Goal: Task Accomplishment & Management: Use online tool/utility

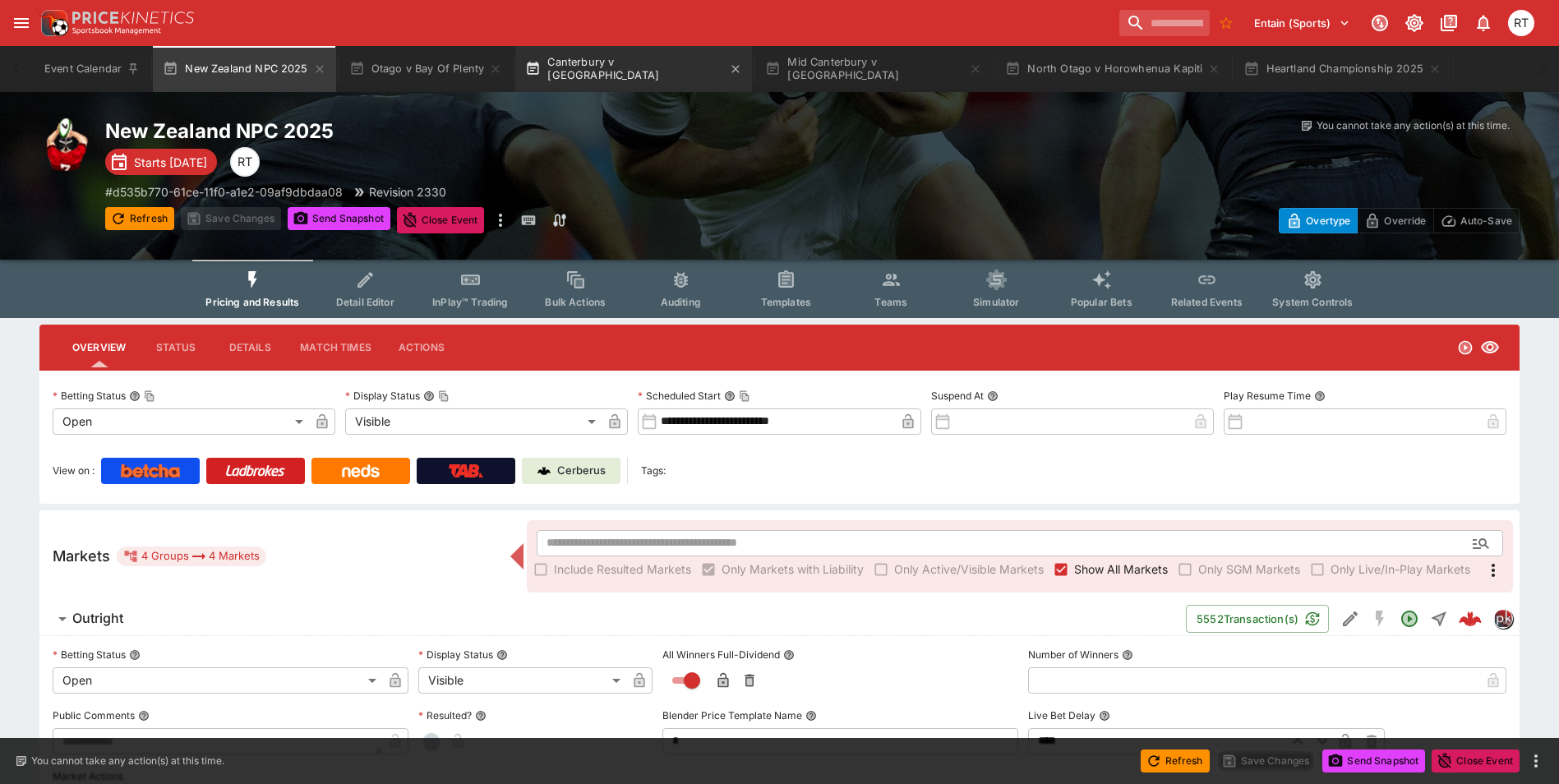
click at [603, 67] on button "Canterbury v [GEOGRAPHIC_DATA]" at bounding box center [634, 69] width 237 height 46
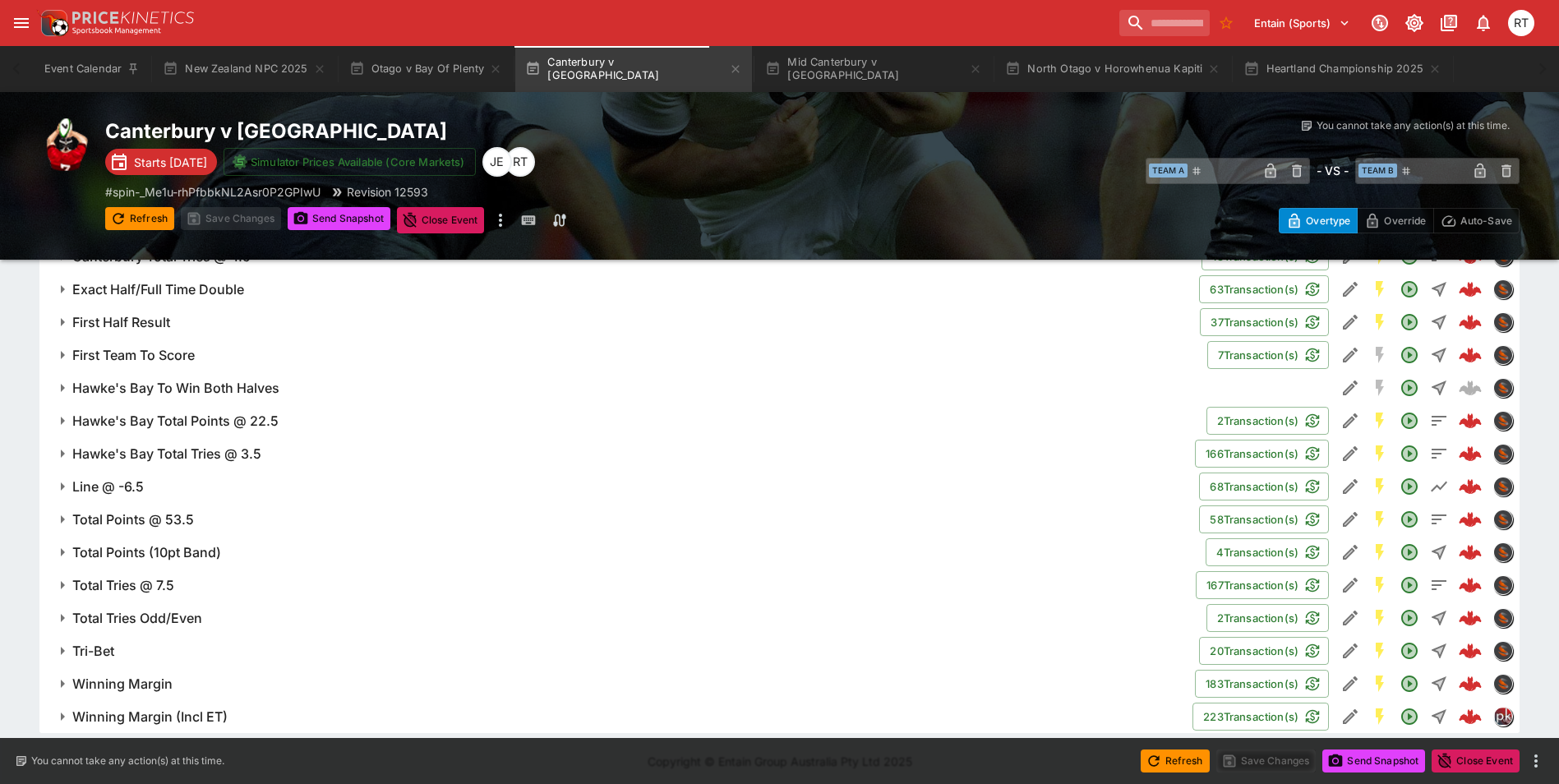
scroll to position [1324, 0]
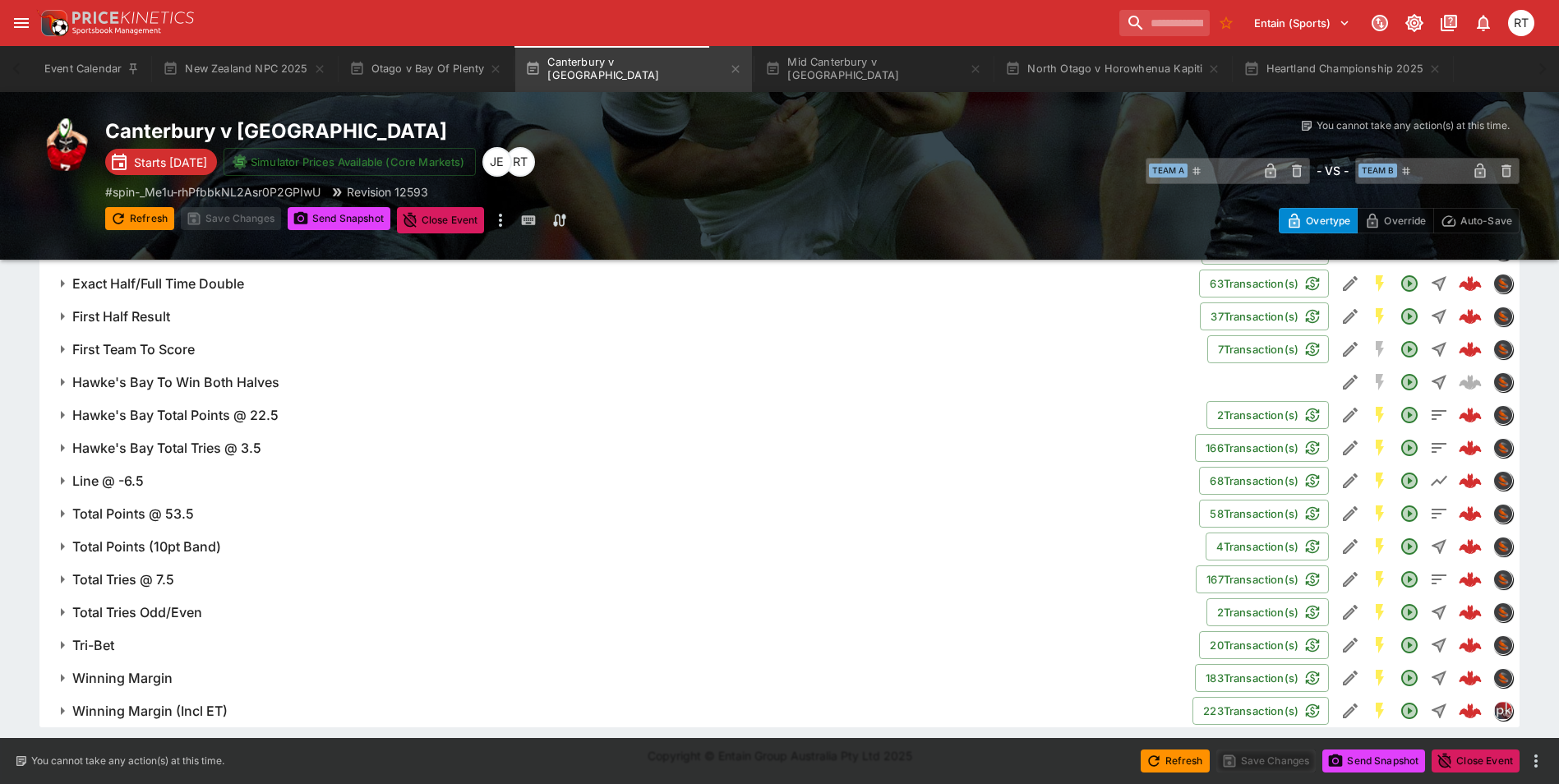
click at [155, 478] on span "Line @ -6.5" at bounding box center [629, 480] width 1113 height 17
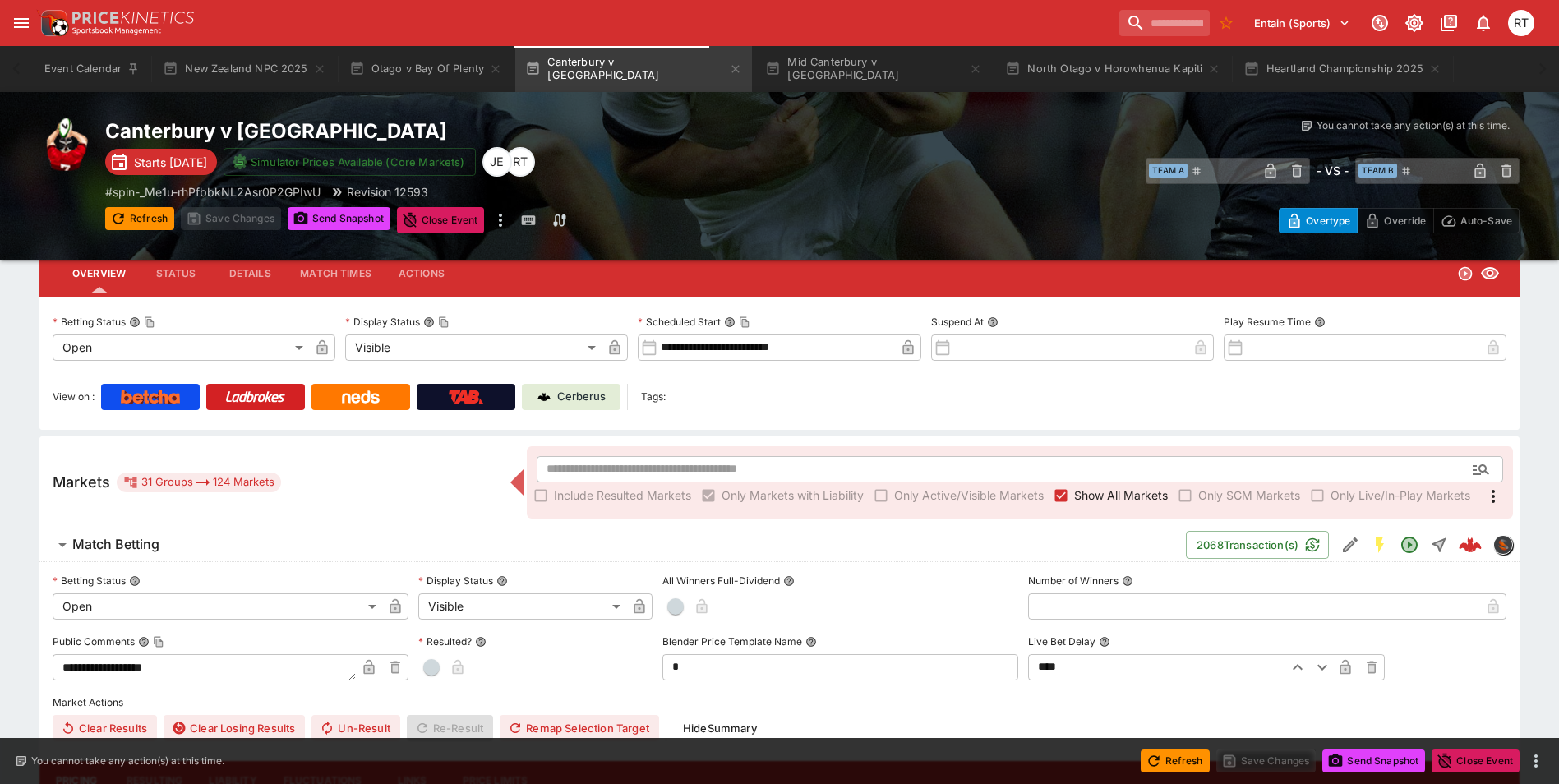
scroll to position [10, 0]
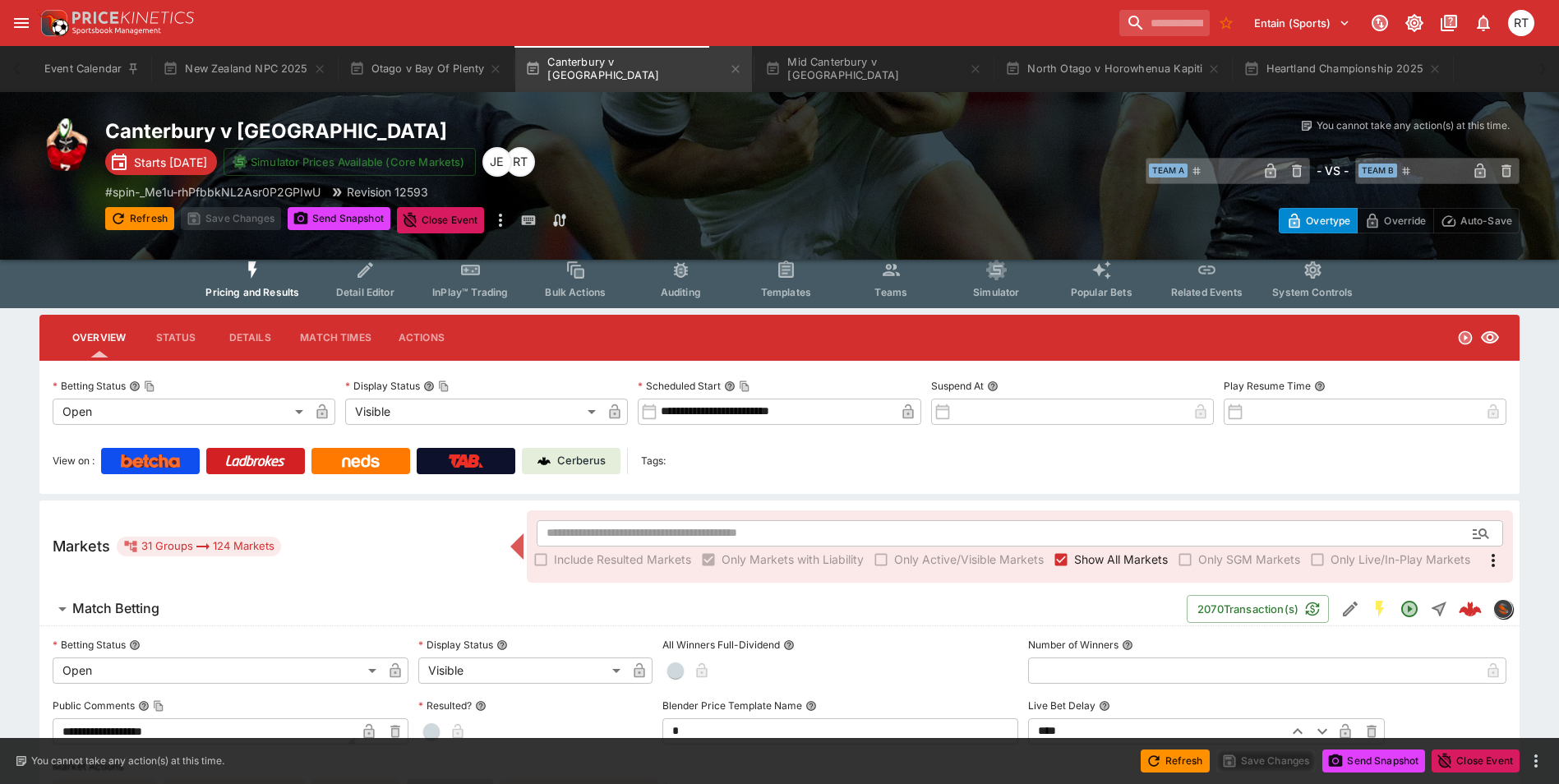
click at [591, 456] on p "Cerberus" at bounding box center [582, 460] width 49 height 16
type input "*****"
type input "****"
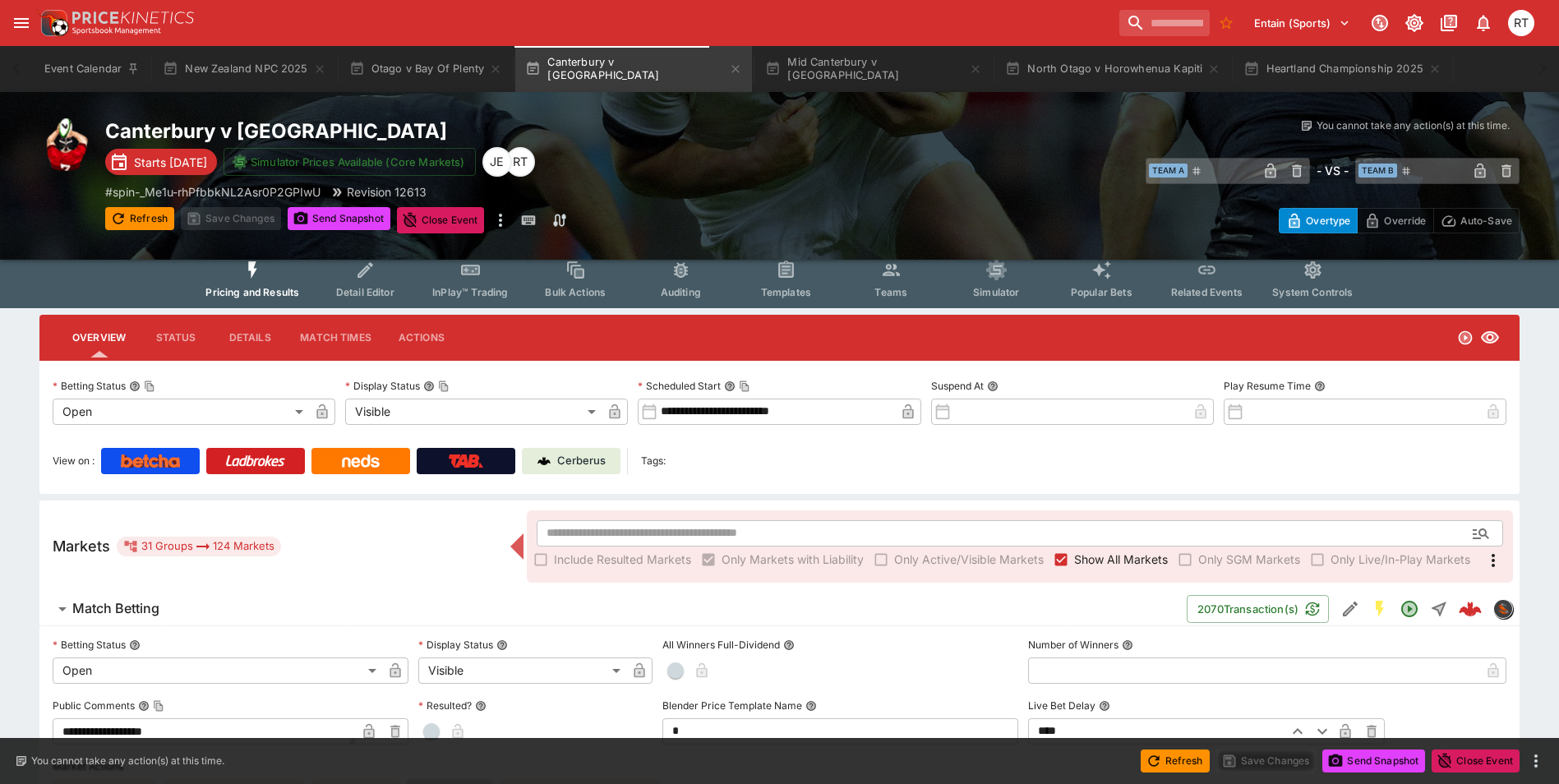
type input "****"
click at [441, 76] on button "Otago v Bay Of Plenty" at bounding box center [427, 69] width 174 height 46
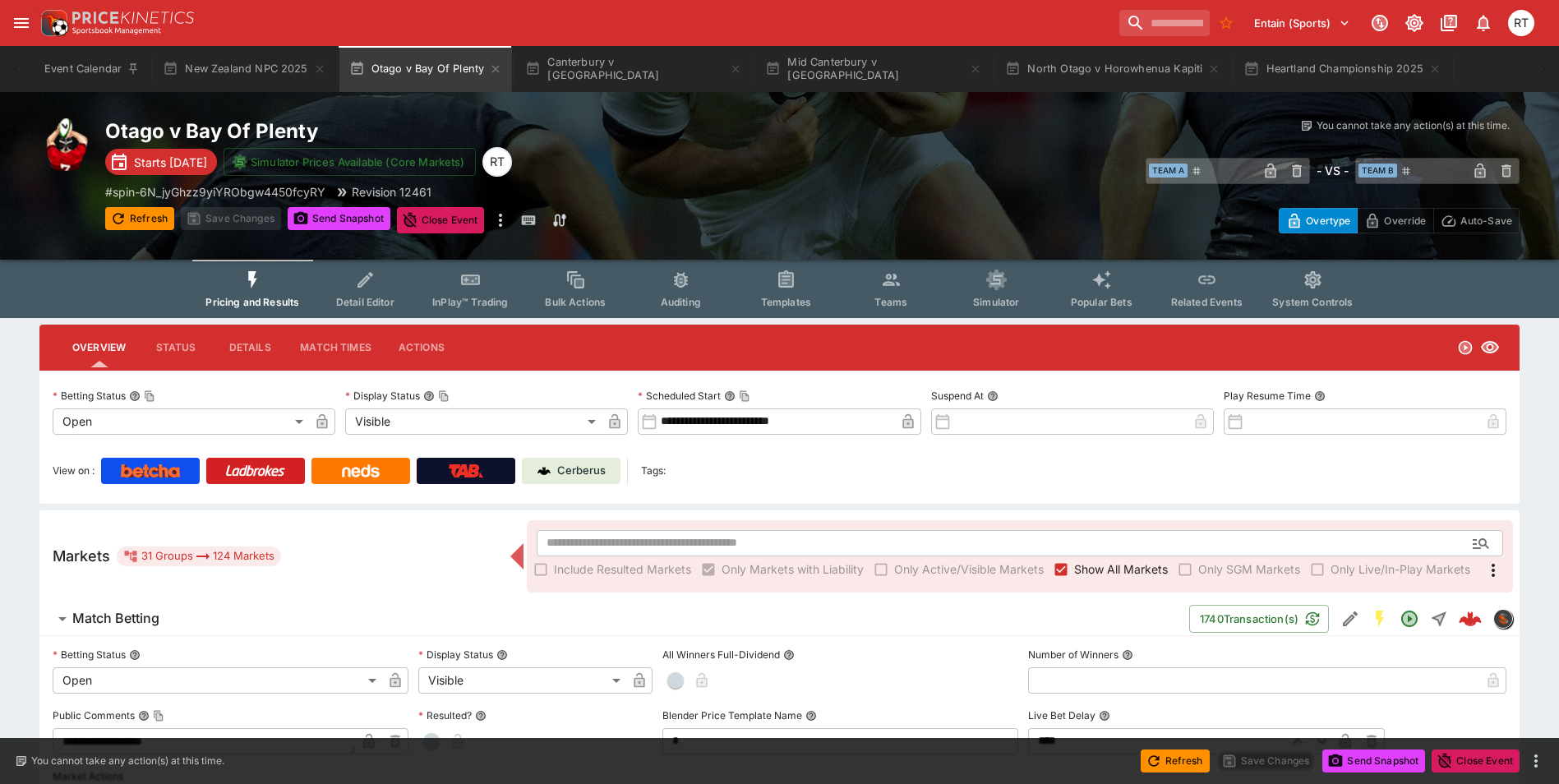
click at [577, 474] on p "Cerberus" at bounding box center [582, 470] width 49 height 16
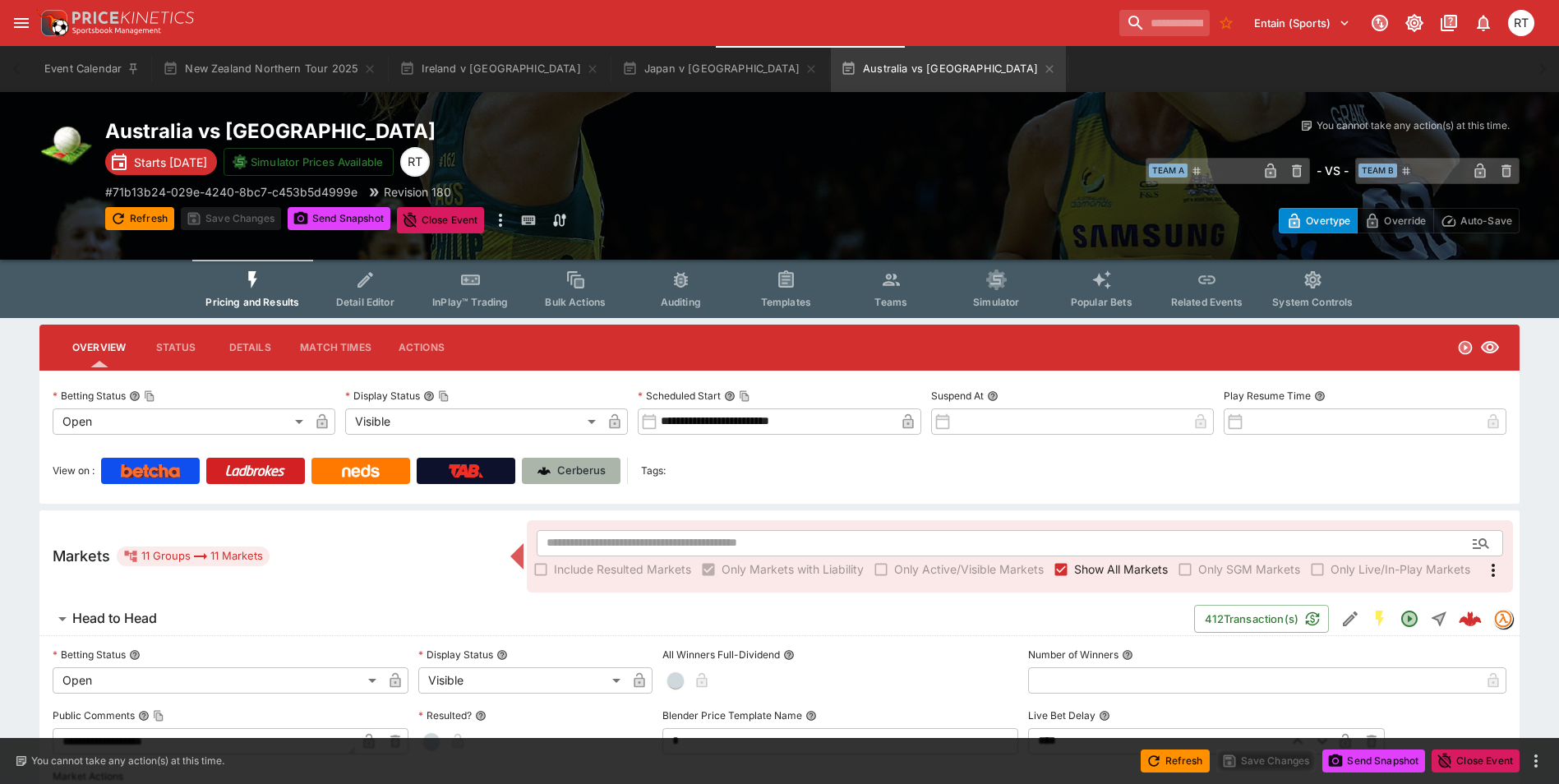
click at [600, 471] on p "Cerberus" at bounding box center [582, 470] width 49 height 16
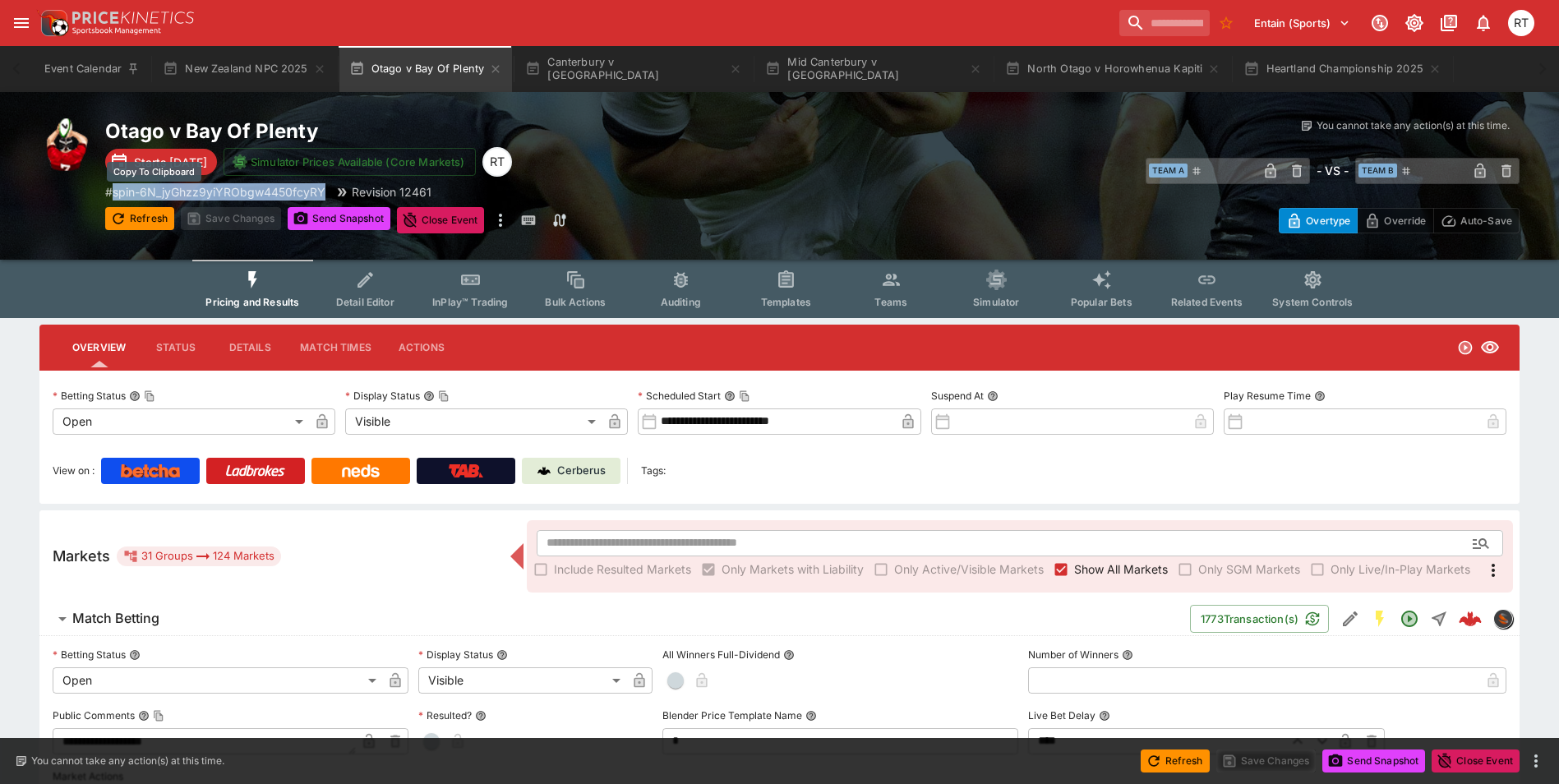
drag, startPoint x: 328, startPoint y: 195, endPoint x: 114, endPoint y: 191, distance: 214.0
click at [114, 191] on div "# spin-6N_jyGhzz9yiYRObgw4450fcyRY Revision 12461" at bounding box center [459, 191] width 708 height 17
copy p "spin-6N_jyGhzz9yiYRObgw4450fcyRY"
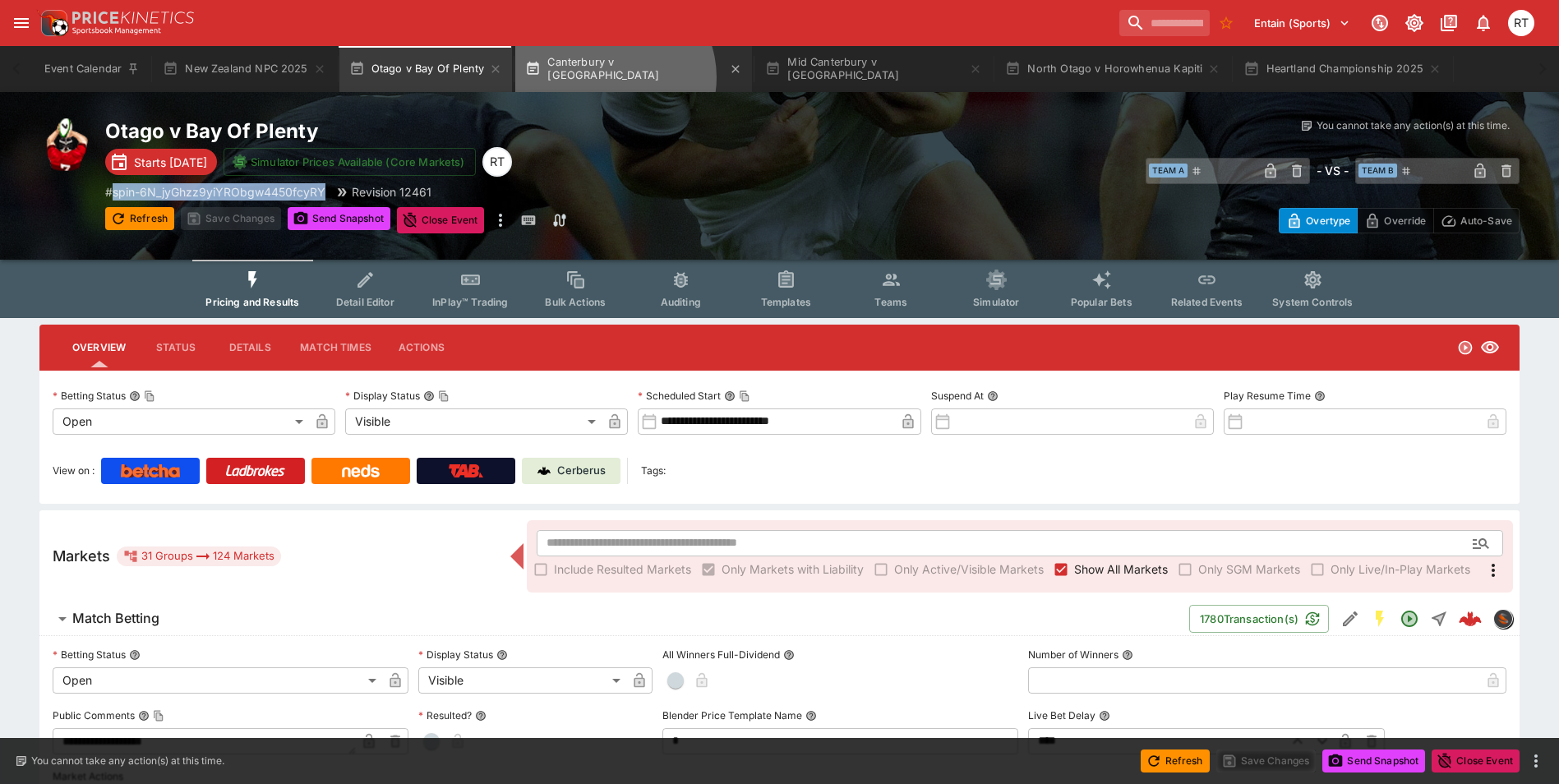
click at [610, 77] on button "Canterbury v [GEOGRAPHIC_DATA]" at bounding box center [634, 69] width 237 height 46
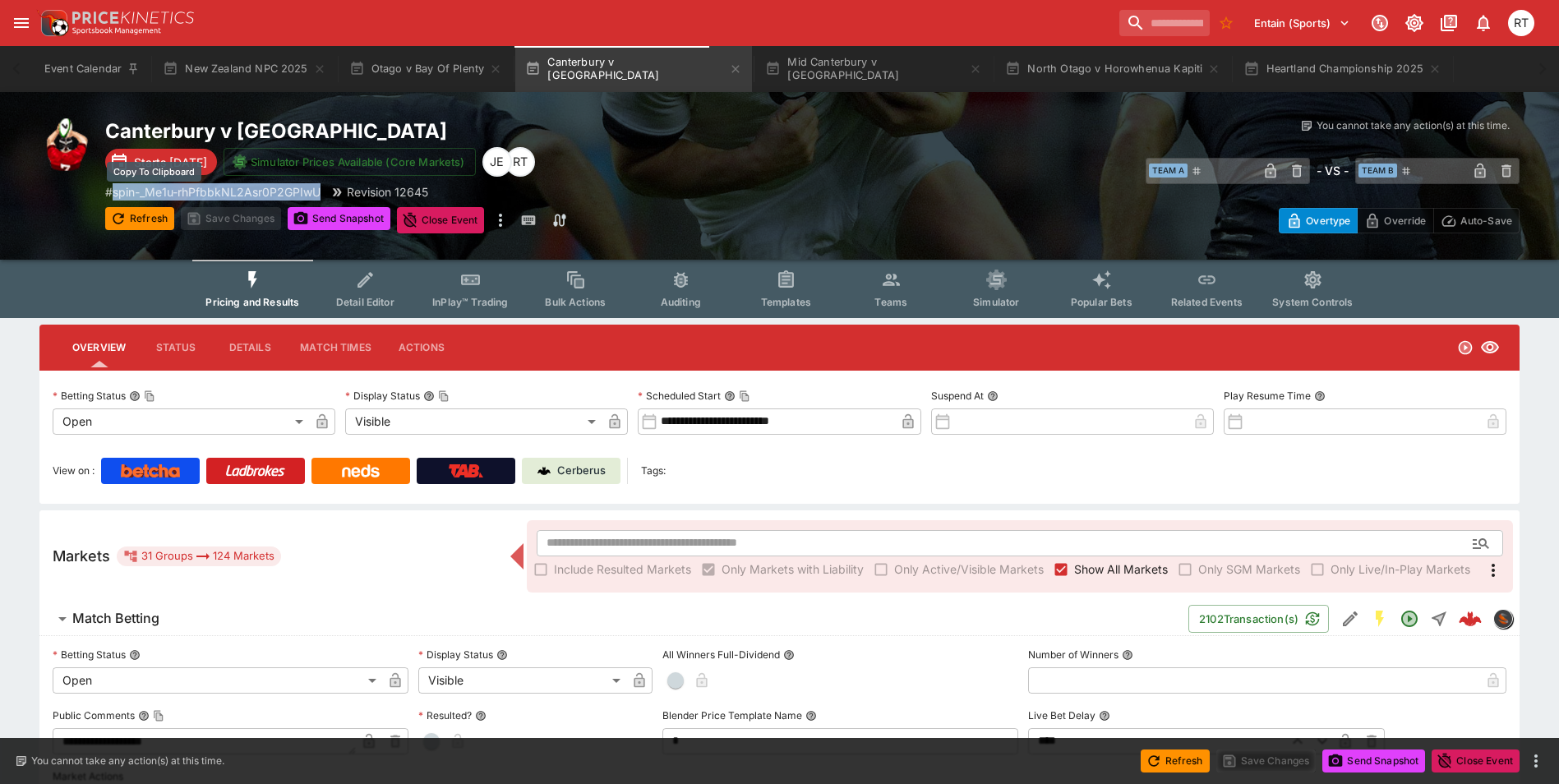
drag, startPoint x: 325, startPoint y: 193, endPoint x: 118, endPoint y: 194, distance: 207.0
click at [118, 194] on p "# spin-_Me1u-rhPfbbkNL2Asr0P2GPIwU" at bounding box center [212, 191] width 215 height 17
copy p "spin-_Me1u-rhPfbbkNL2Asr0P2GPIwU"
click at [25, 24] on icon "open drawer" at bounding box center [21, 23] width 15 height 10
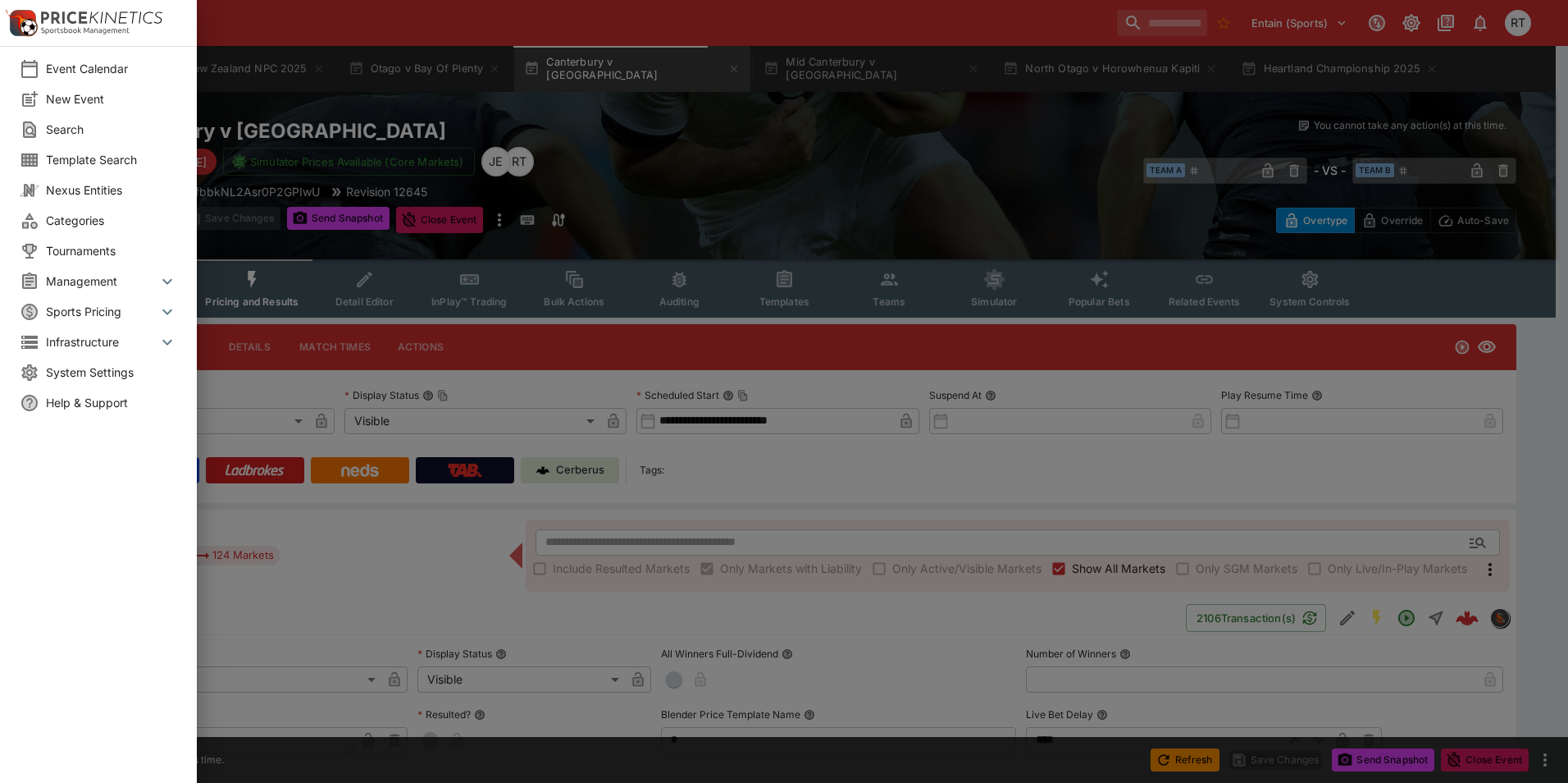
click at [86, 372] on span "System Settings" at bounding box center [112, 371] width 132 height 17
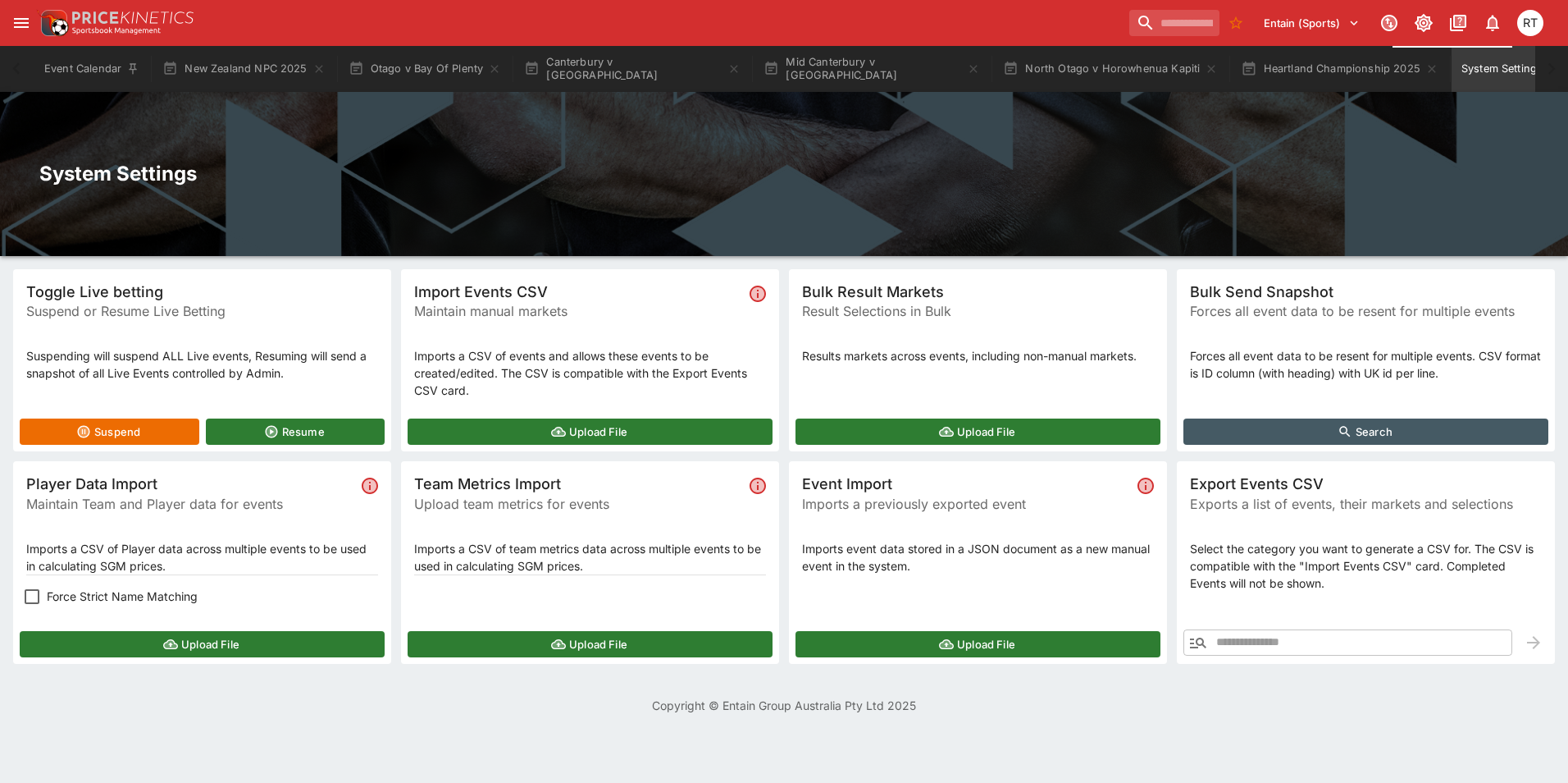
click at [217, 646] on button "Upload File" at bounding box center [202, 643] width 365 height 26
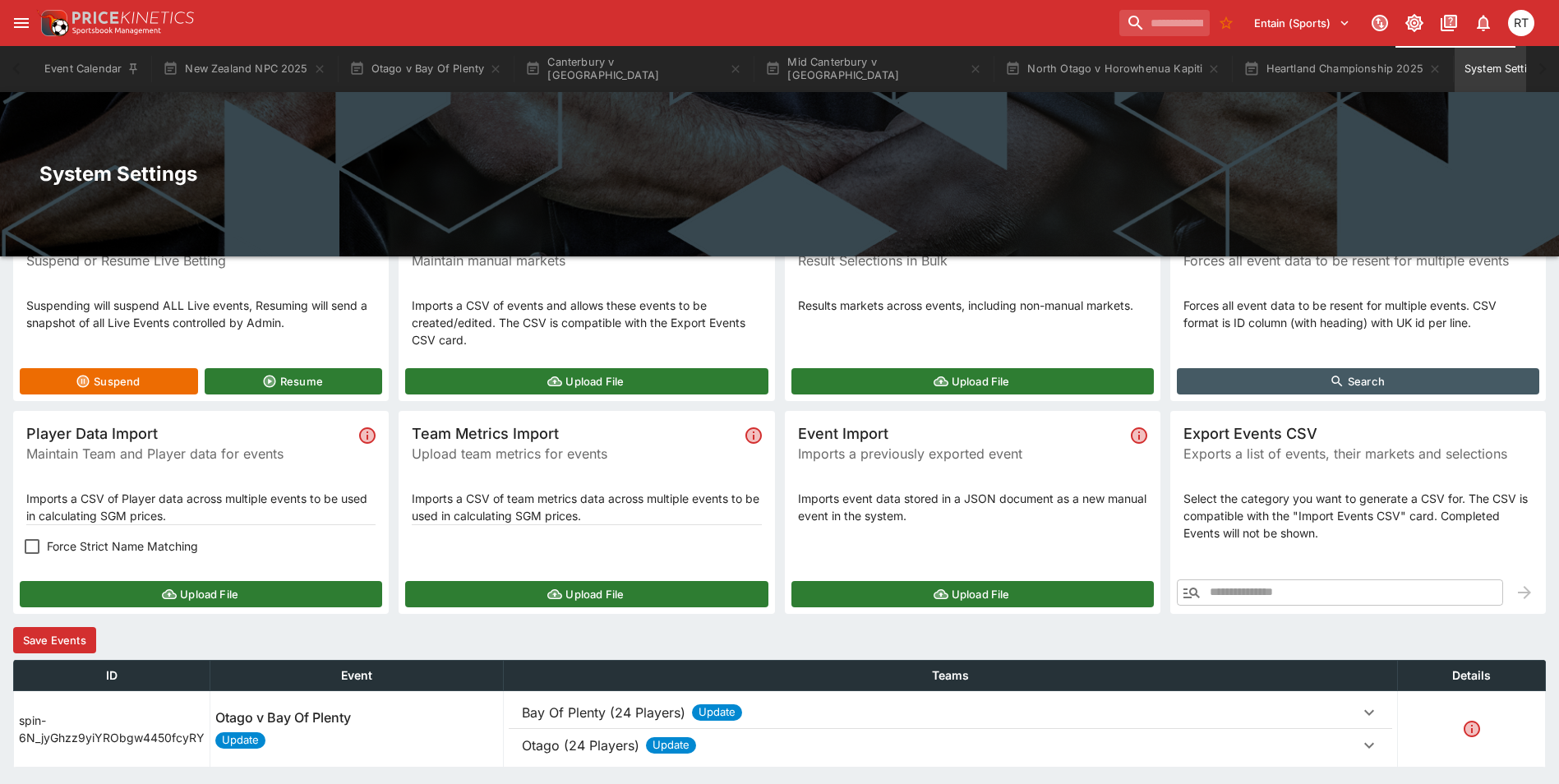
scroll to position [104, 0]
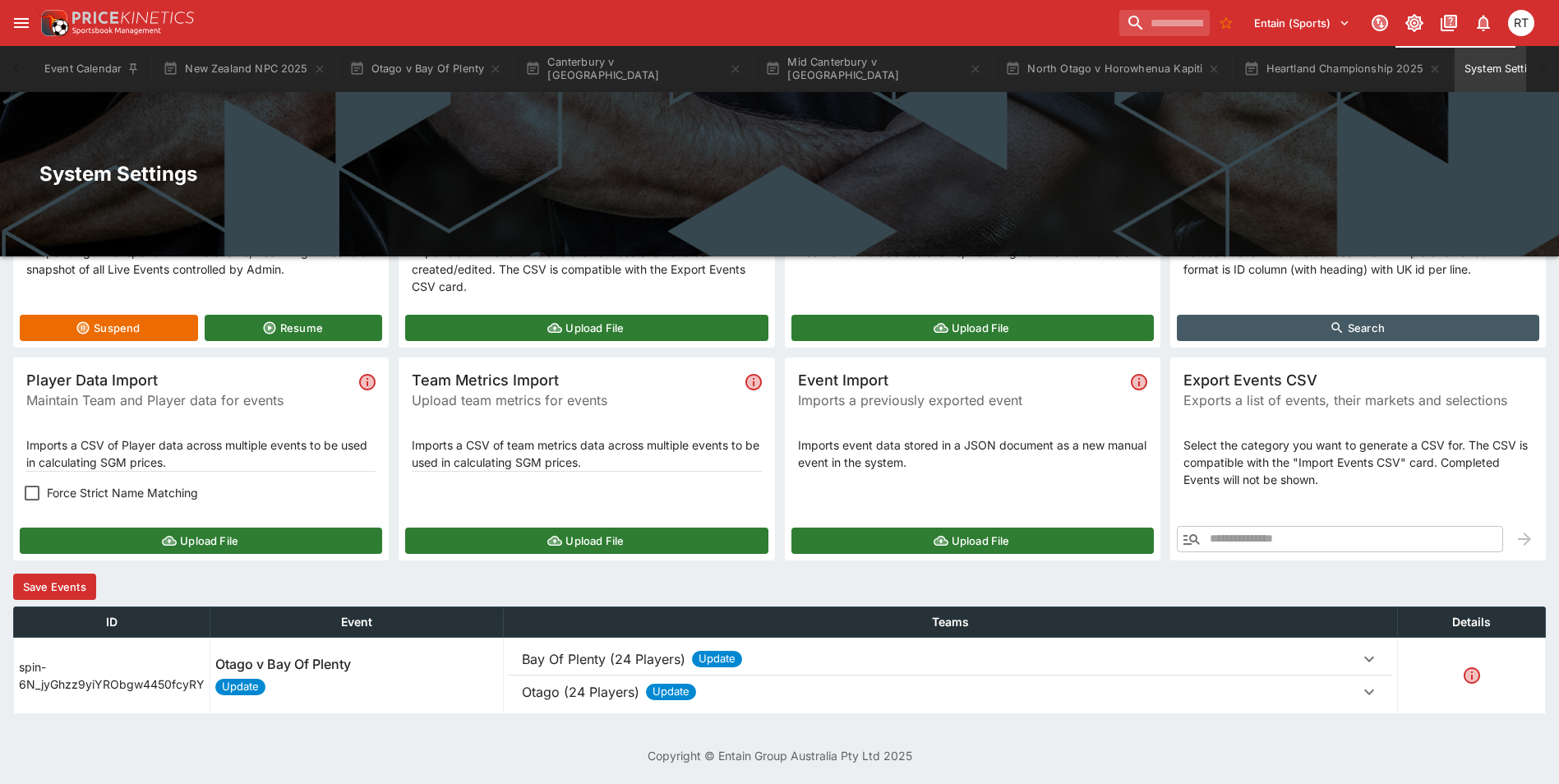
click at [576, 664] on p "Bay Of Plenty (24 Players)" at bounding box center [604, 659] width 164 height 20
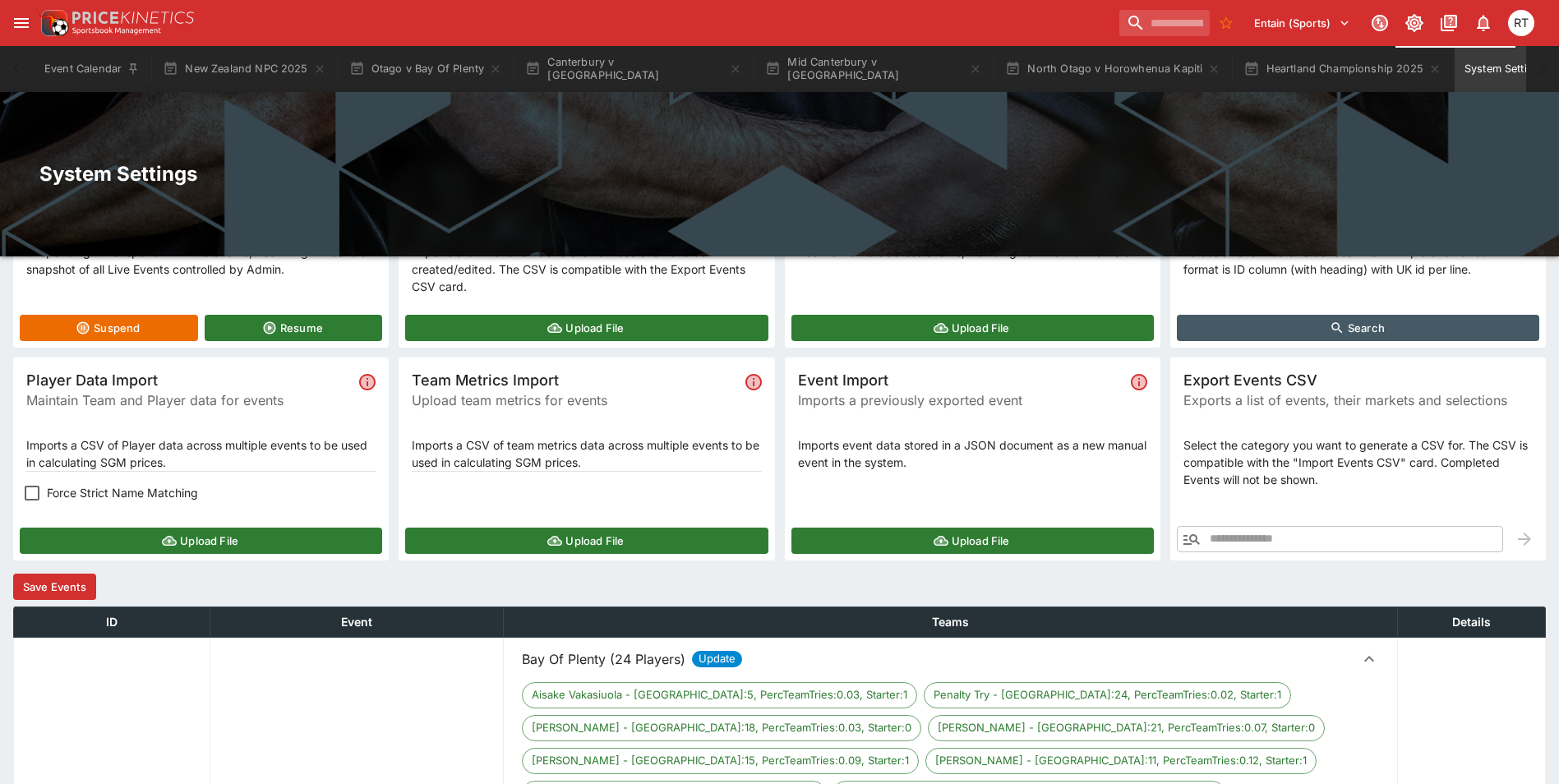
click at [576, 664] on p "Bay Of Plenty (24 Players)" at bounding box center [604, 659] width 164 height 20
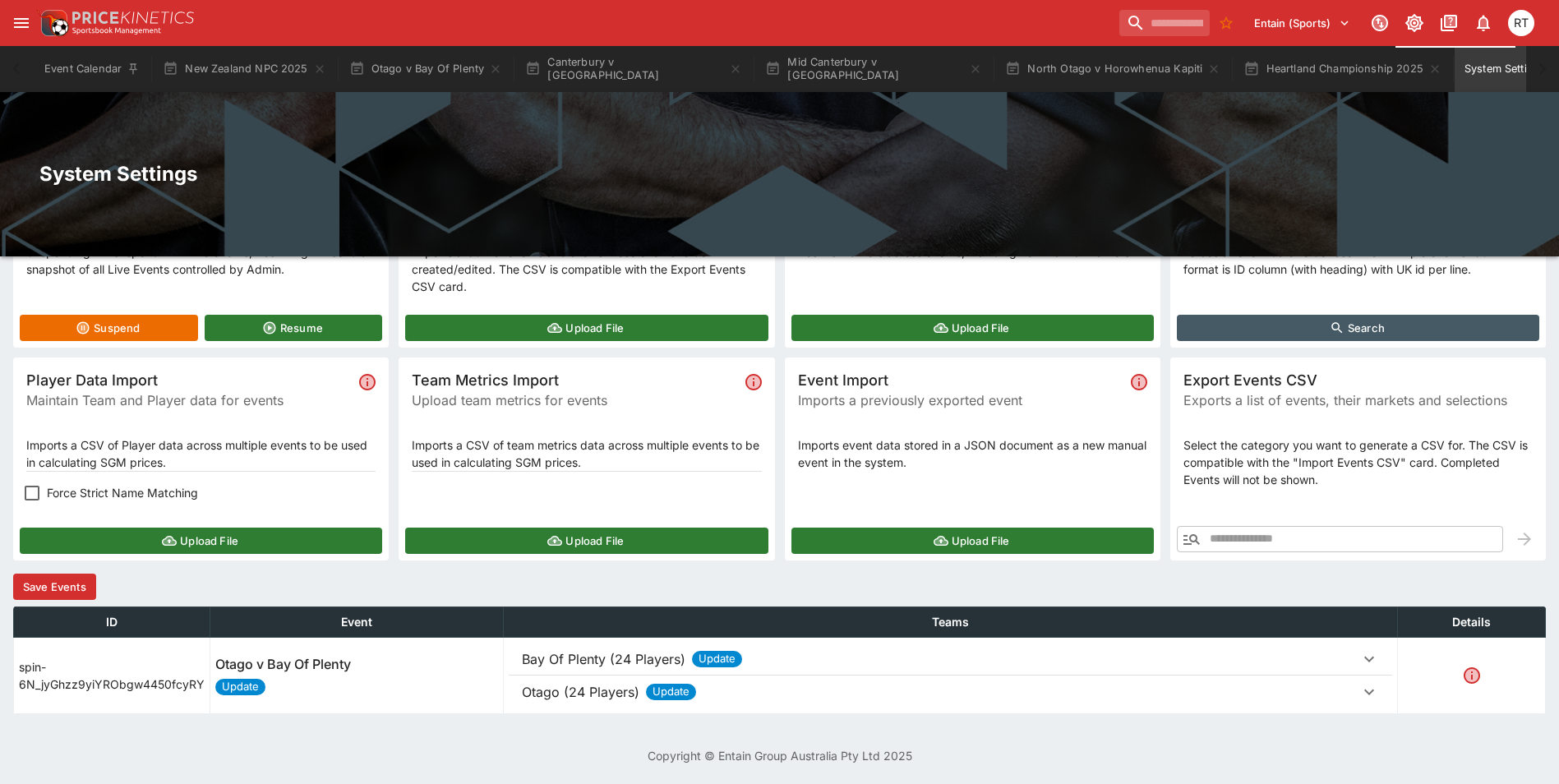
click at [578, 689] on p "Otago (24 Players)" at bounding box center [581, 692] width 118 height 20
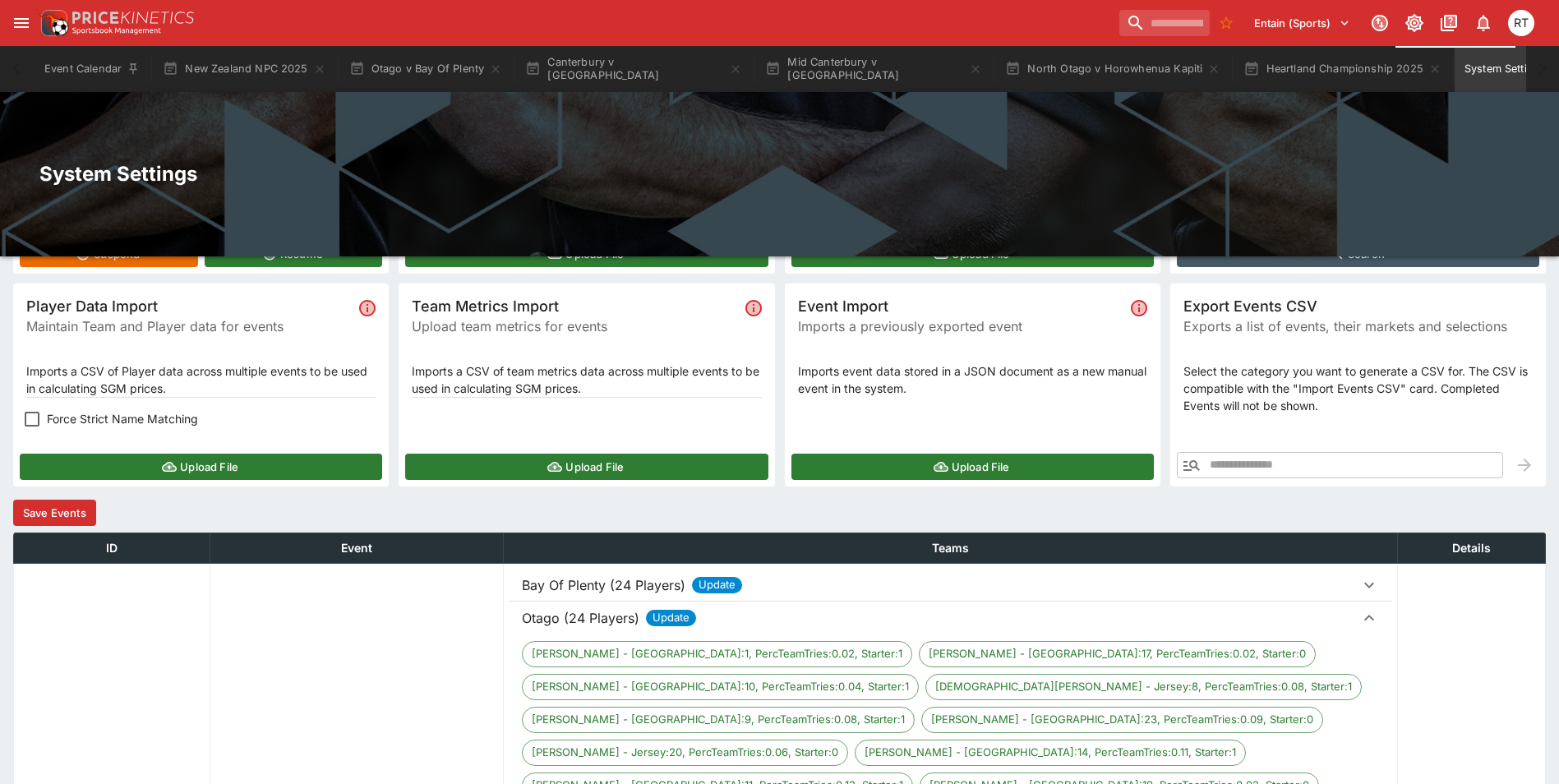
scroll to position [269, 0]
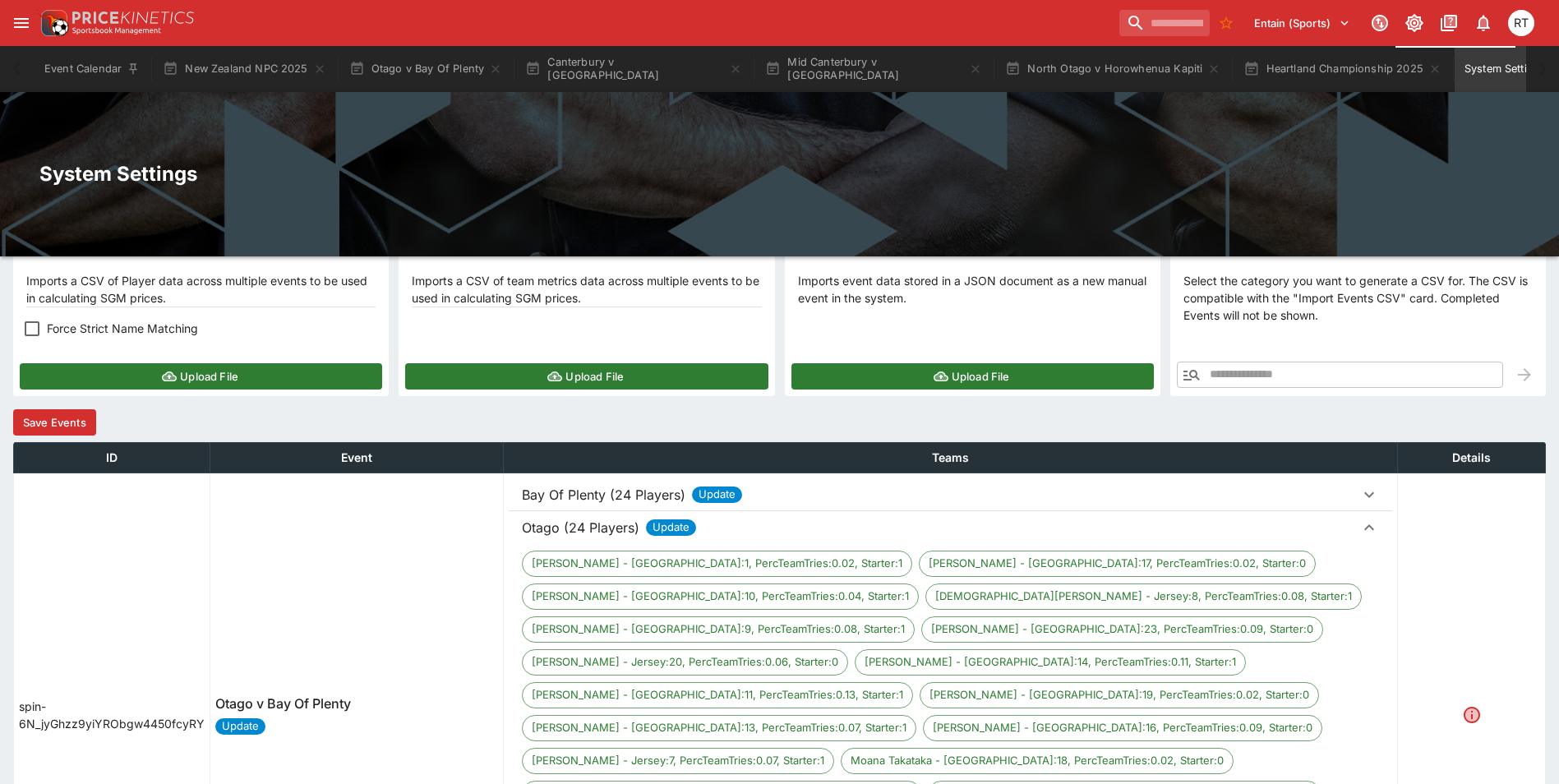
click at [582, 528] on p "Otago (24 Players)" at bounding box center [581, 527] width 118 height 20
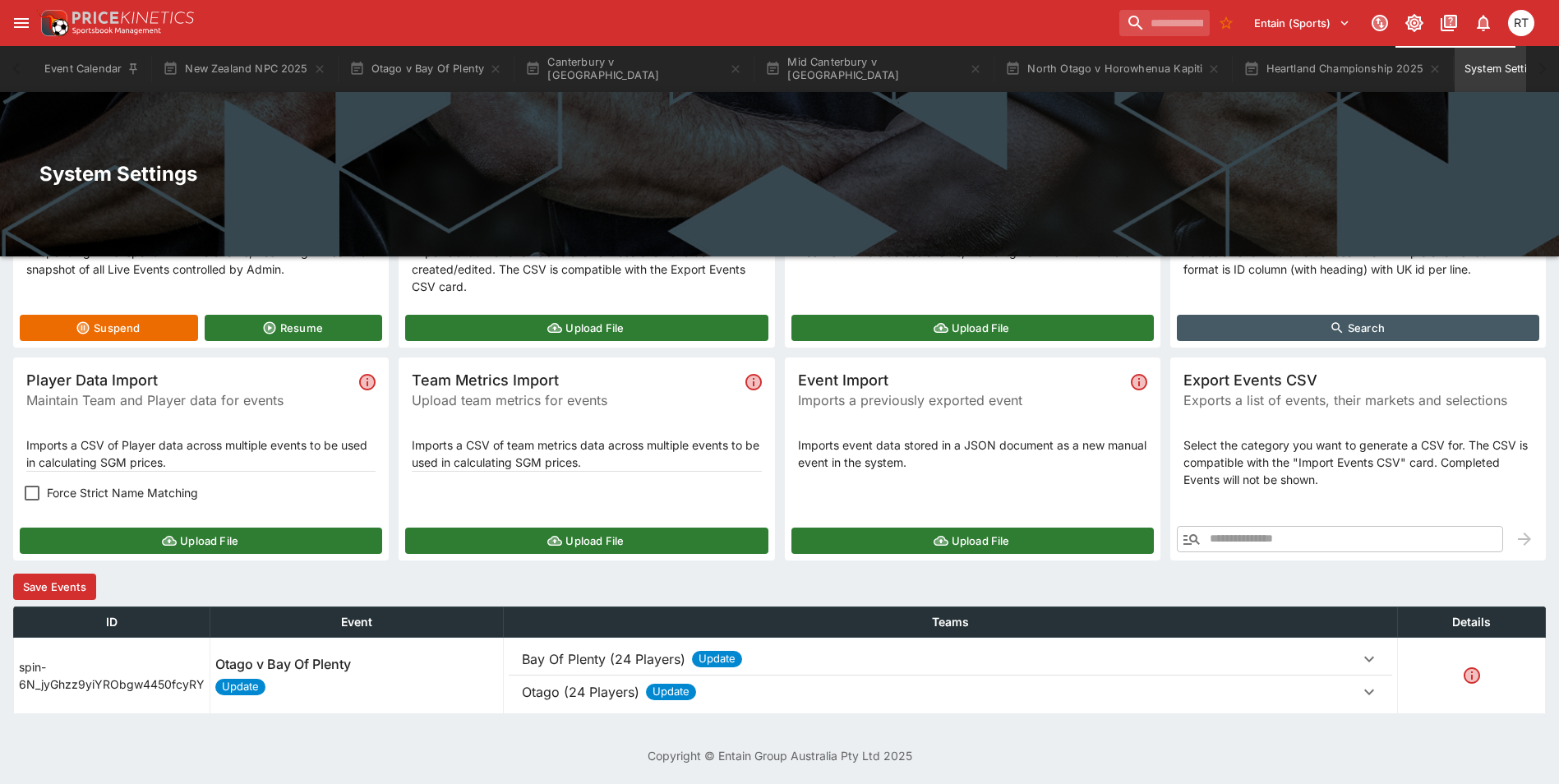
scroll to position [104, 0]
click at [58, 581] on button "Save Events" at bounding box center [54, 586] width 83 height 26
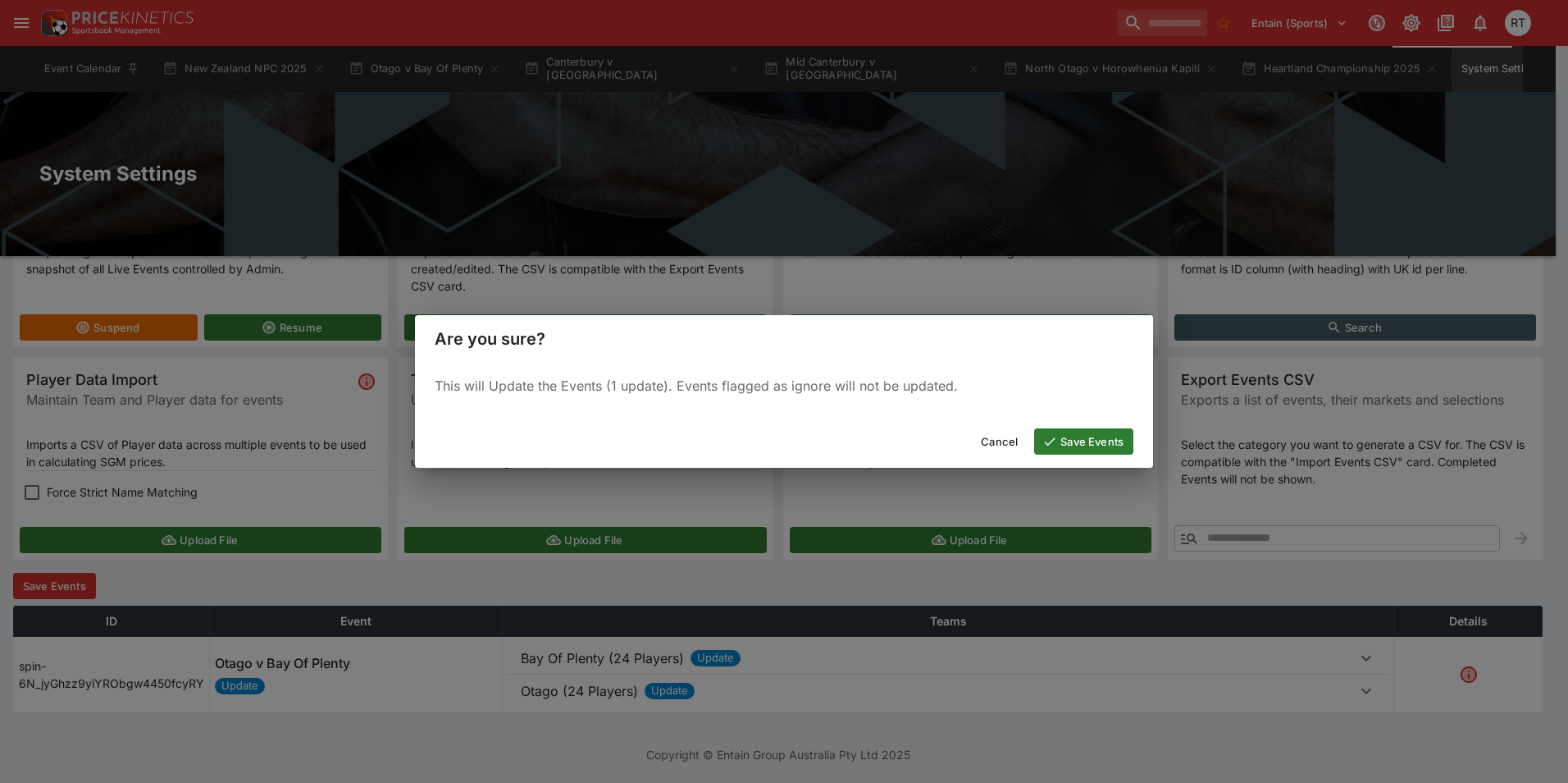
click at [1063, 440] on button "Save Events" at bounding box center [1084, 441] width 100 height 26
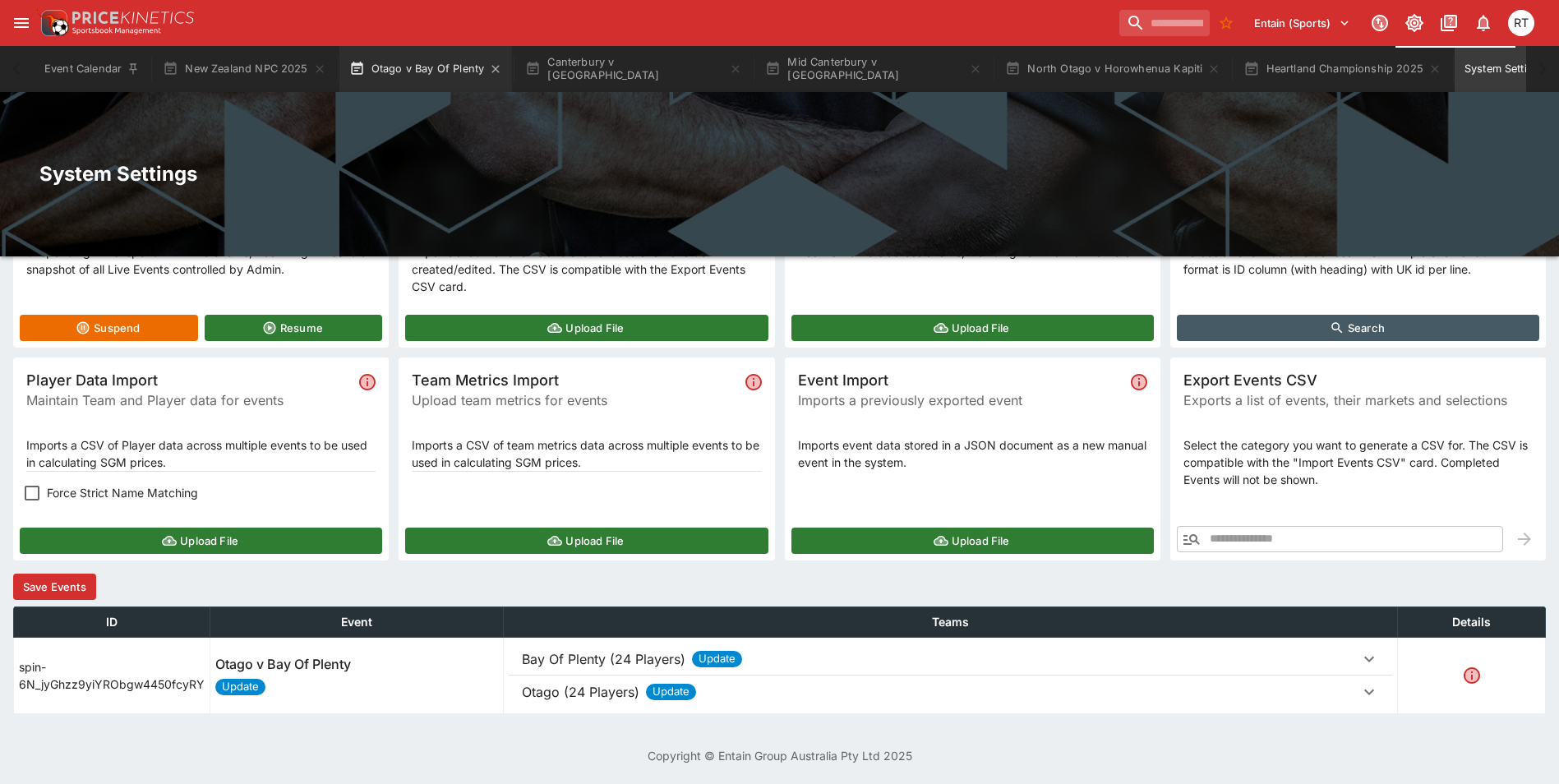
scroll to position [0, 0]
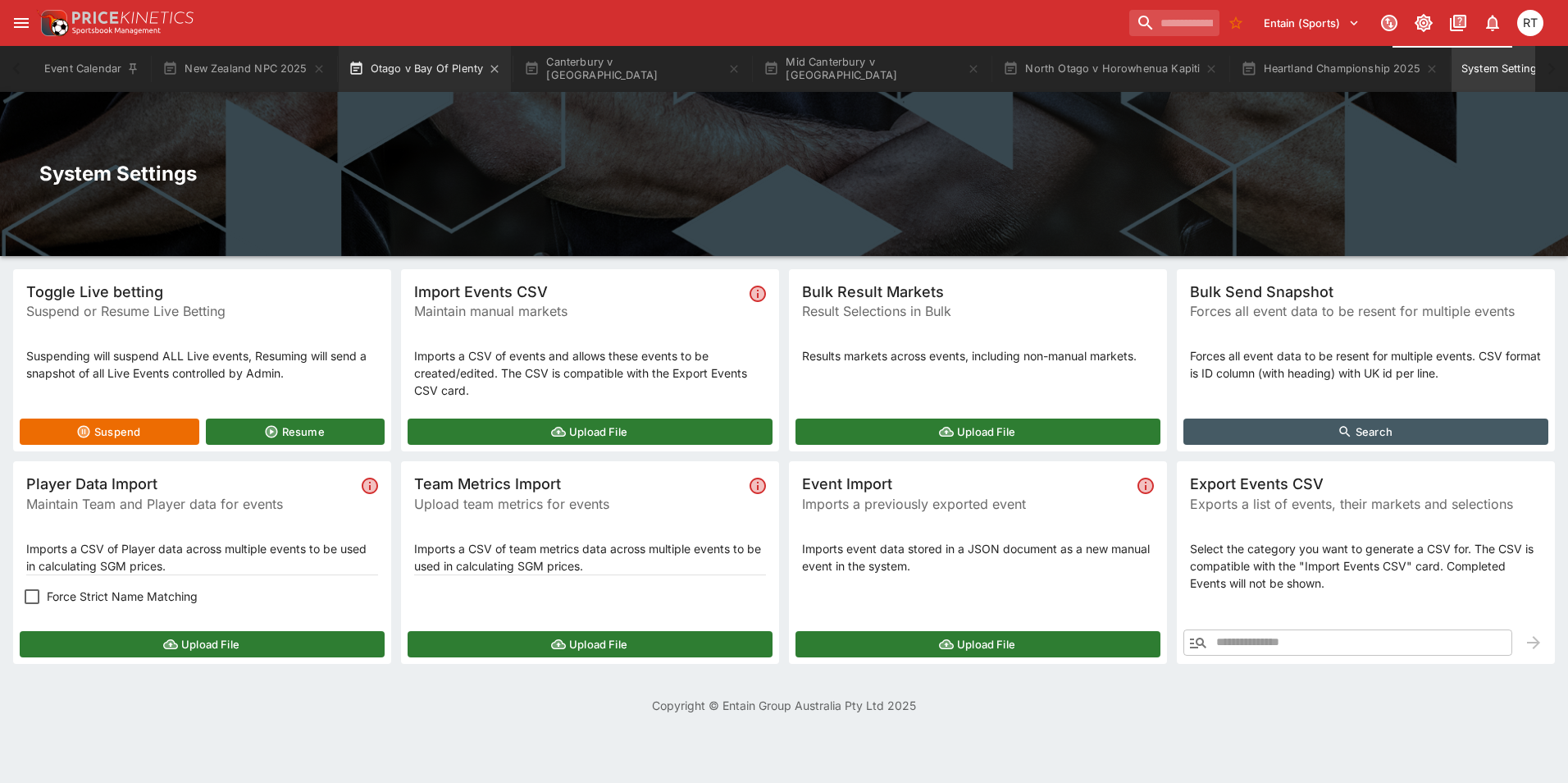
click at [413, 69] on button "Otago v Bay Of Plenty" at bounding box center [426, 69] width 173 height 46
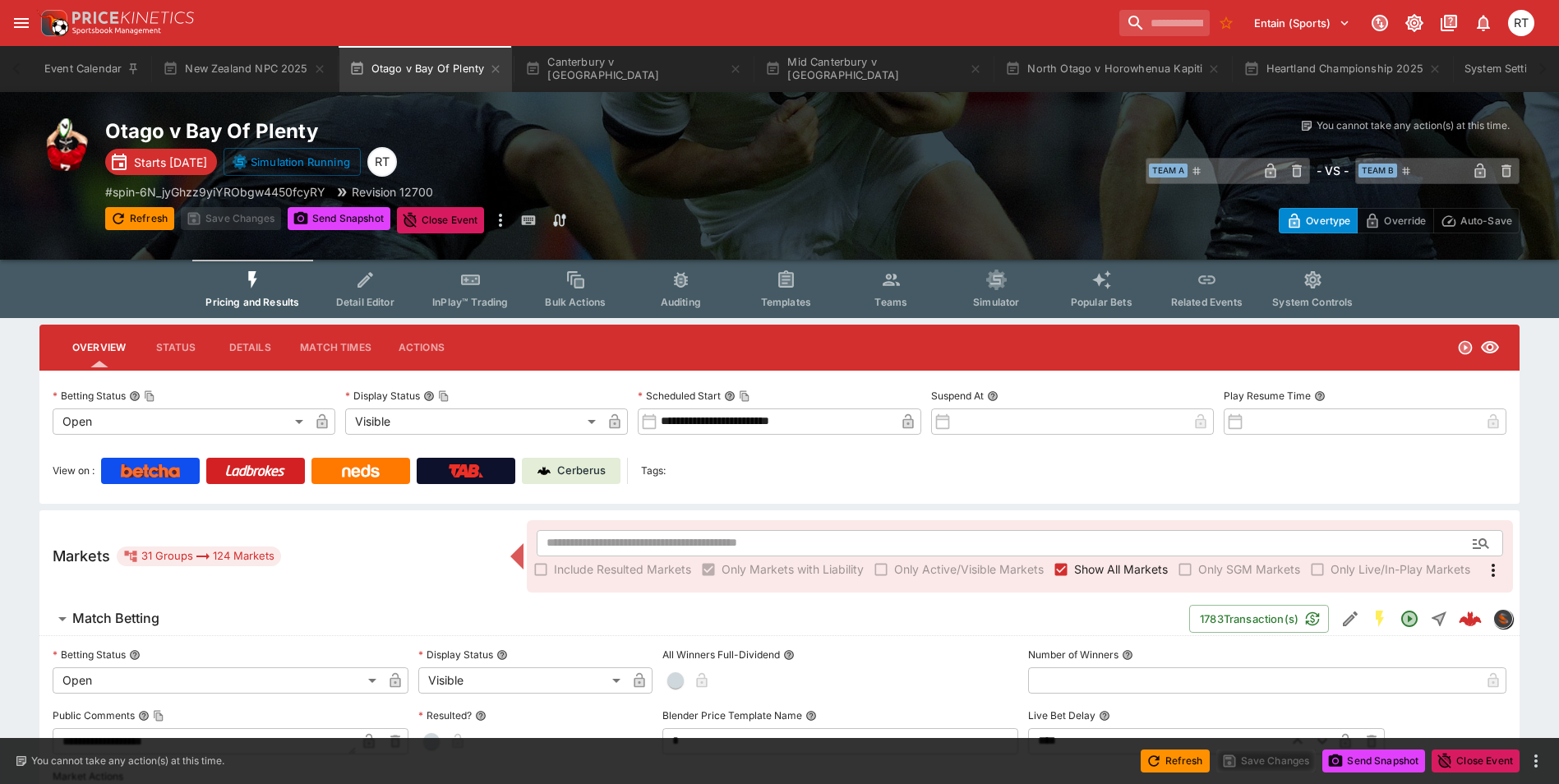
click at [466, 299] on span "InPlay™ Trading" at bounding box center [471, 302] width 76 height 12
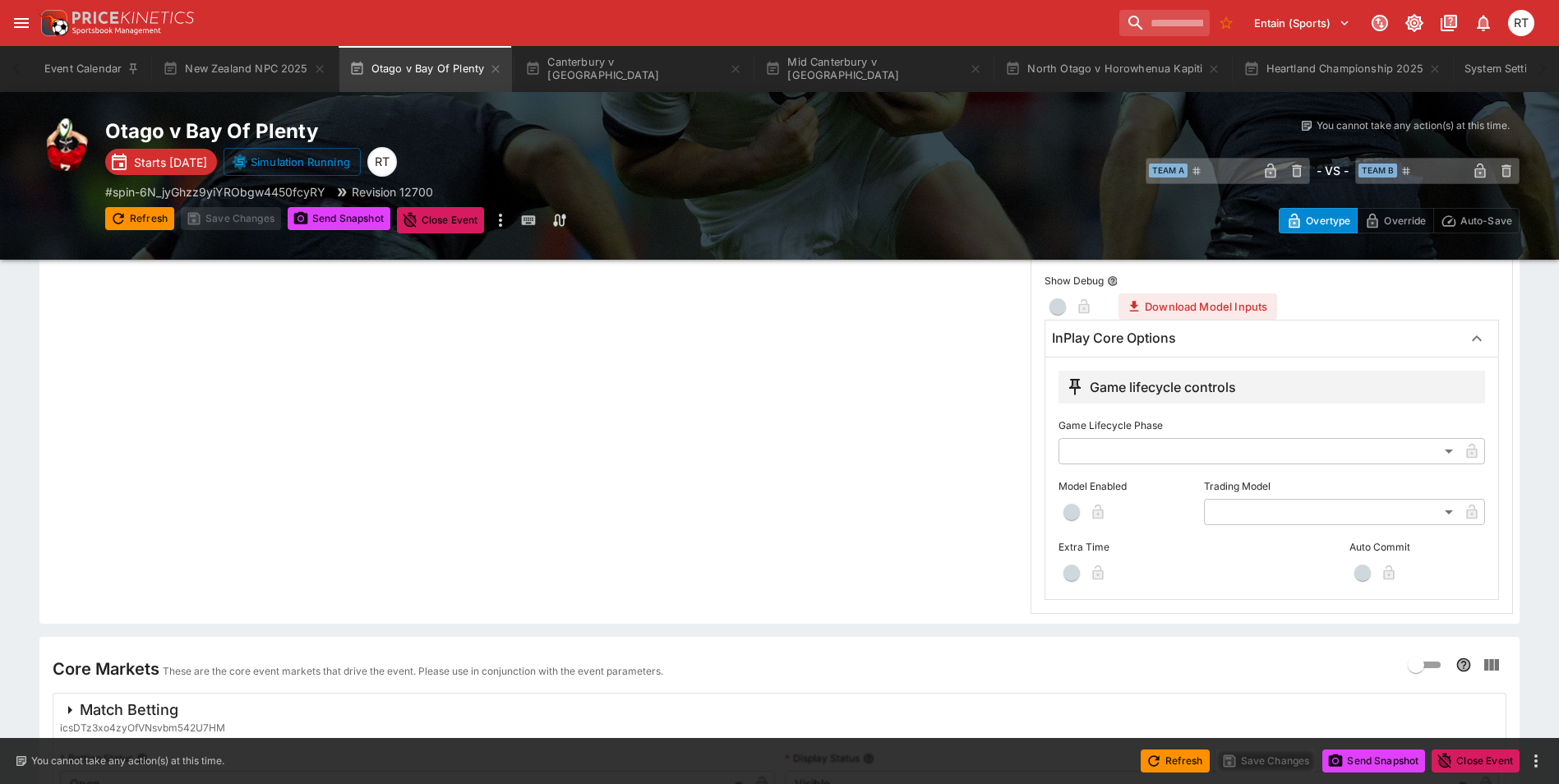
scroll to position [329, 0]
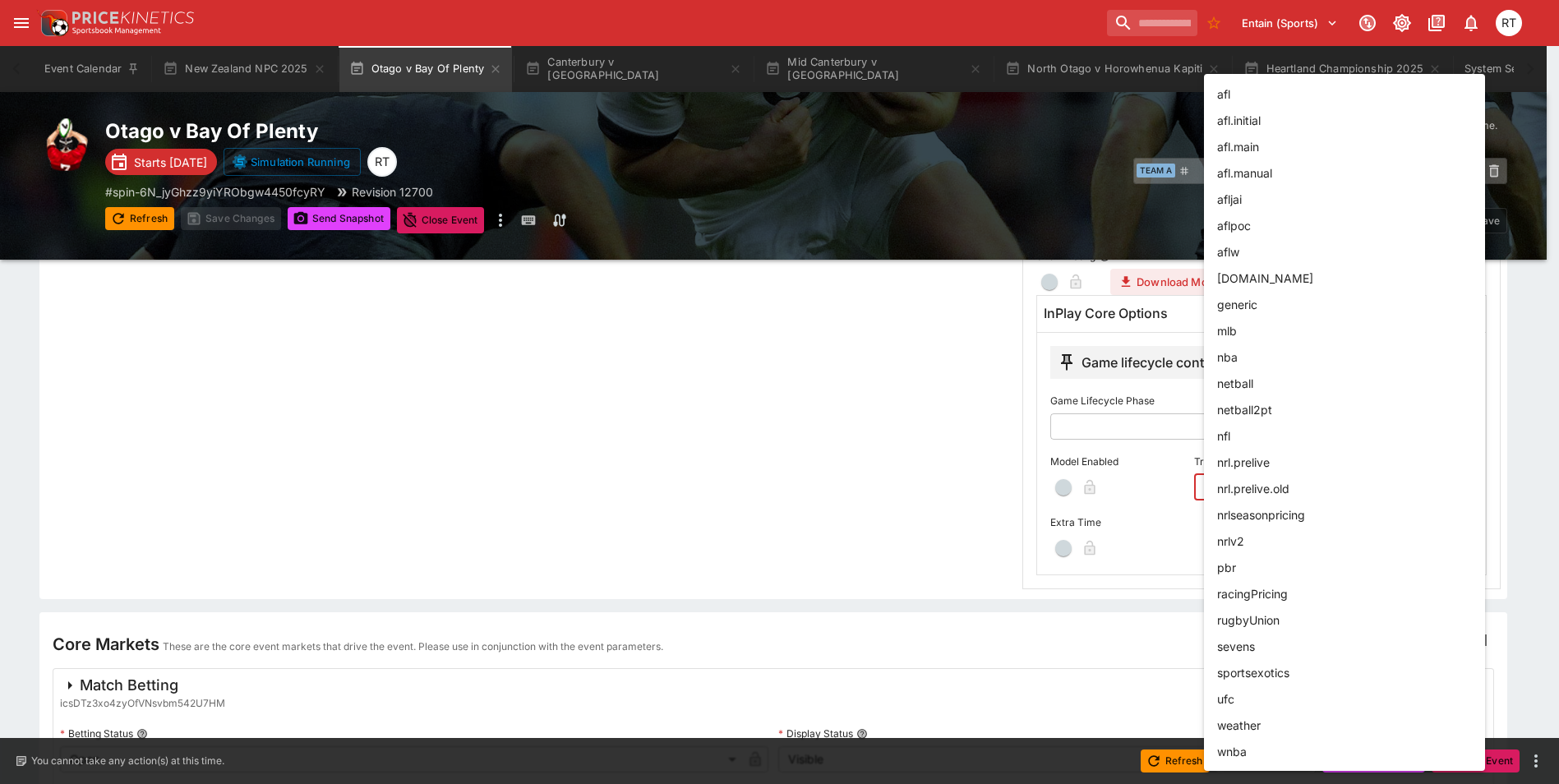
click at [1262, 494] on body "Entain (Sports) 0 RT Event Calendar New Zealand NPC 2025 Otago v Bay Of Plenty …" at bounding box center [780, 379] width 1559 height 1415
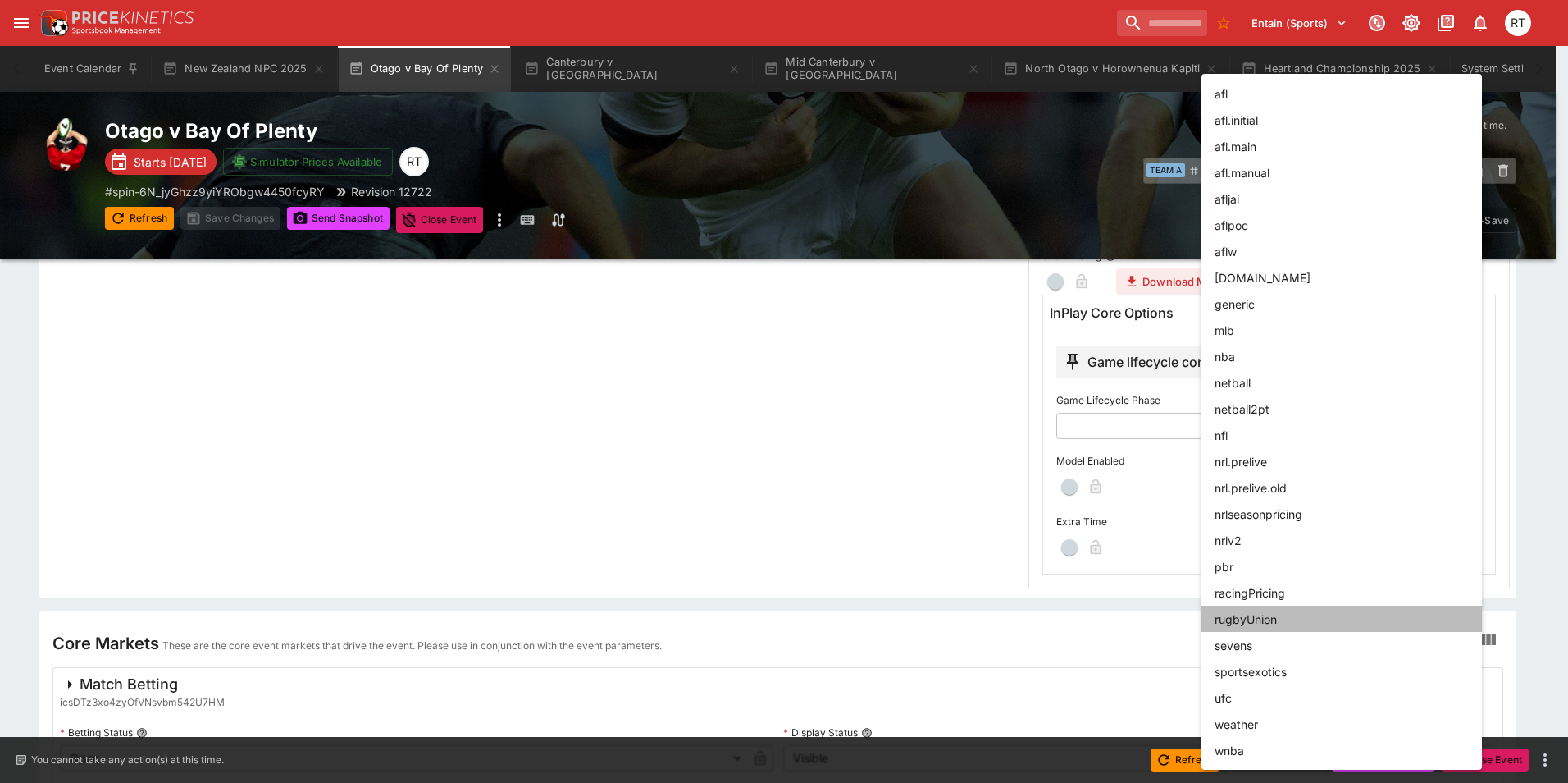
click at [1264, 625] on li "rugbyUnion" at bounding box center [1341, 618] width 280 height 26
type input "**********"
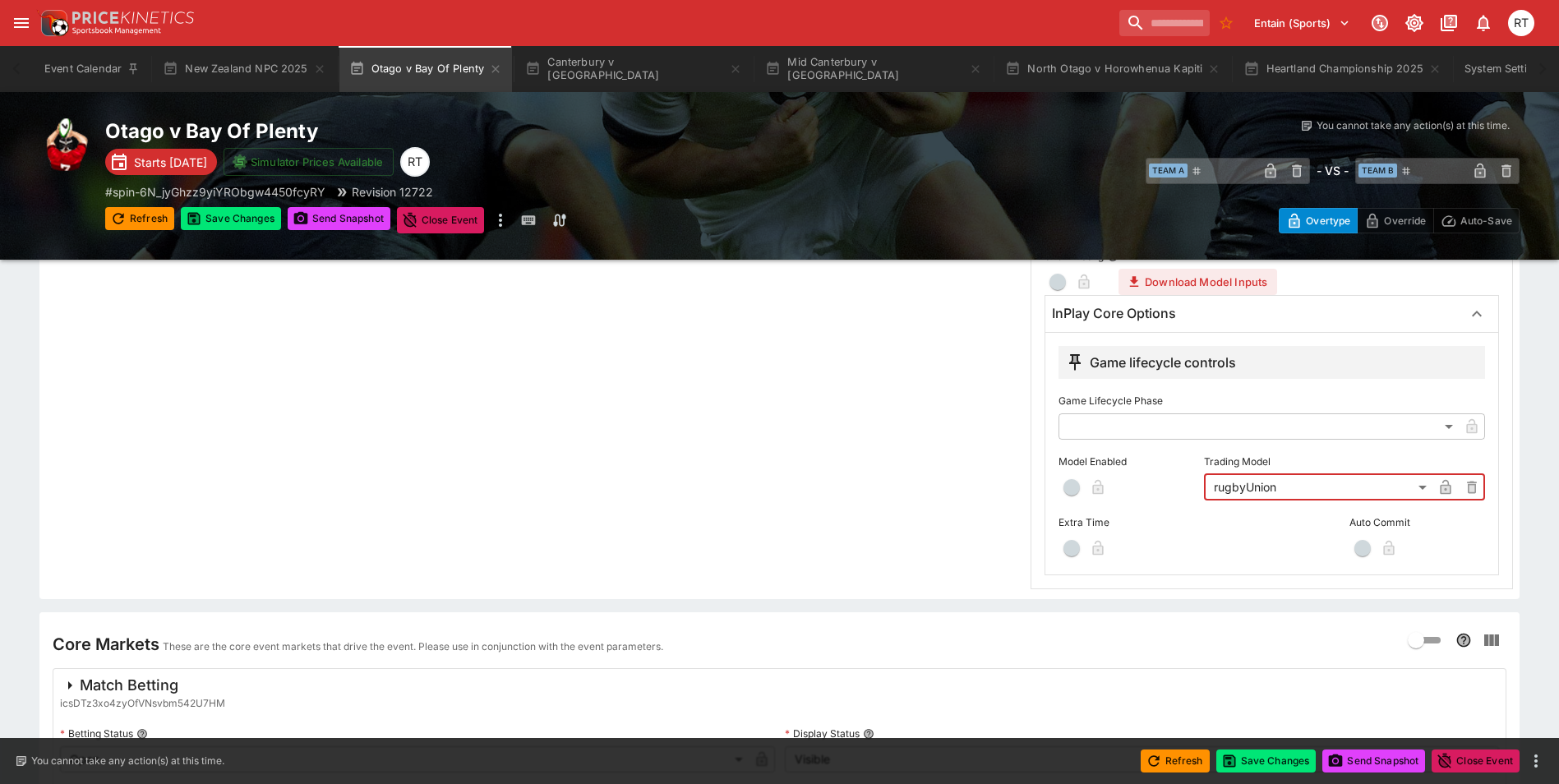
click at [1077, 489] on span "button" at bounding box center [1071, 486] width 16 height 16
click at [1257, 766] on button "Save Changes" at bounding box center [1266, 760] width 100 height 23
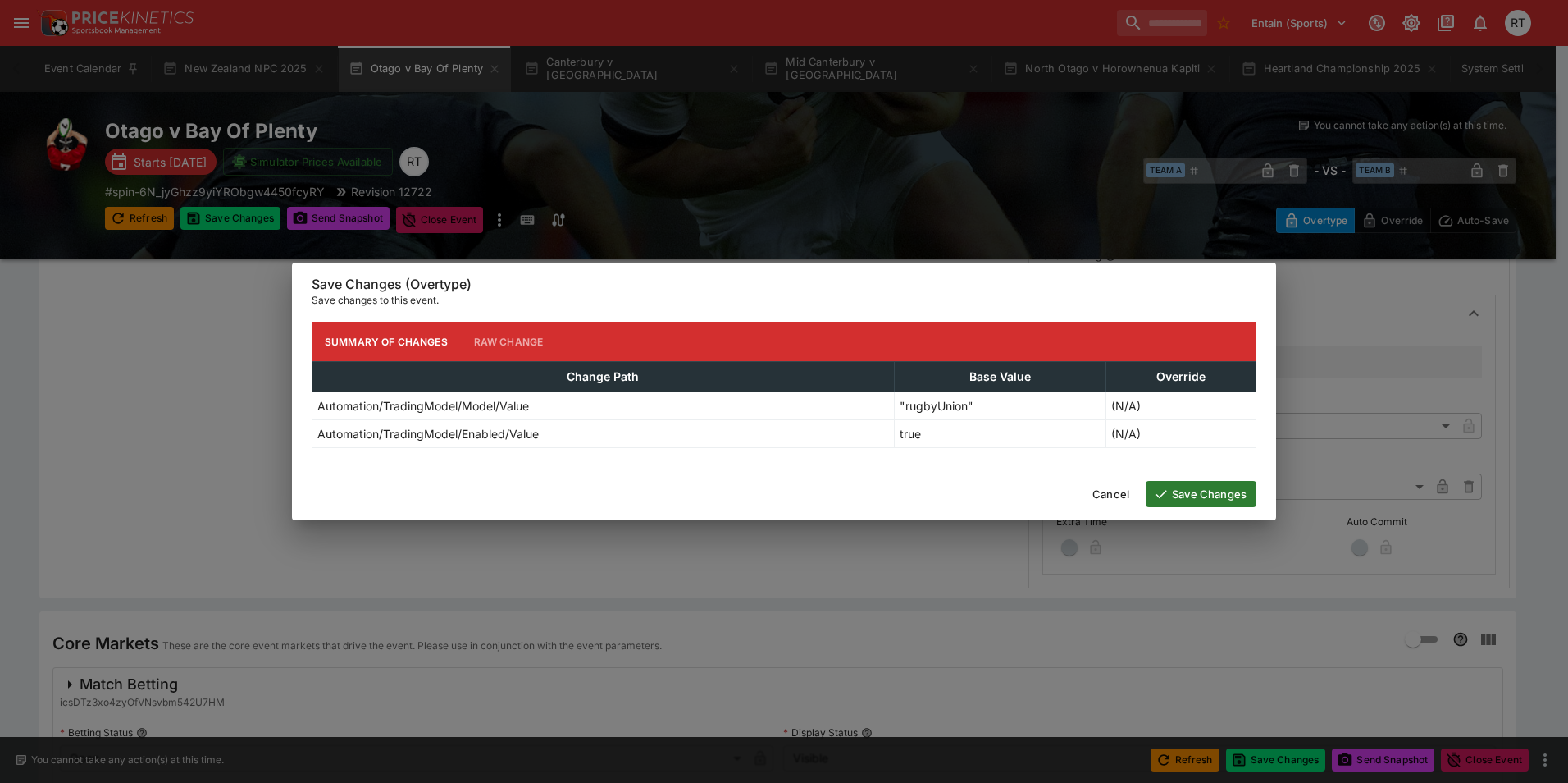
click at [1201, 496] on button "Save Changes" at bounding box center [1200, 494] width 111 height 26
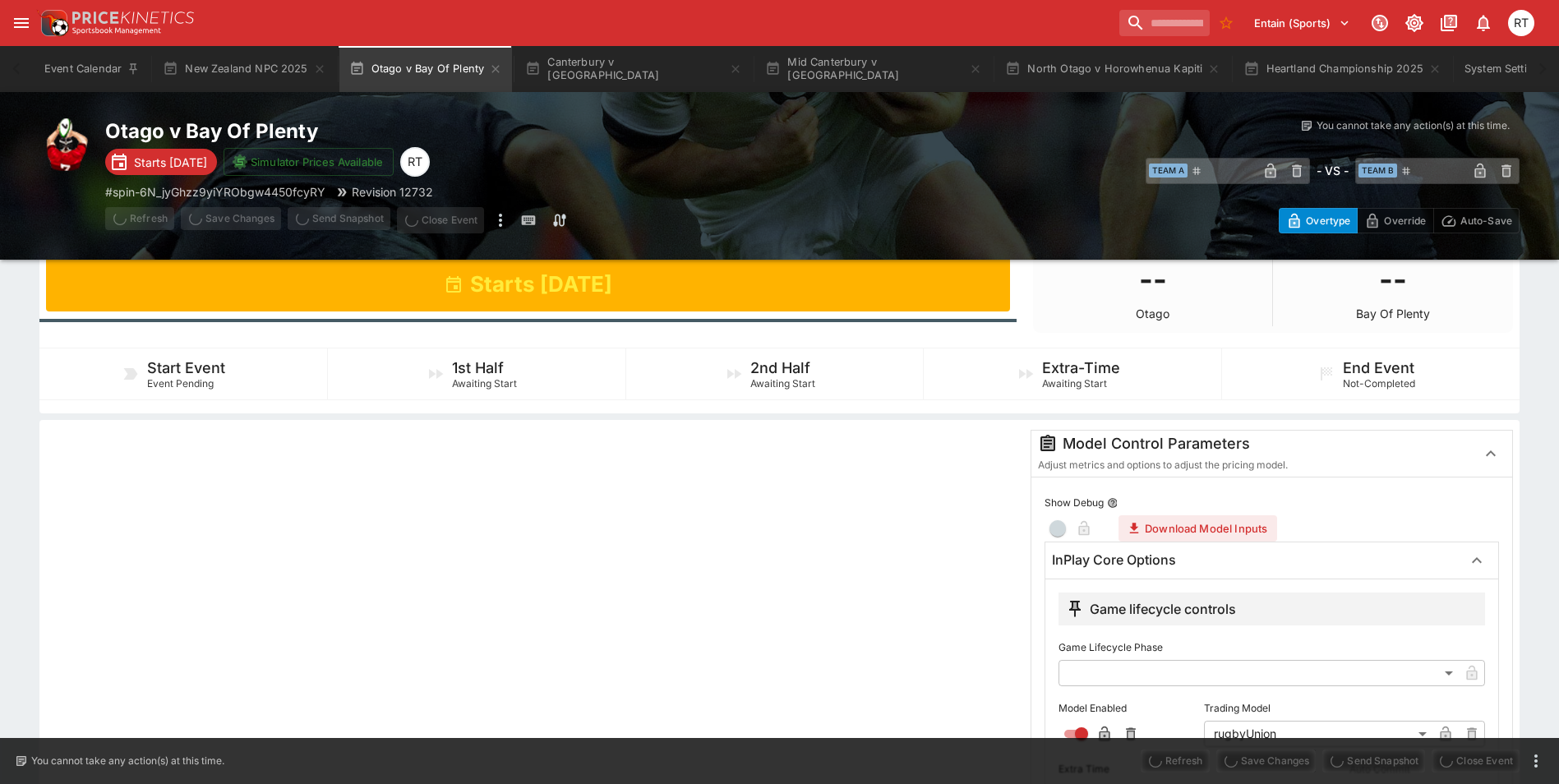
scroll to position [0, 0]
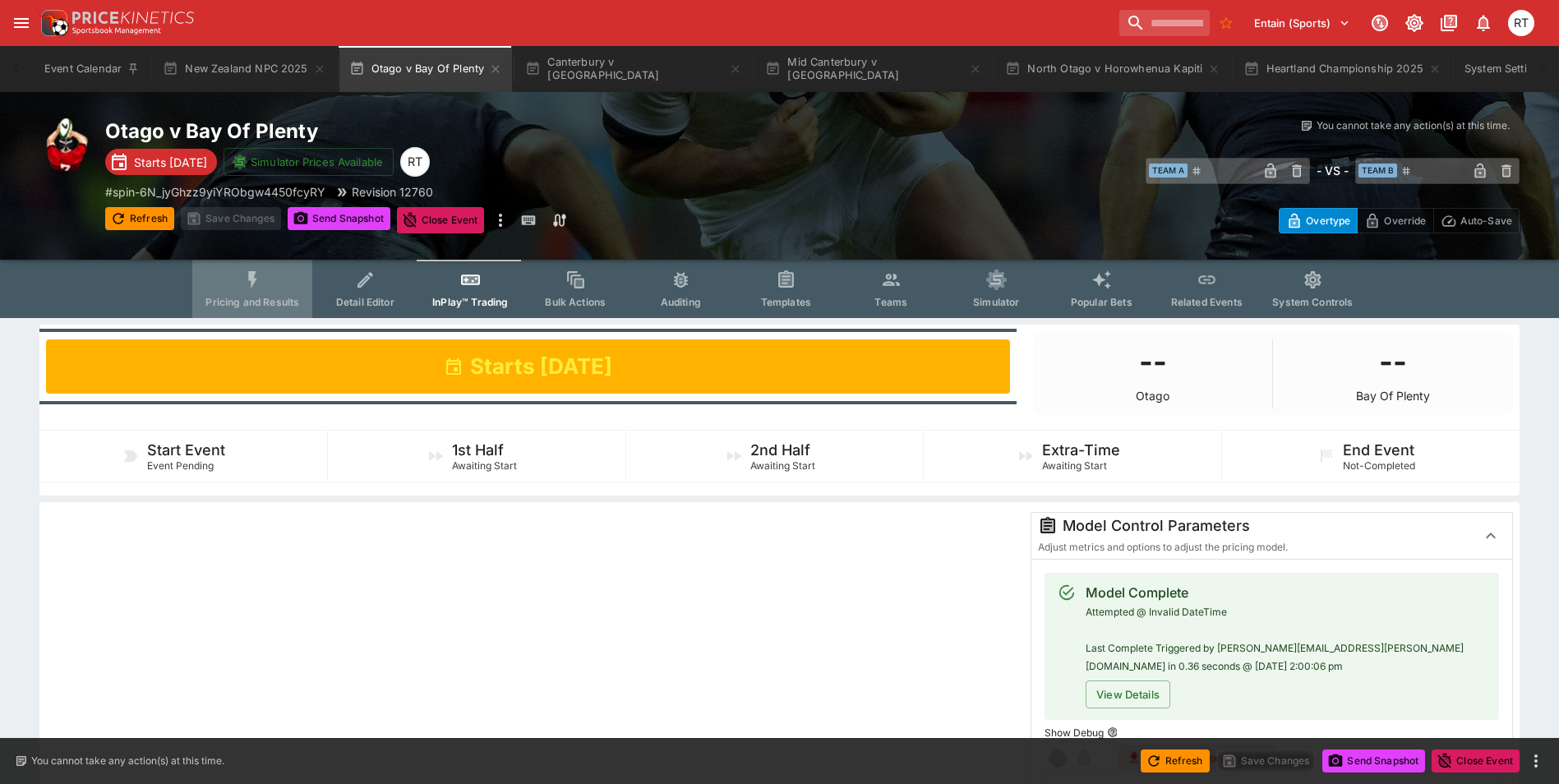
click at [229, 288] on button "Pricing and Results" at bounding box center [252, 289] width 120 height 58
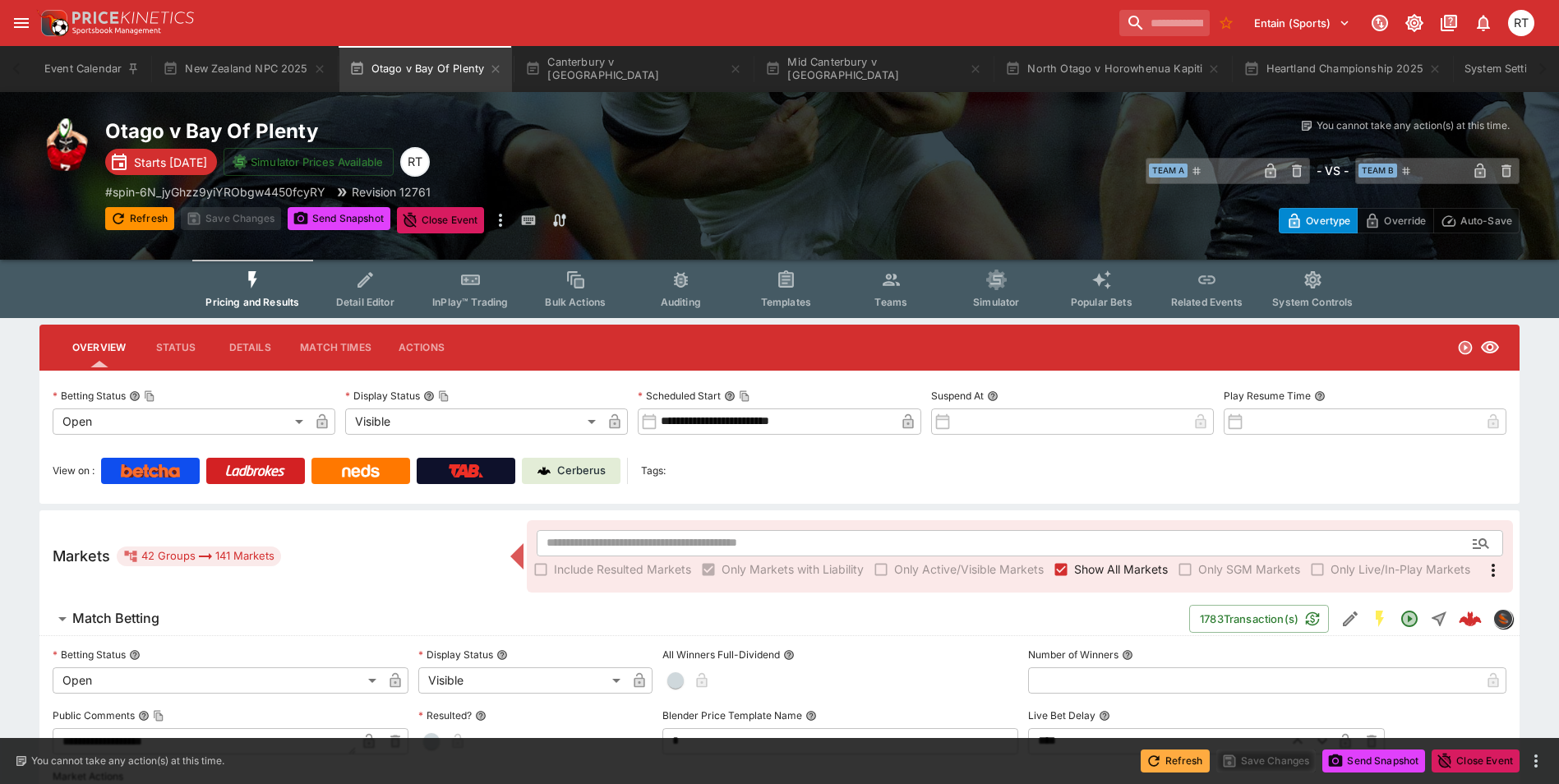
click at [1173, 763] on button "Refresh" at bounding box center [1175, 760] width 69 height 23
click at [1354, 761] on button "Send Snapshot" at bounding box center [1373, 760] width 103 height 23
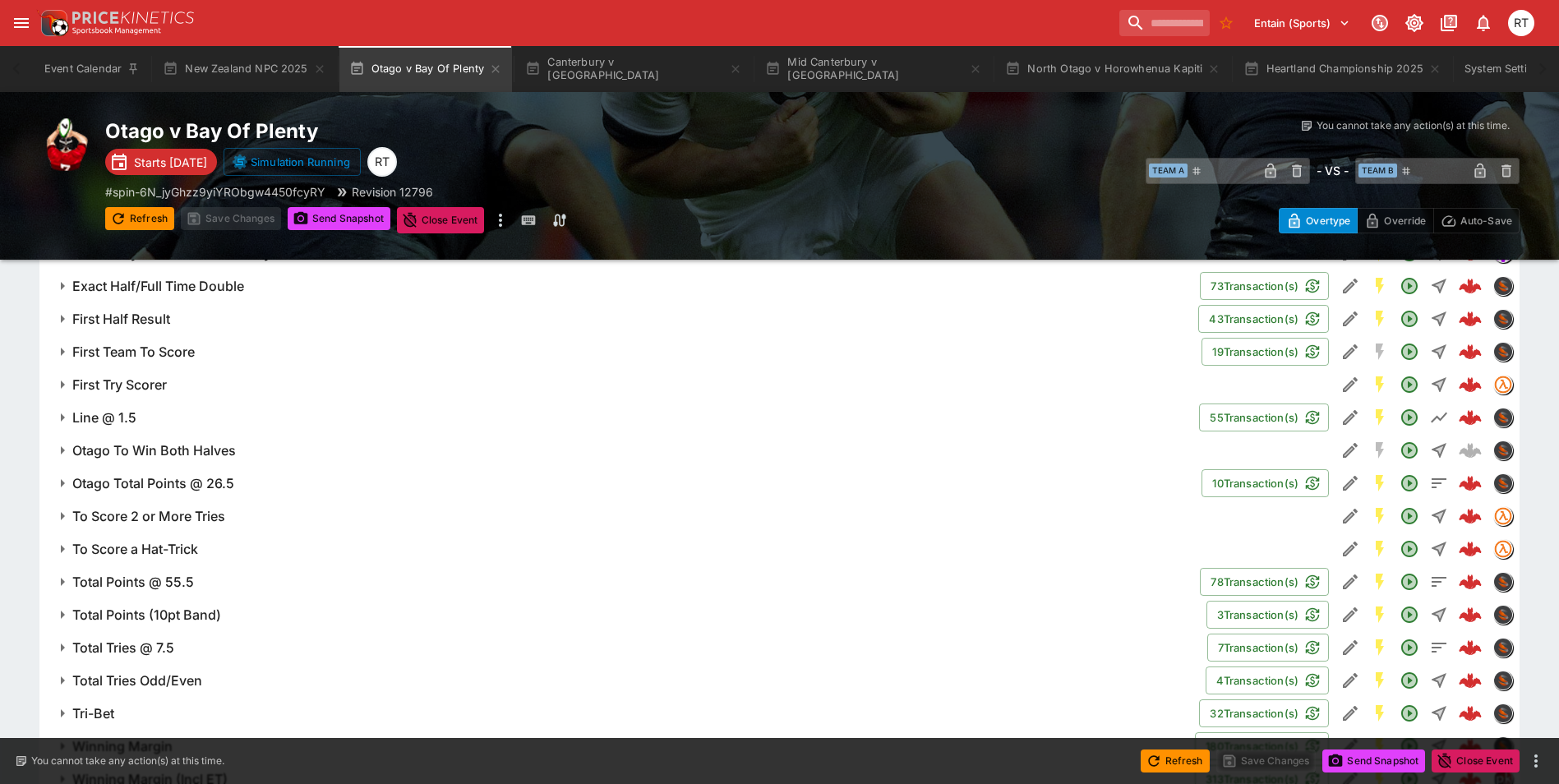
scroll to position [1643, 0]
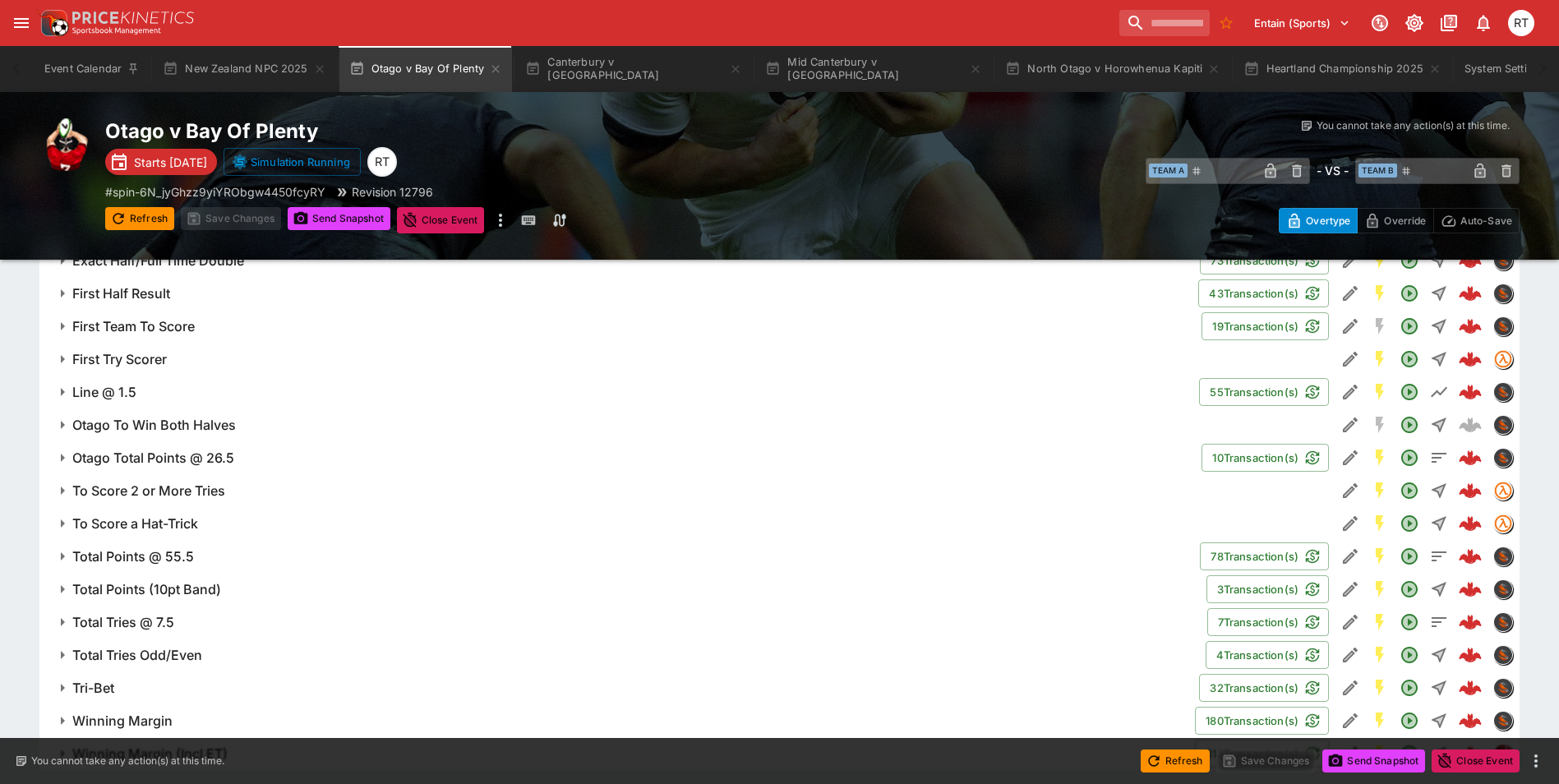
click at [144, 360] on h6 "First Try Scorer" at bounding box center [119, 359] width 95 height 17
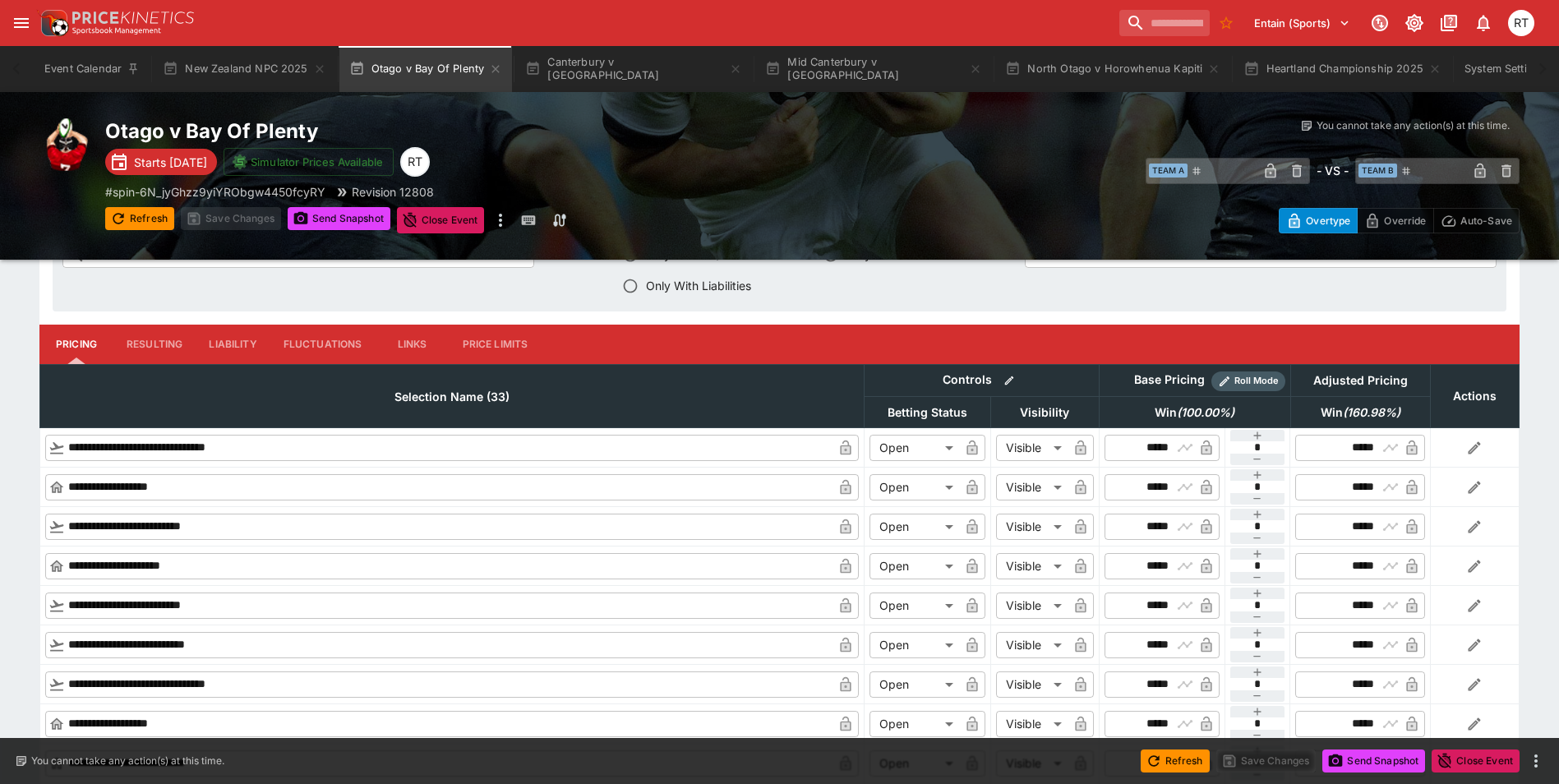
scroll to position [2135, 0]
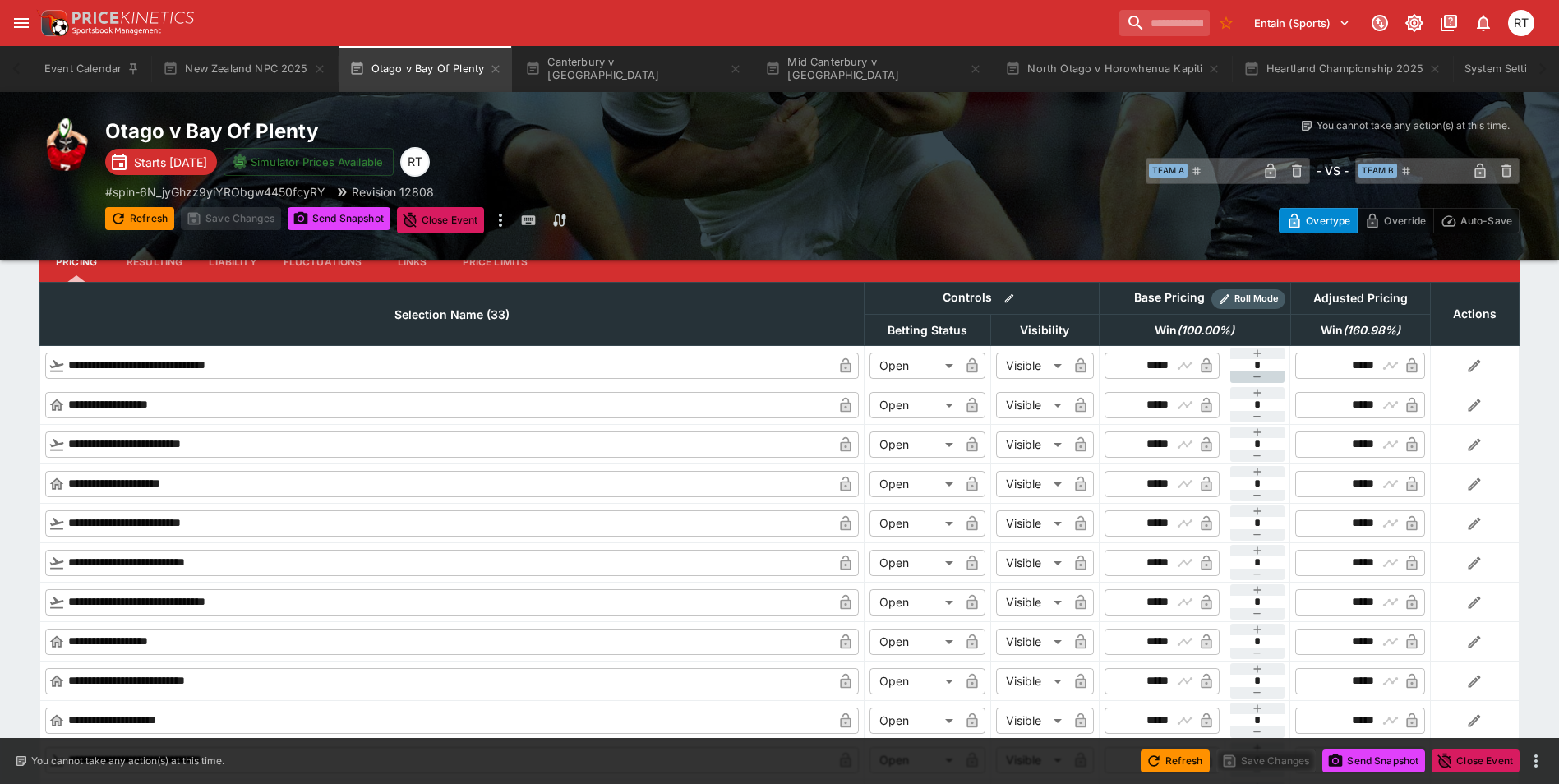
click at [1259, 375] on icon "button" at bounding box center [1257, 377] width 13 height 13
type input "**"
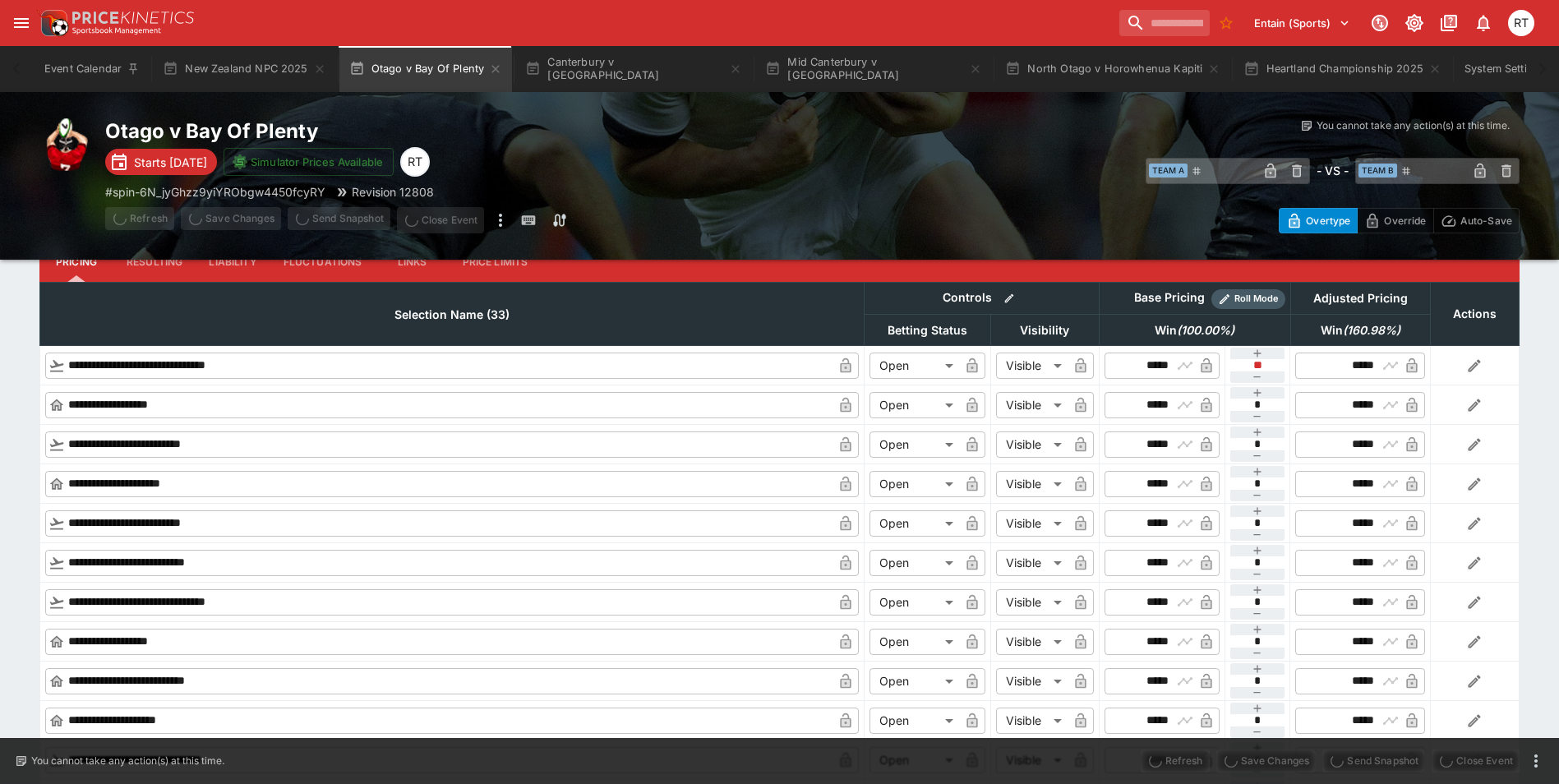
type input "*****"
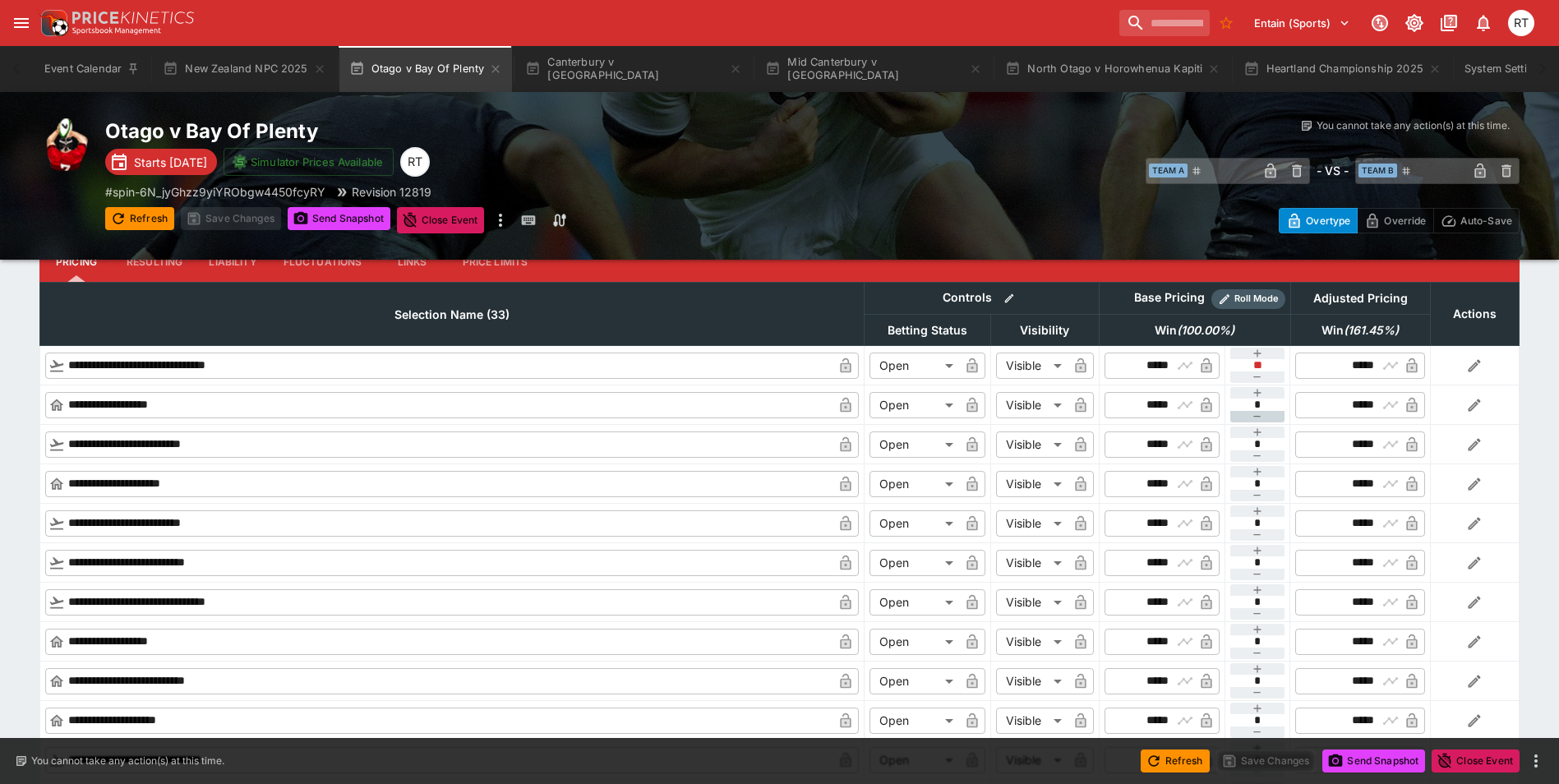
click at [1257, 410] on icon "button" at bounding box center [1257, 415] width 13 height 13
type input "**"
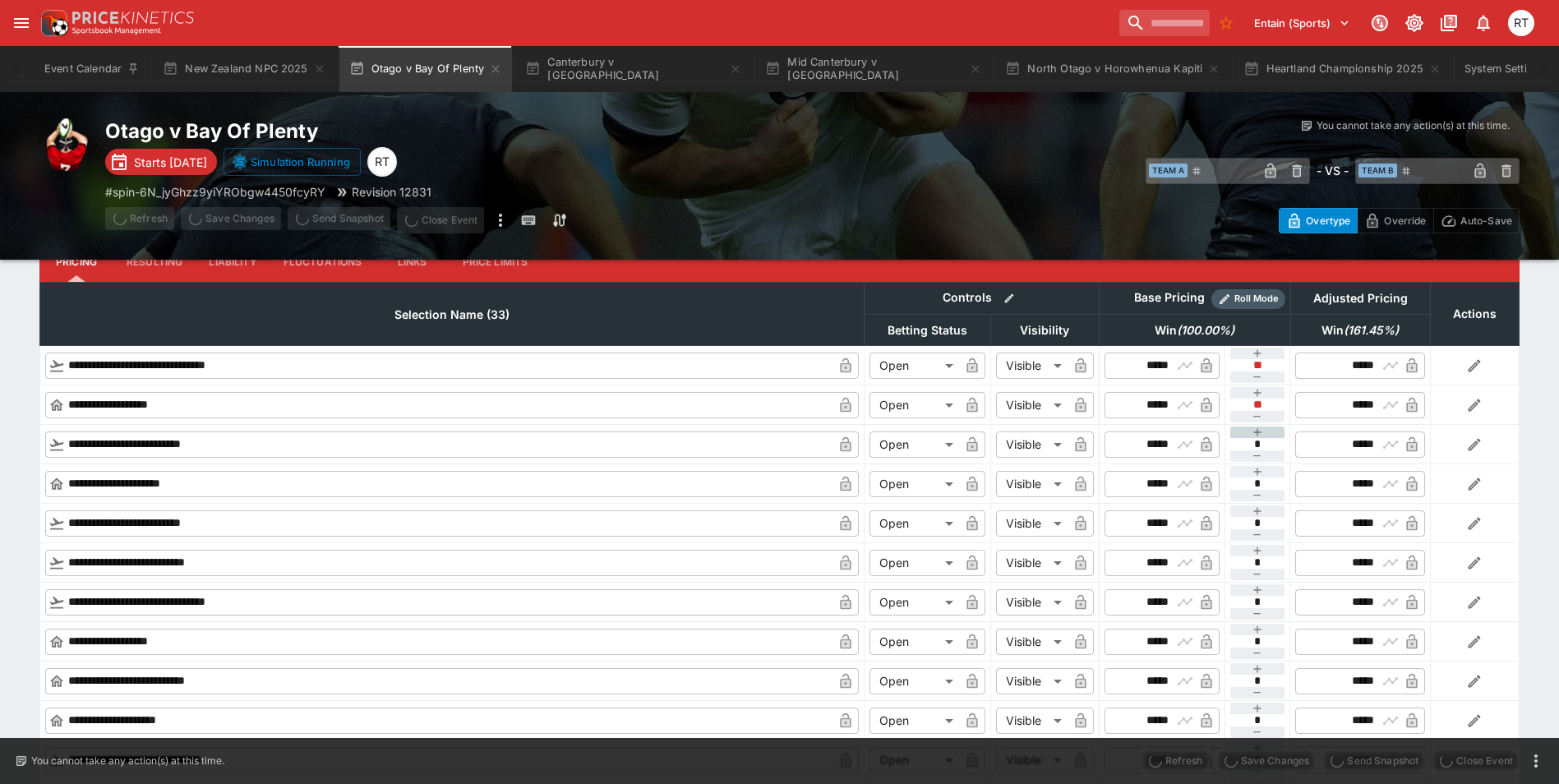
type input "*****"
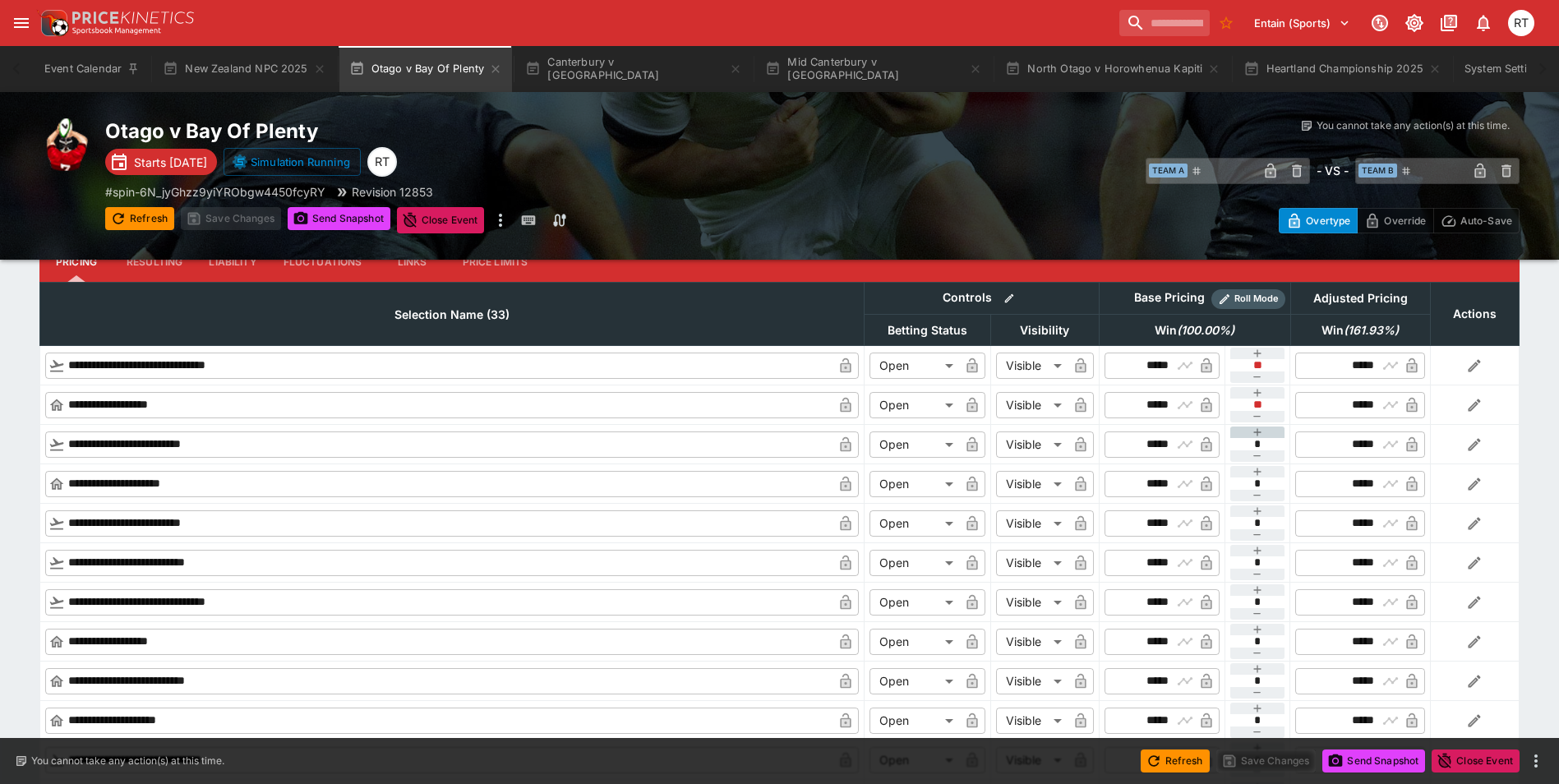
click at [1261, 430] on icon "button" at bounding box center [1257, 431] width 13 height 13
type input "*"
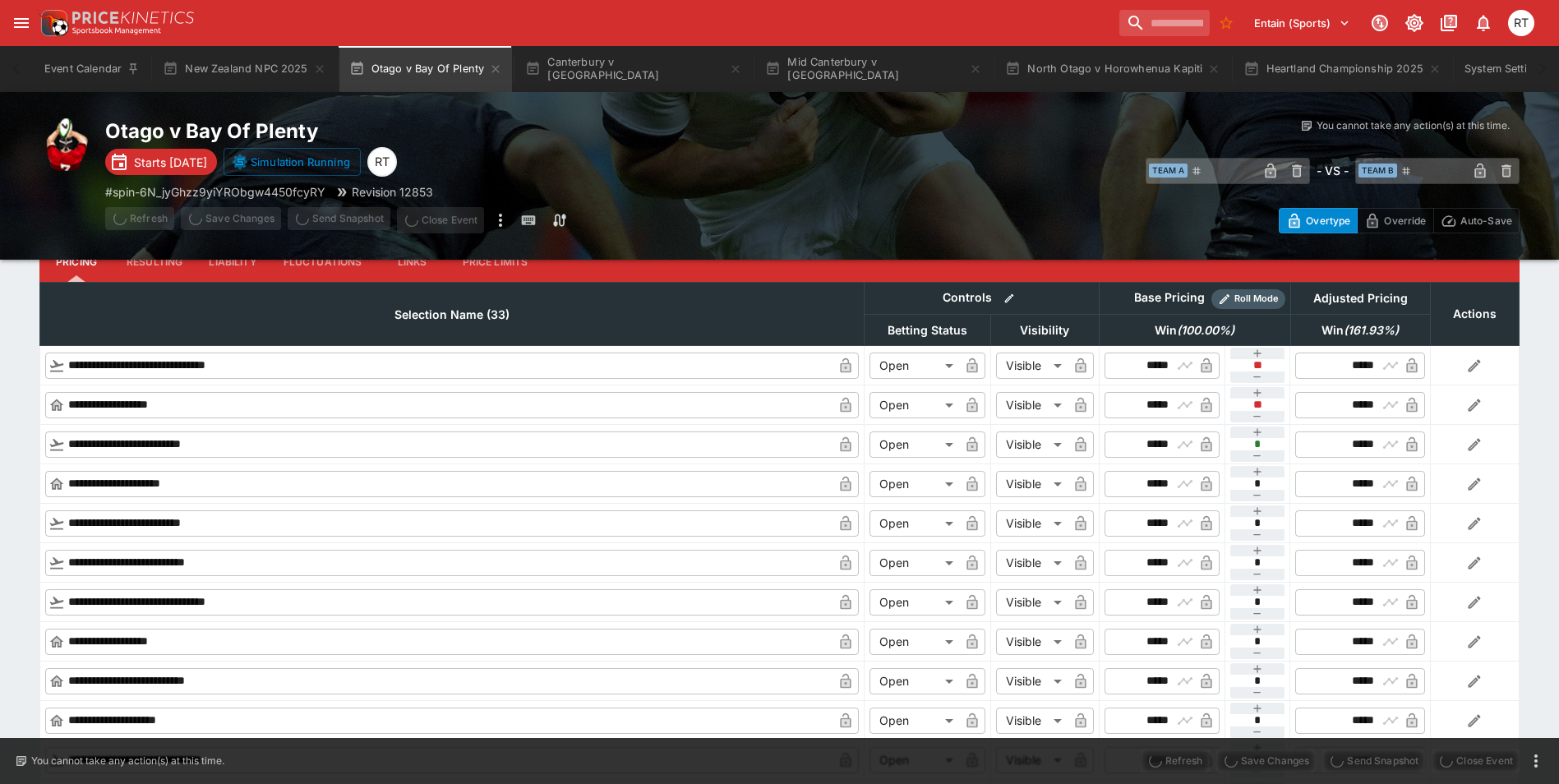
type input "*****"
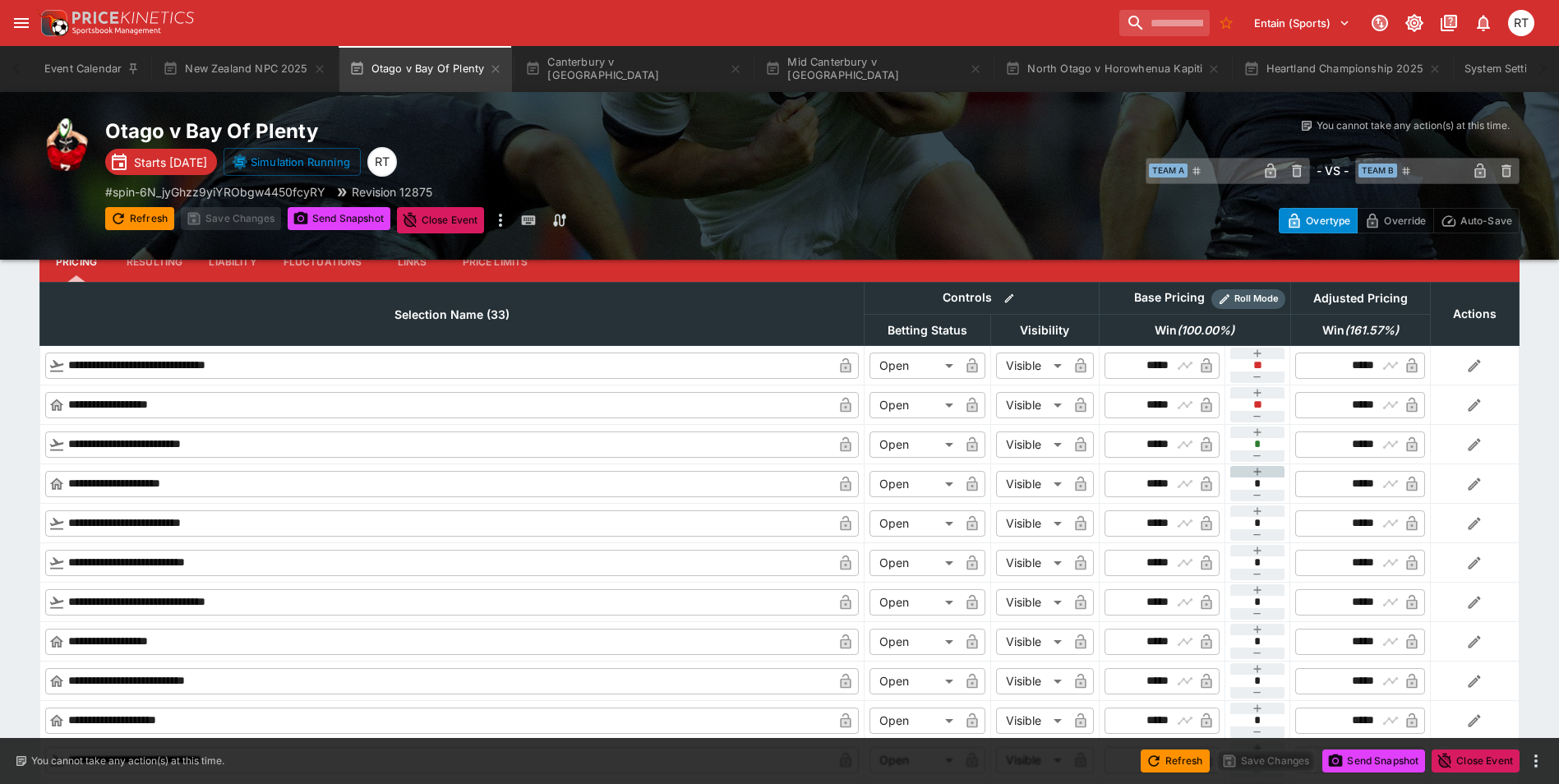
click at [1257, 474] on icon "button" at bounding box center [1257, 471] width 7 height 7
type input "*"
type input "*****"
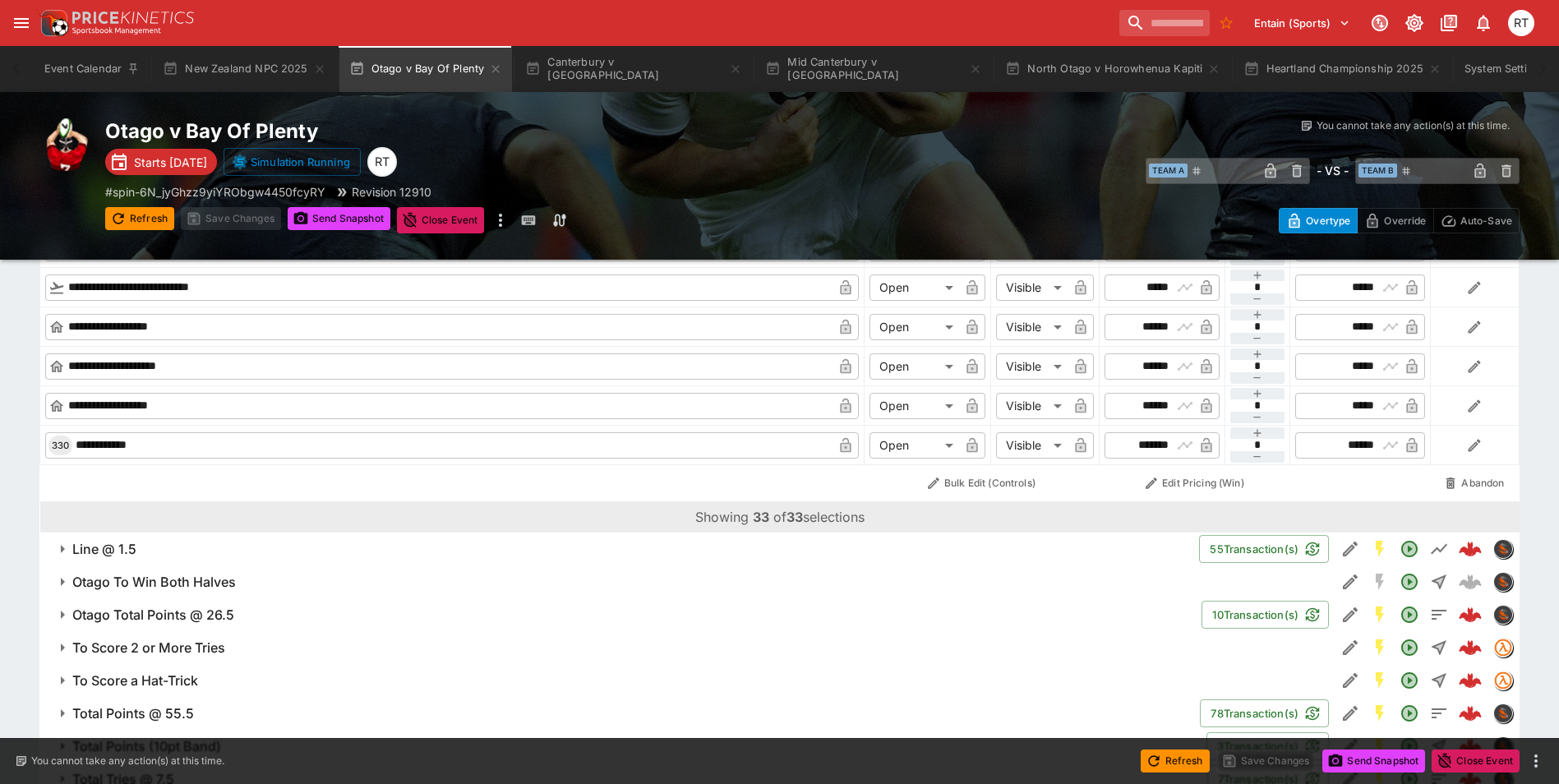
scroll to position [3368, 0]
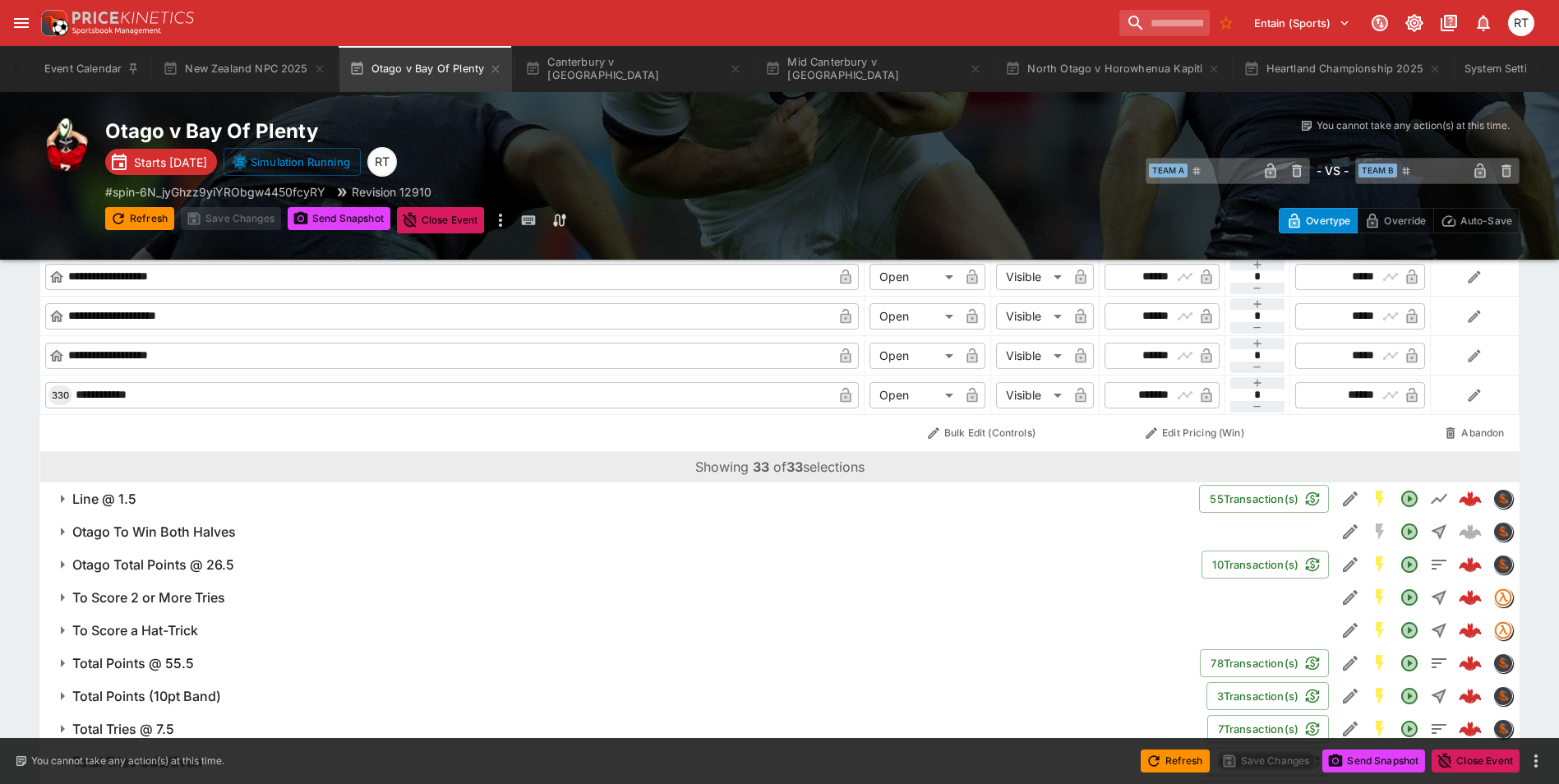
click at [1269, 412] on td "* ​" at bounding box center [1258, 394] width 66 height 38
click at [1266, 409] on button "button" at bounding box center [1257, 406] width 55 height 12
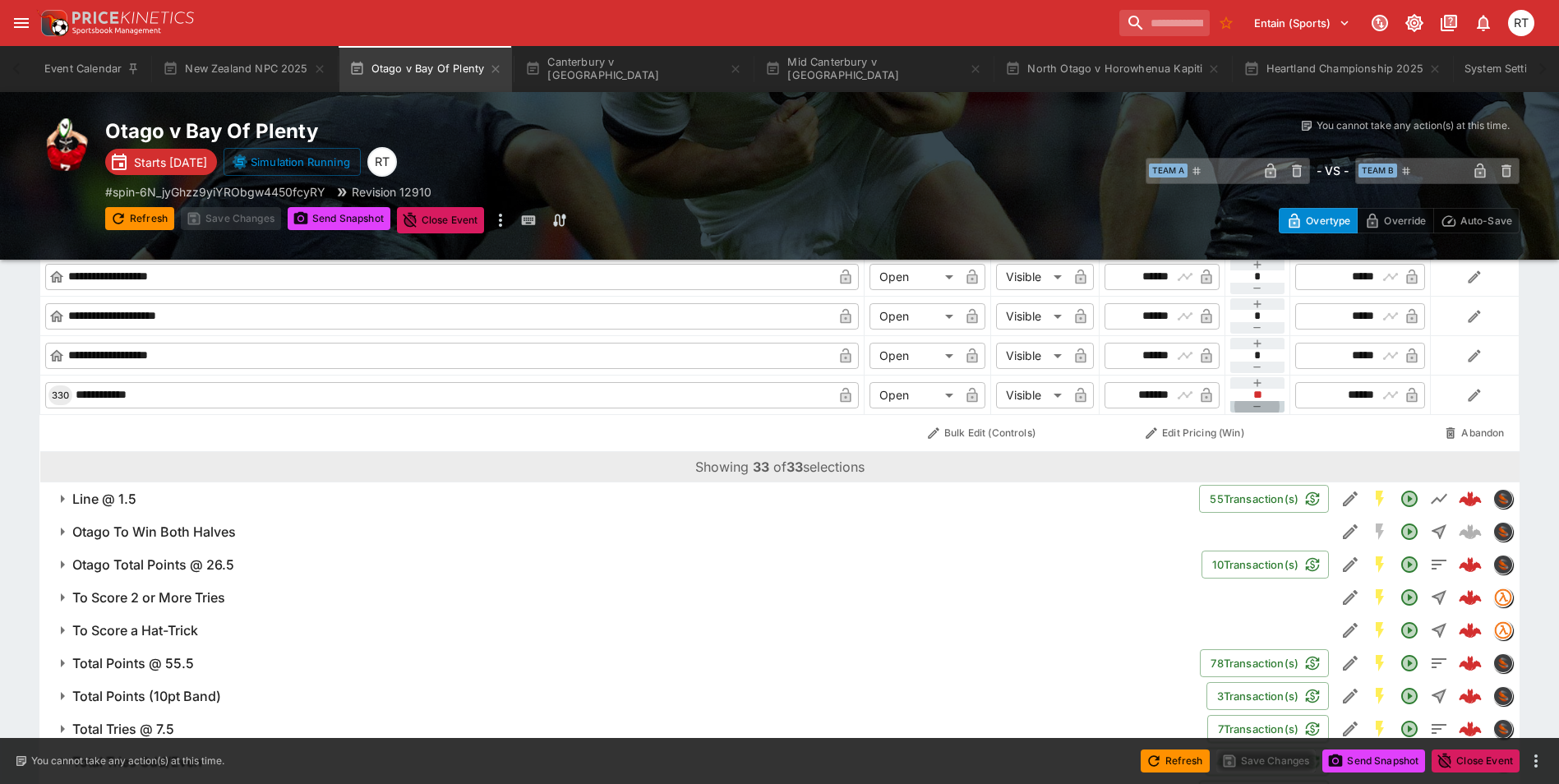
click at [1266, 409] on button "button" at bounding box center [1257, 406] width 55 height 12
type input "**"
type input "******"
click at [1266, 409] on button "button" at bounding box center [1257, 406] width 55 height 12
type input "**"
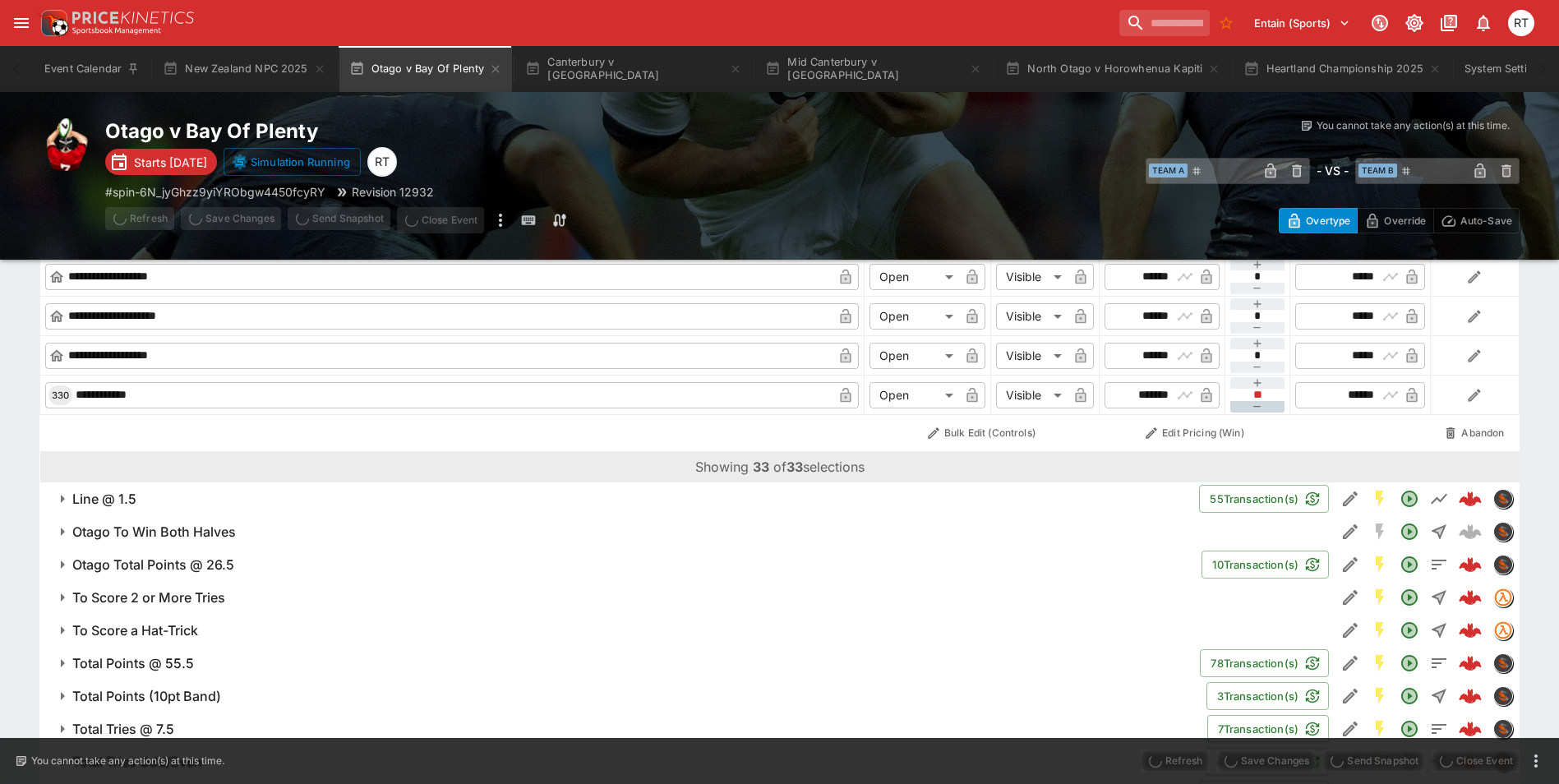
type input "******"
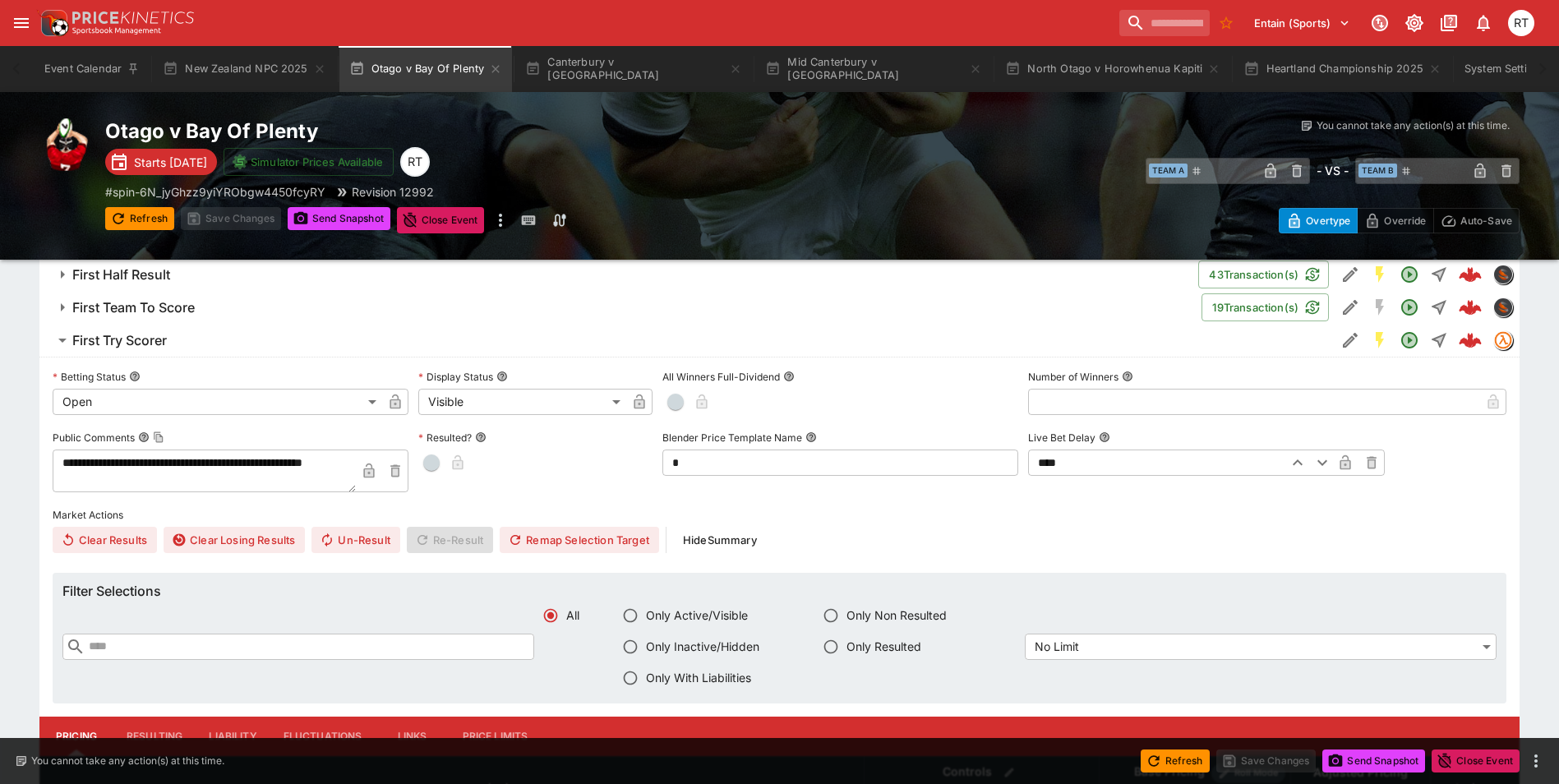
scroll to position [1643, 0]
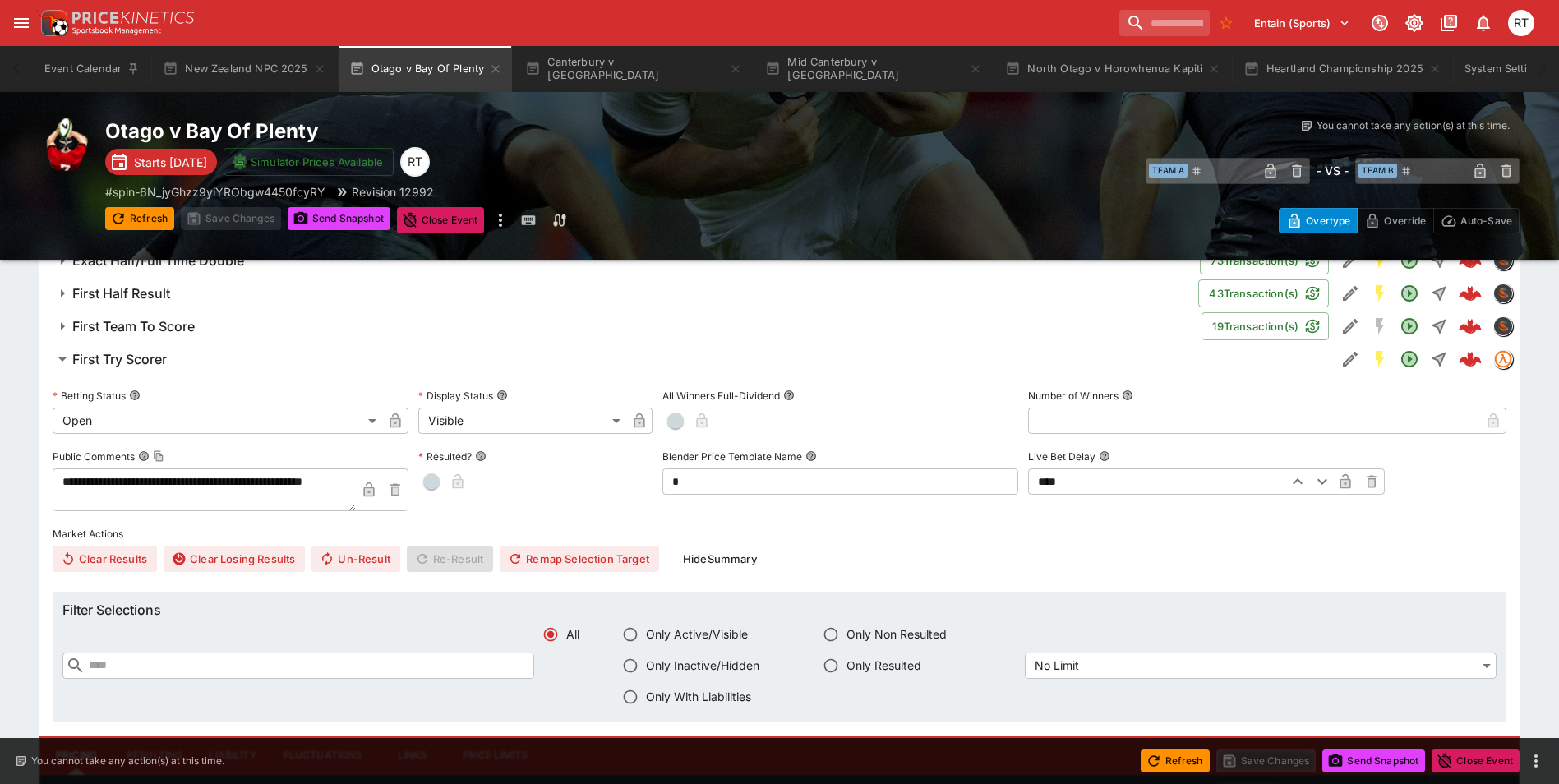
click at [188, 373] on button "First Try Scorer" at bounding box center [687, 359] width 1296 height 33
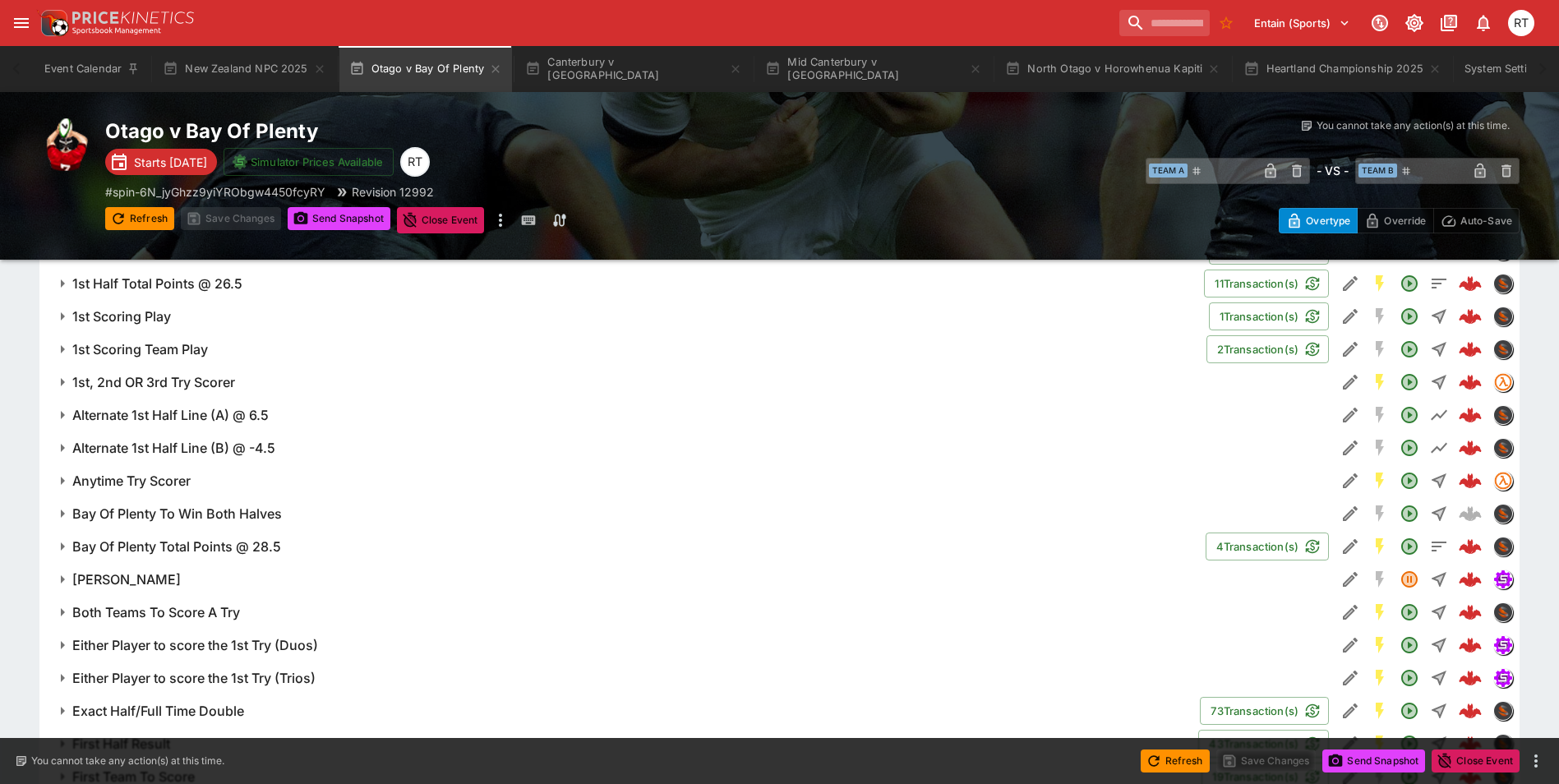
scroll to position [1357, 0]
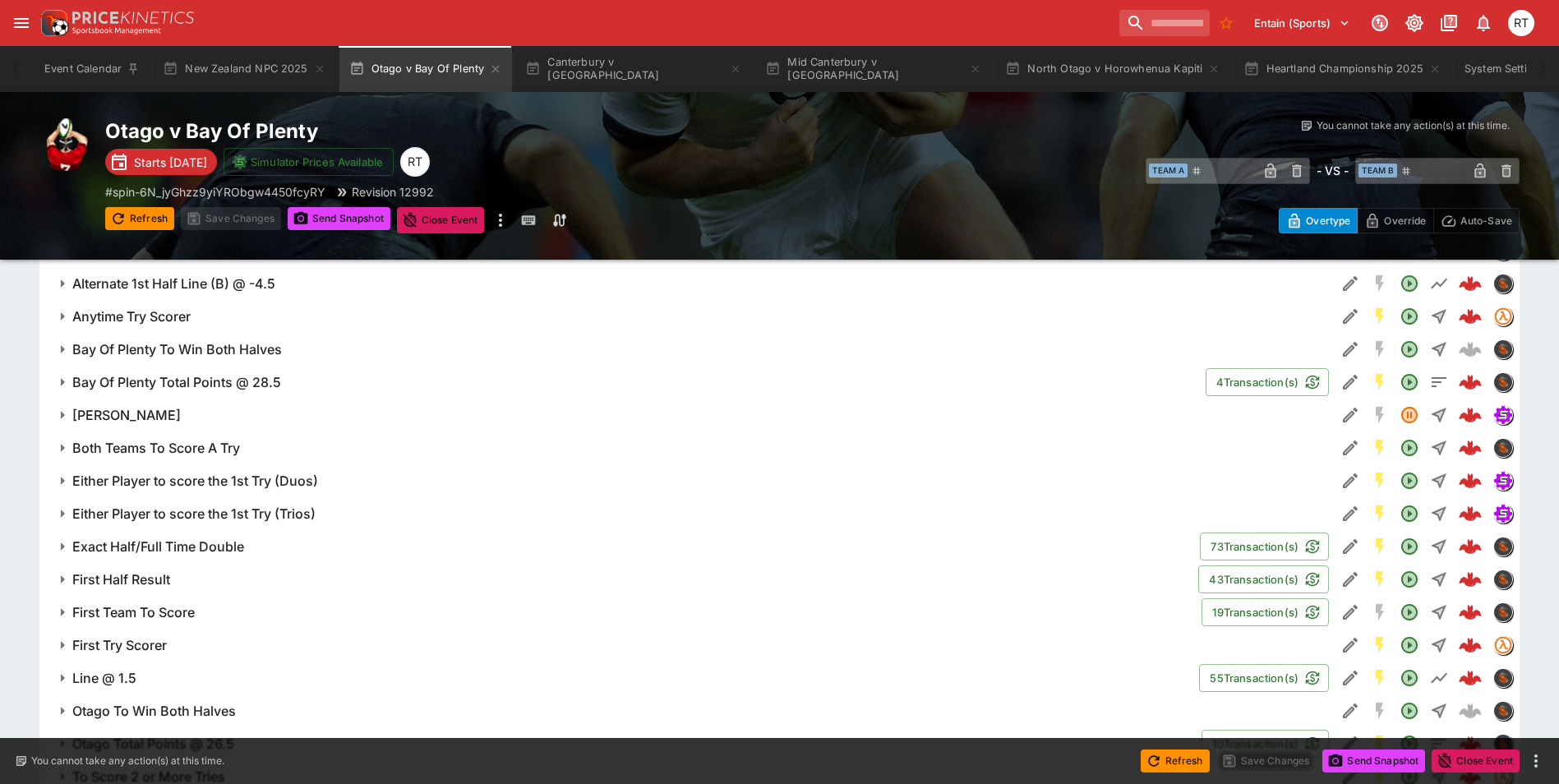
click at [177, 317] on h6 "Anytime Try Scorer" at bounding box center [131, 316] width 118 height 17
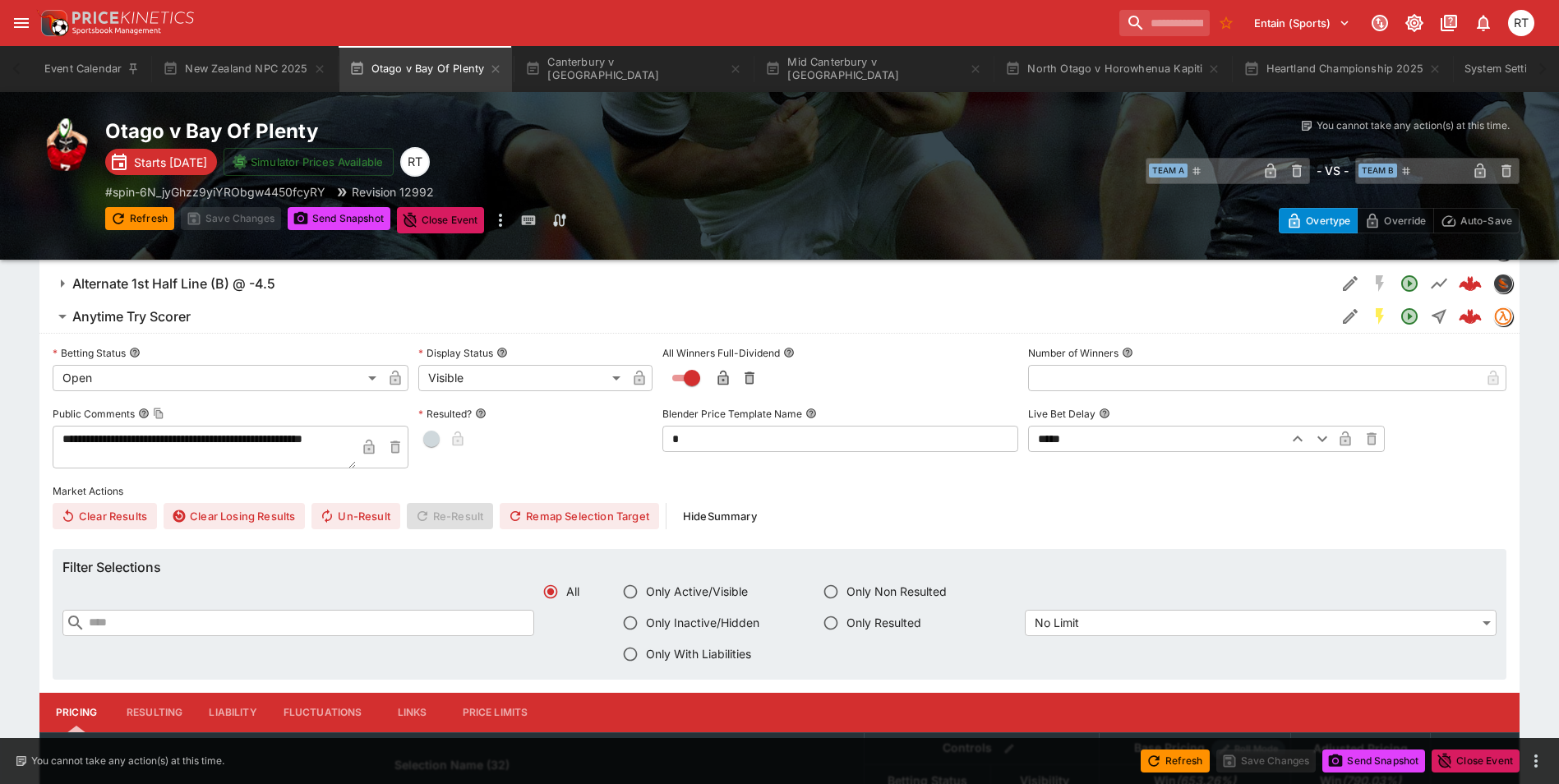
scroll to position [1192, 0]
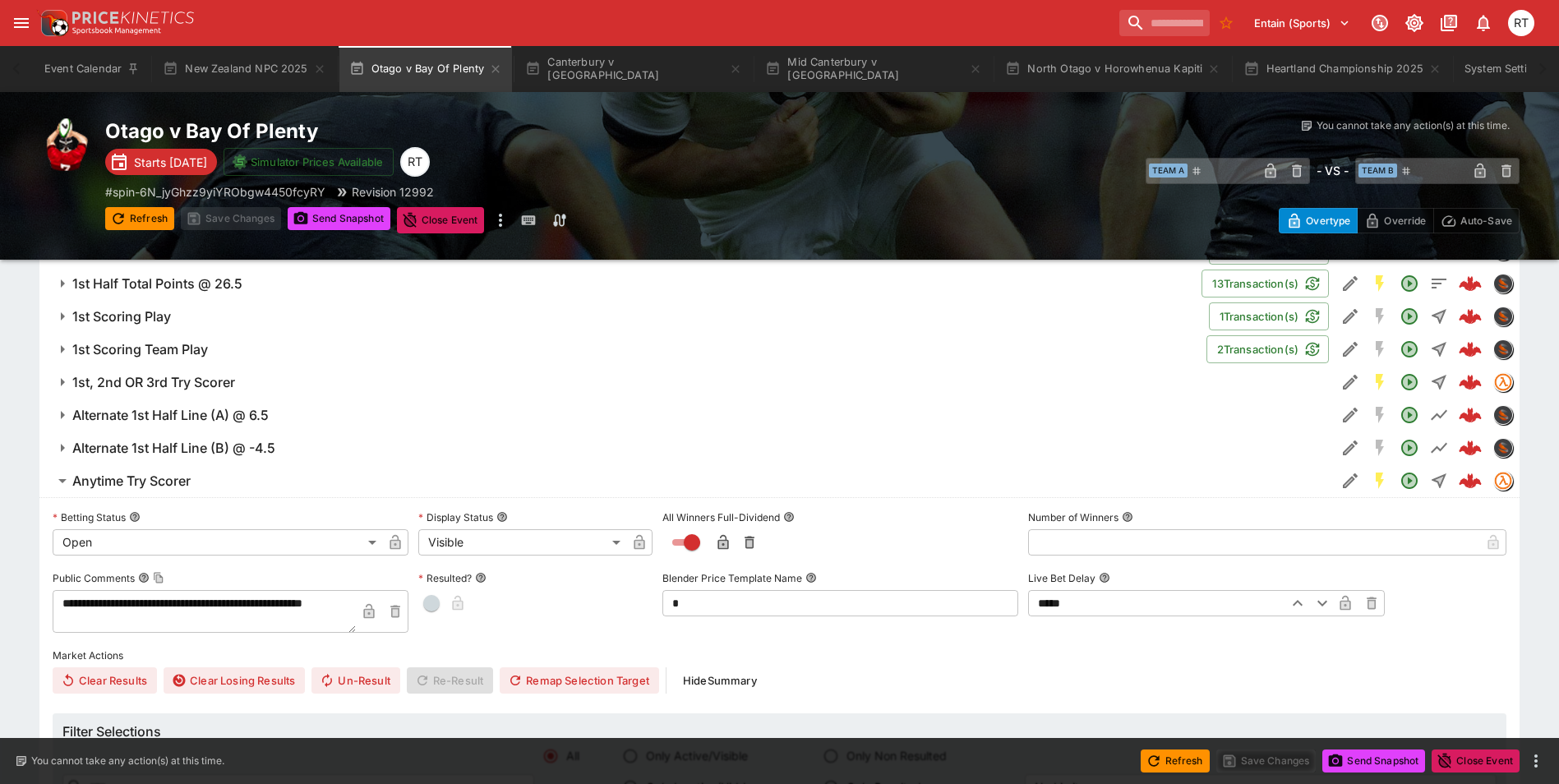
click at [191, 487] on h6 "Anytime Try Scorer" at bounding box center [131, 480] width 118 height 17
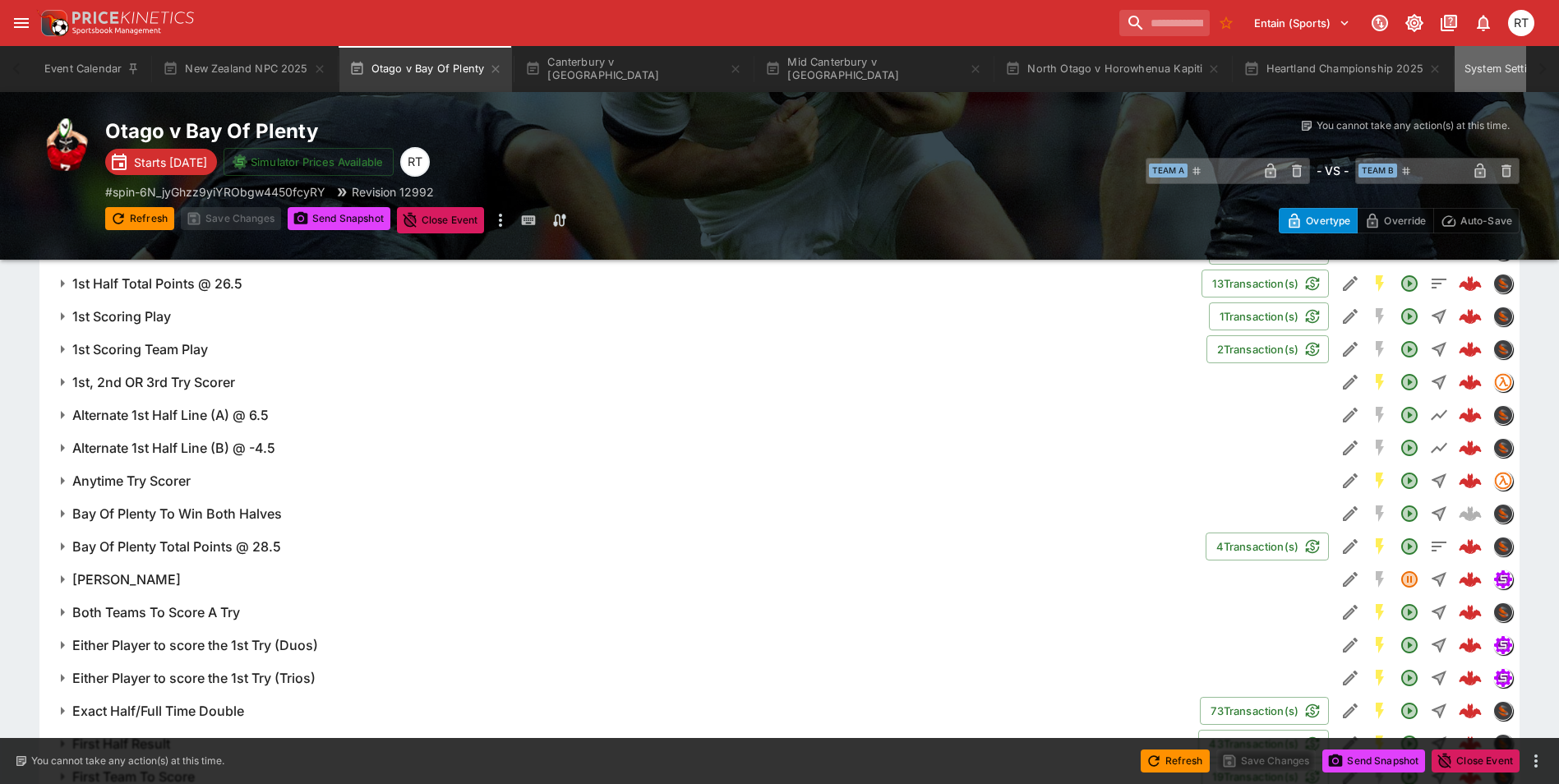
click at [1456, 67] on button "System Settings" at bounding box center [1514, 69] width 119 height 46
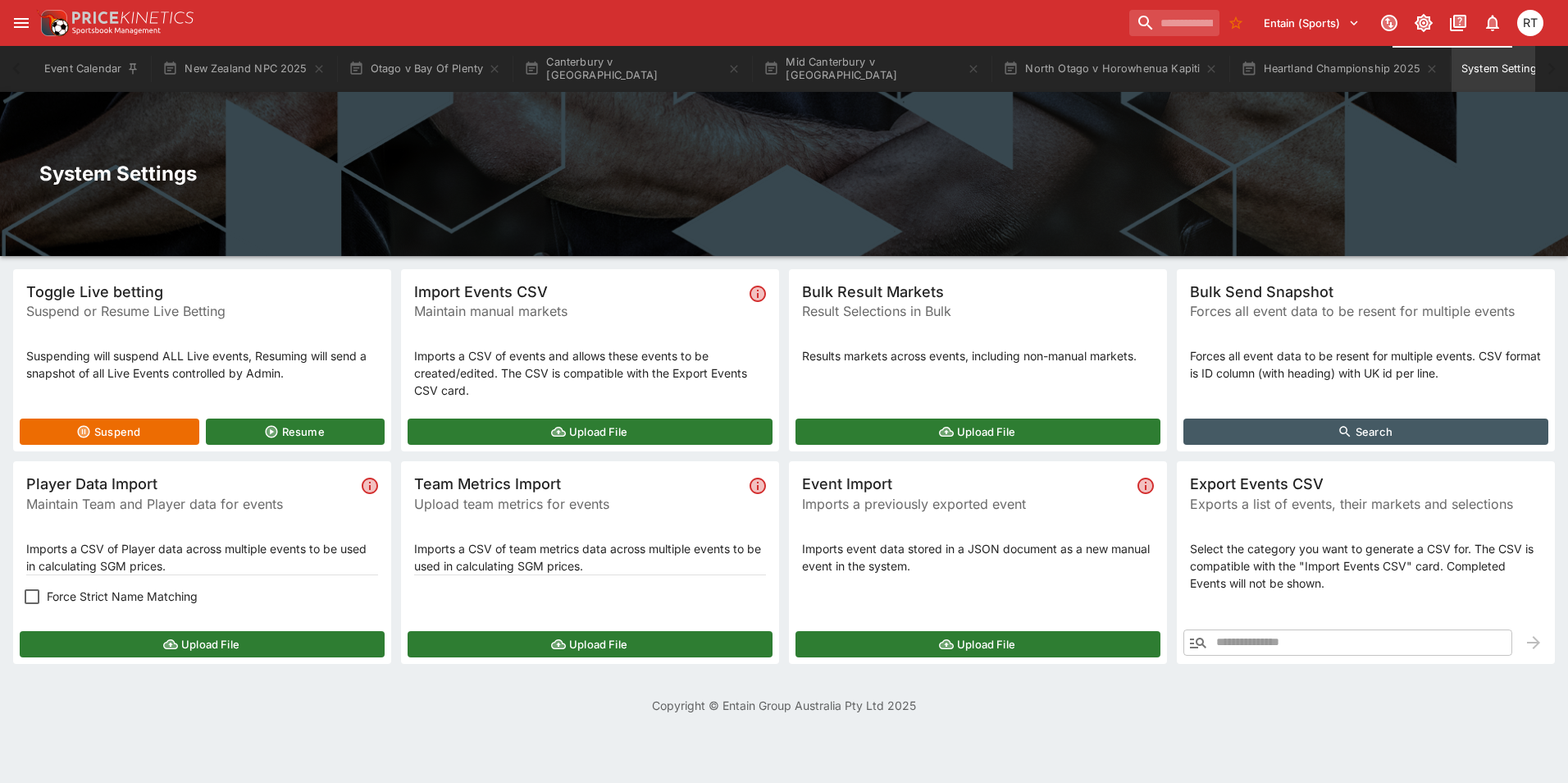
click at [176, 645] on icon "button" at bounding box center [170, 643] width 12 height 7
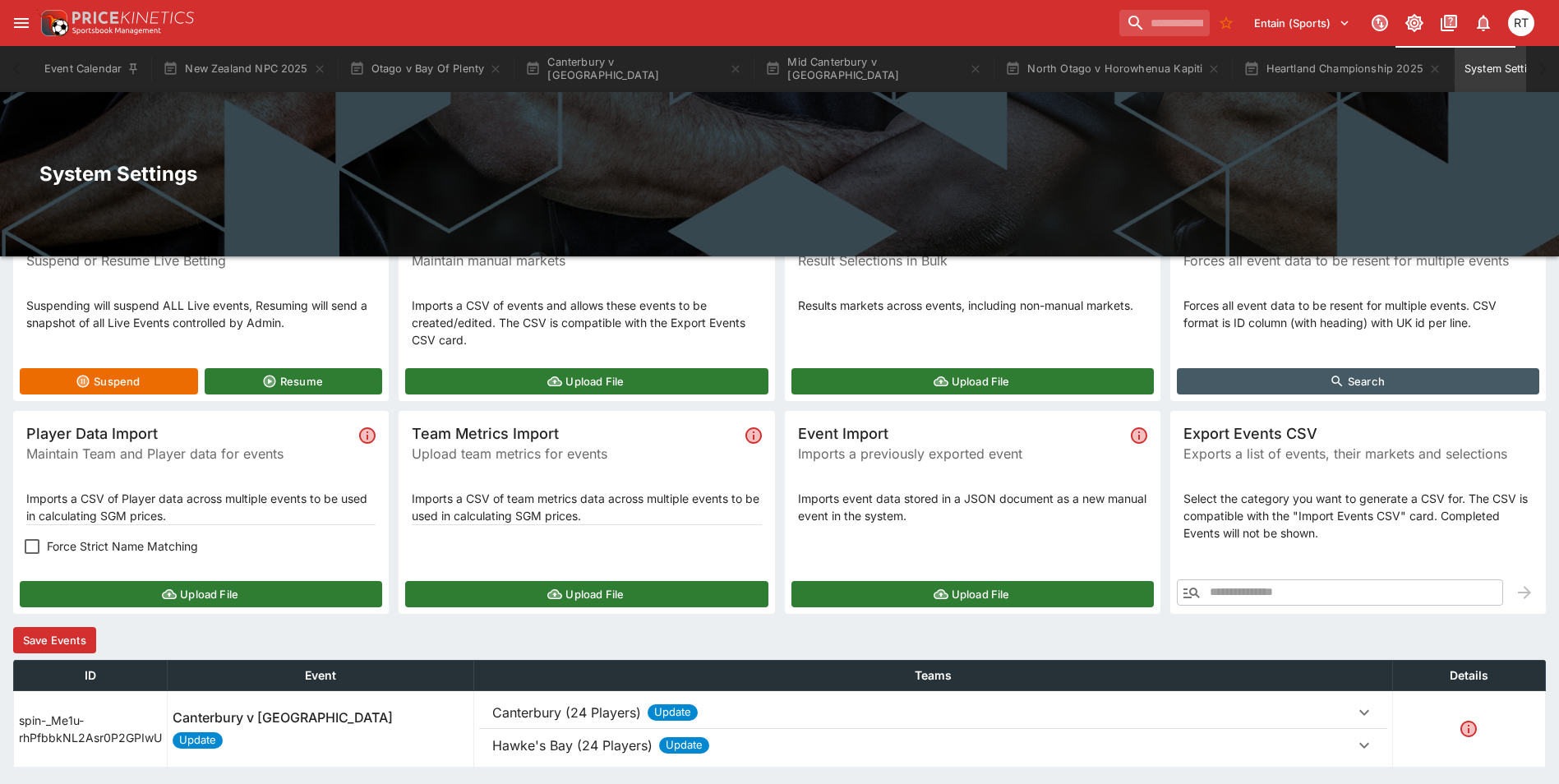
scroll to position [104, 0]
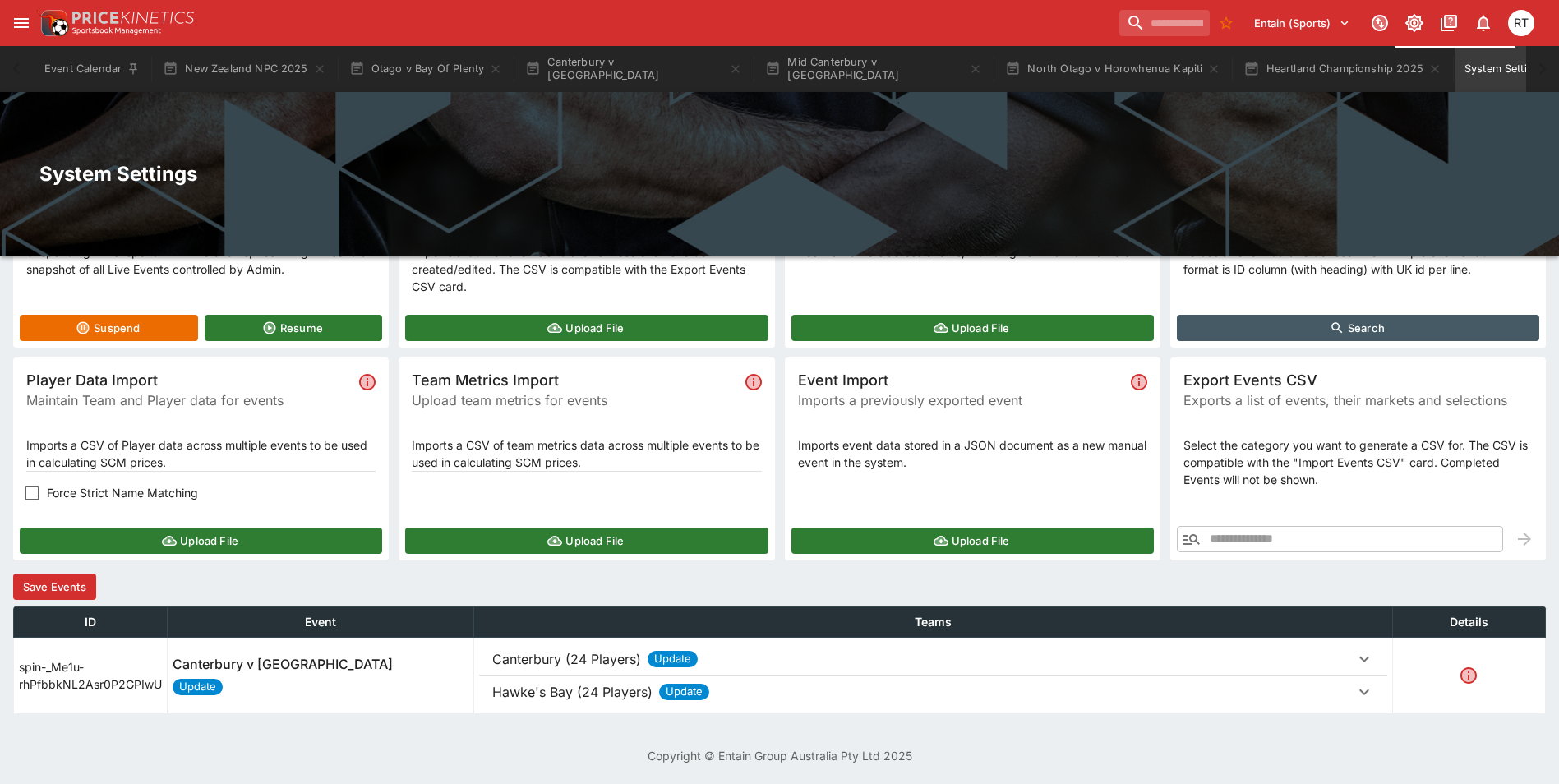
click at [577, 664] on p "Canterbury (24 Players)" at bounding box center [567, 659] width 149 height 20
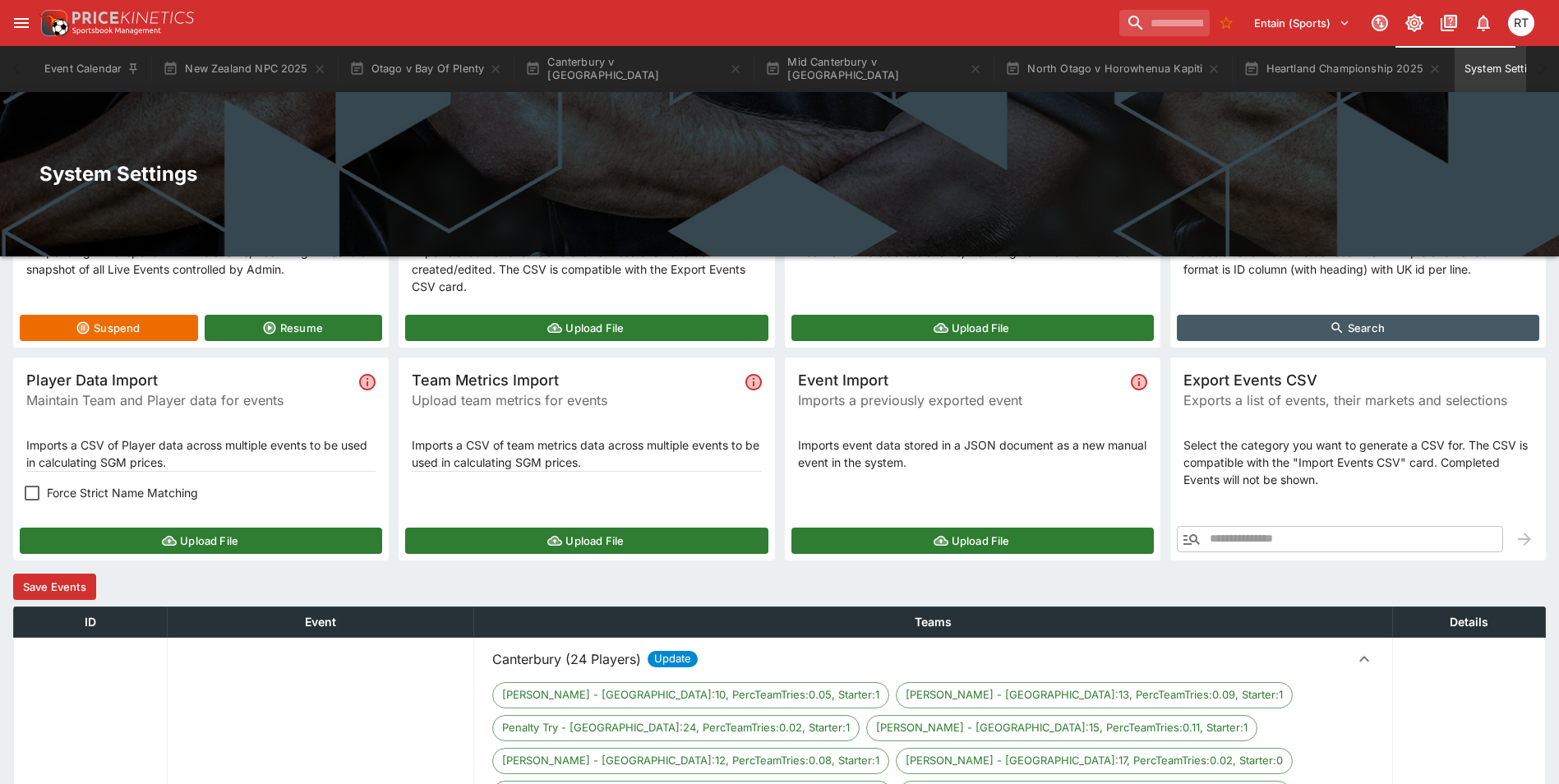
click at [577, 664] on p "Canterbury (24 Players)" at bounding box center [567, 659] width 149 height 20
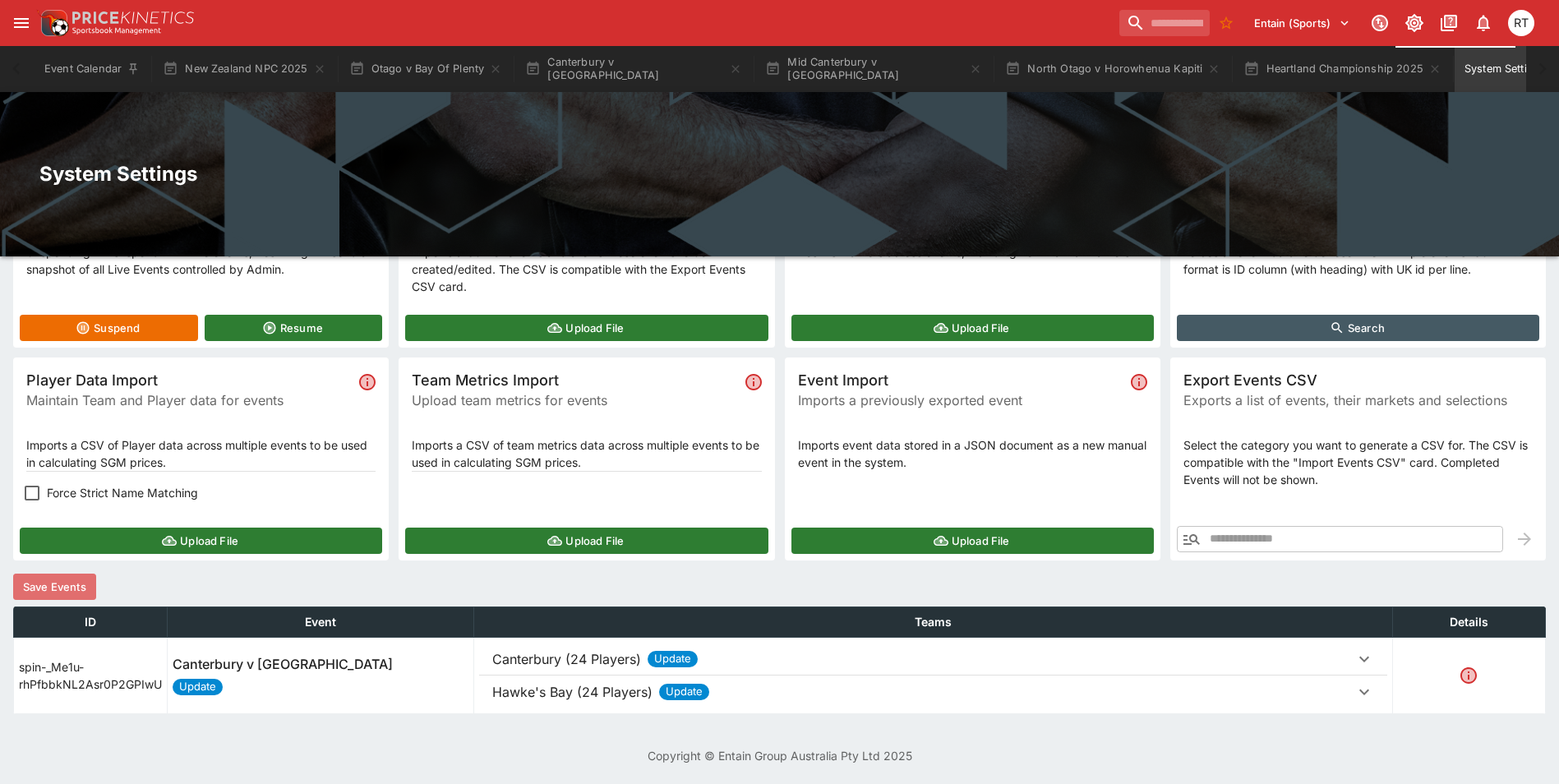
click at [80, 585] on button "Save Events" at bounding box center [54, 586] width 83 height 26
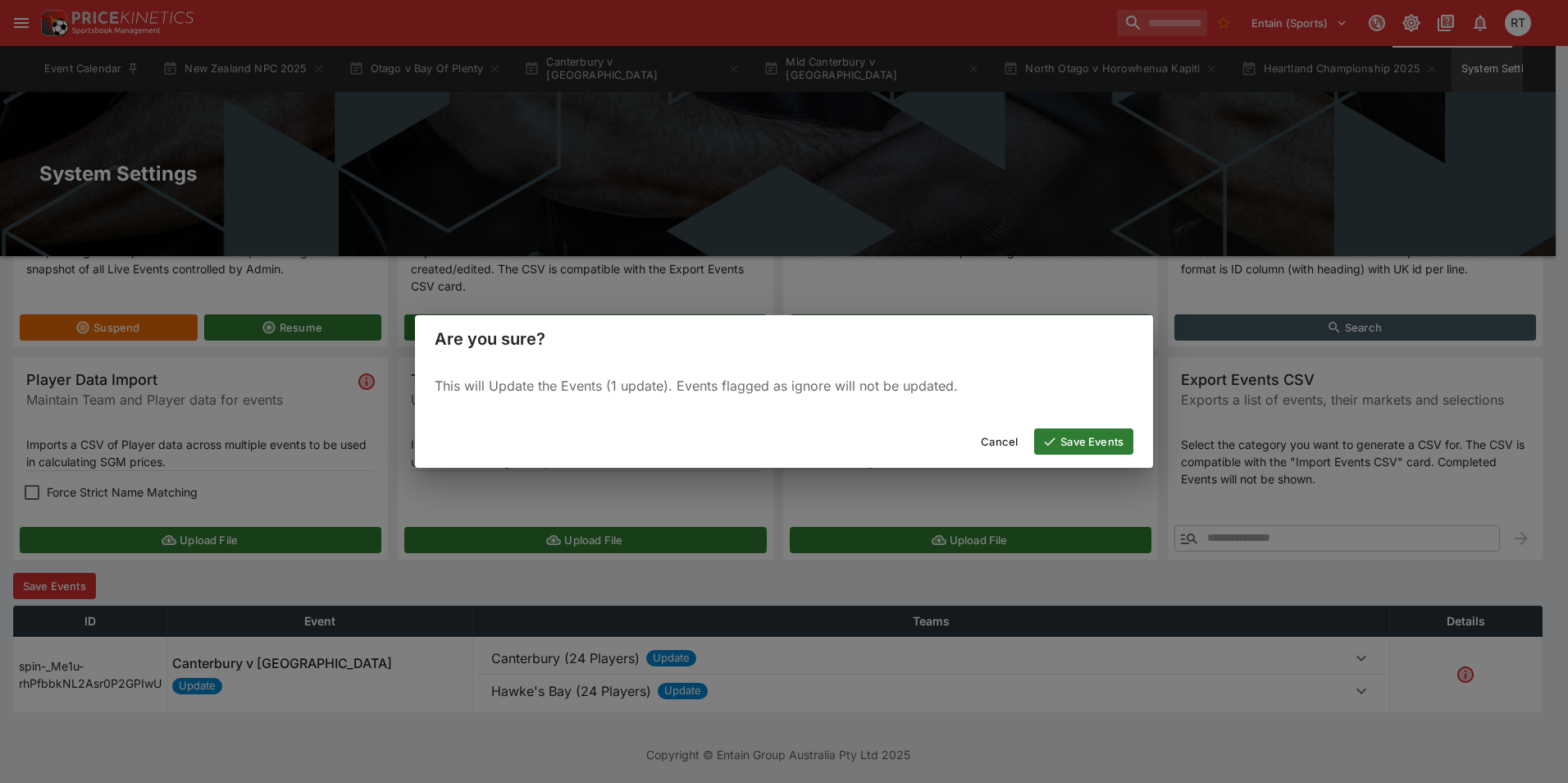
click at [1089, 444] on button "Save Events" at bounding box center [1084, 441] width 100 height 26
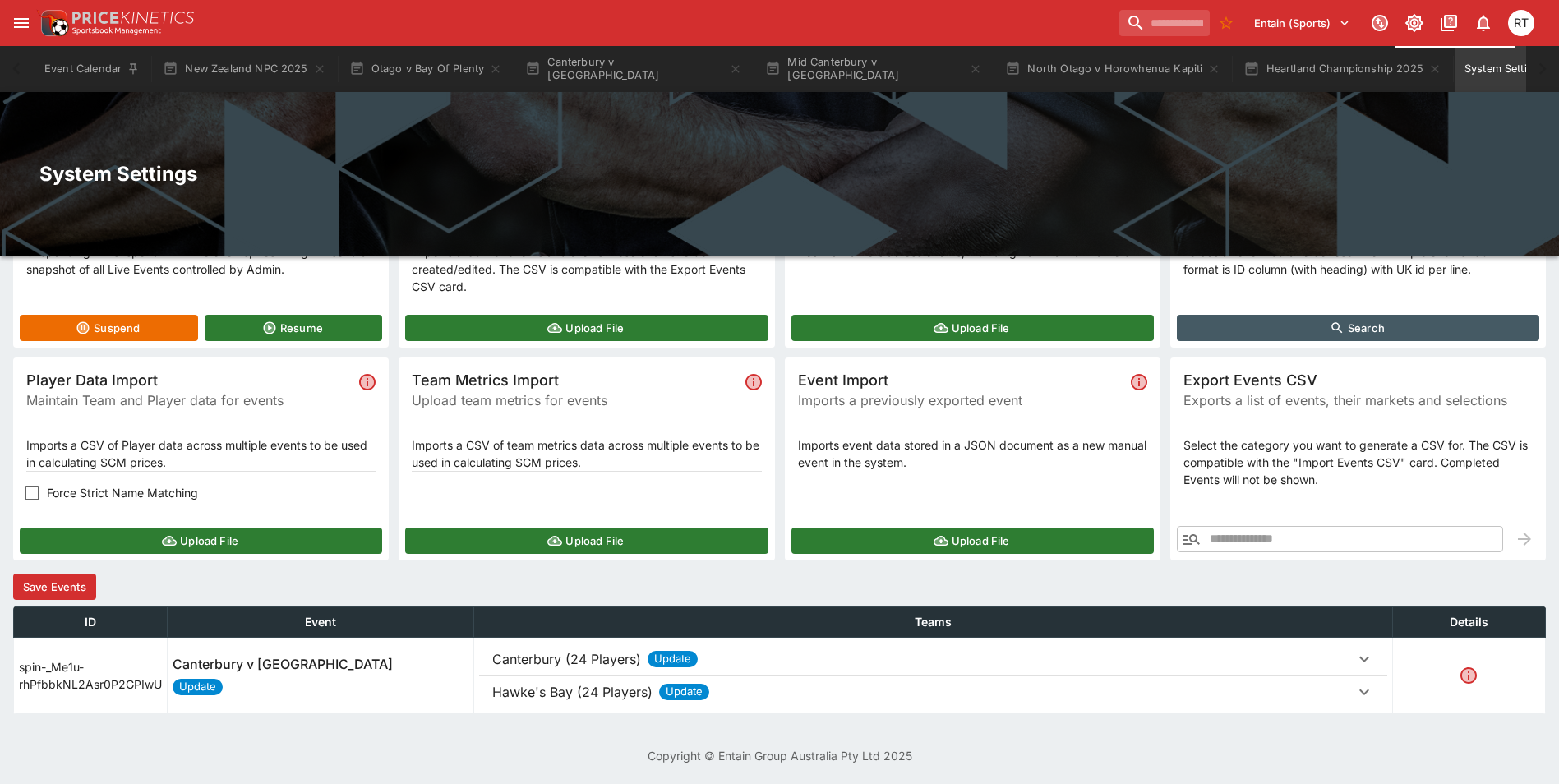
scroll to position [0, 0]
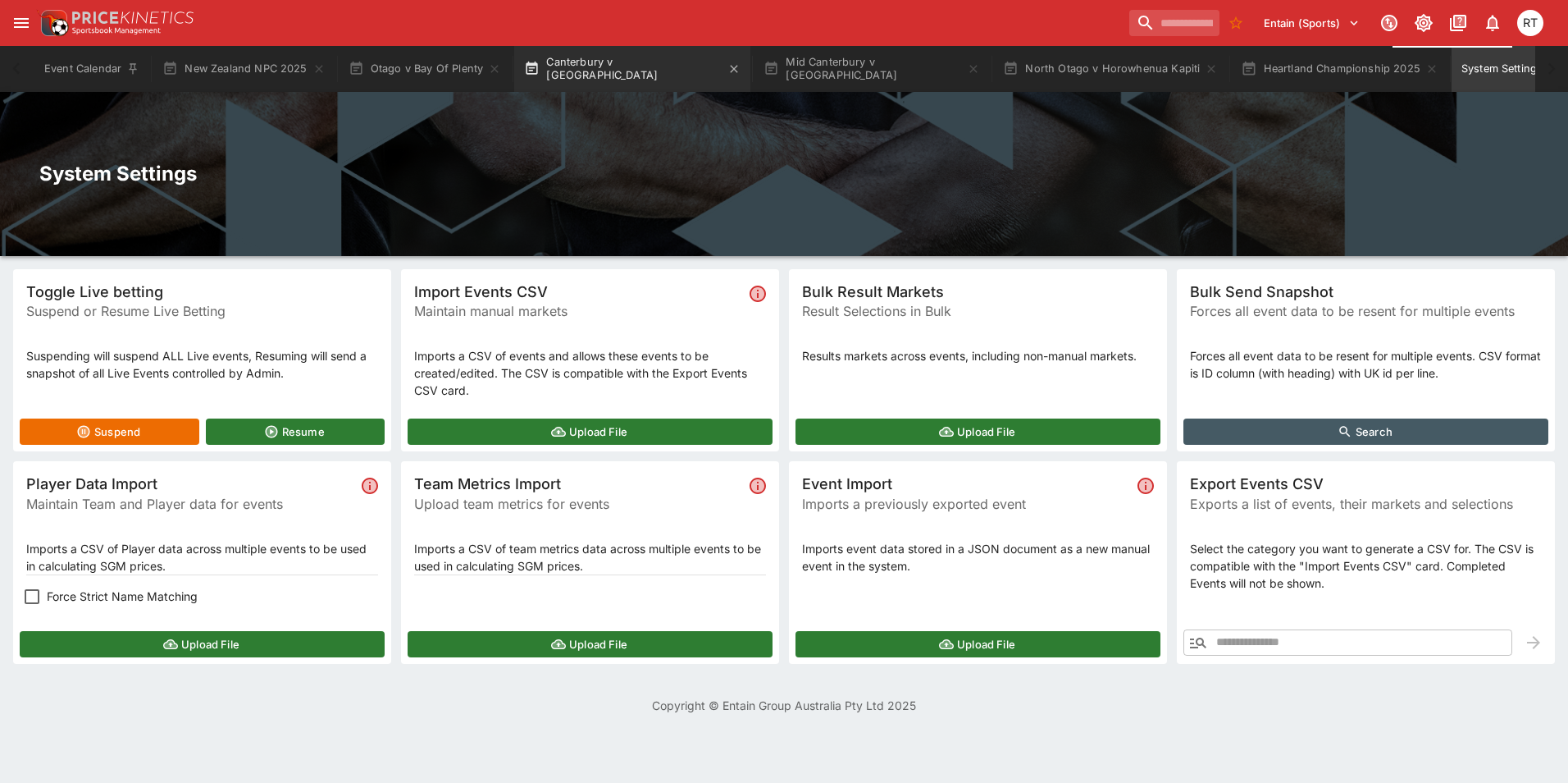
click at [607, 76] on button "Canterbury v [GEOGRAPHIC_DATA]" at bounding box center [632, 69] width 236 height 46
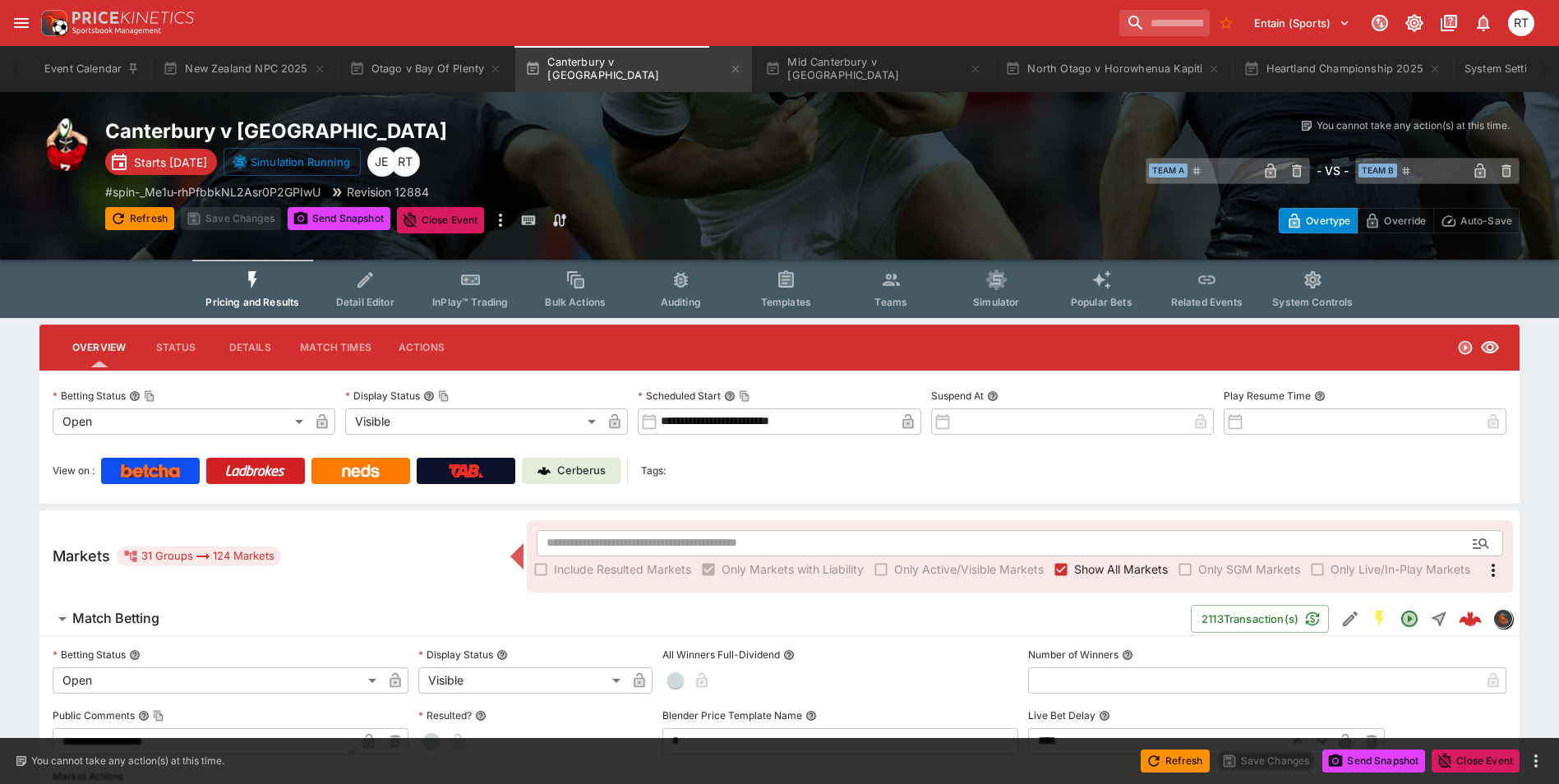
click at [468, 289] on icon "Event type filters" at bounding box center [471, 280] width 21 height 21
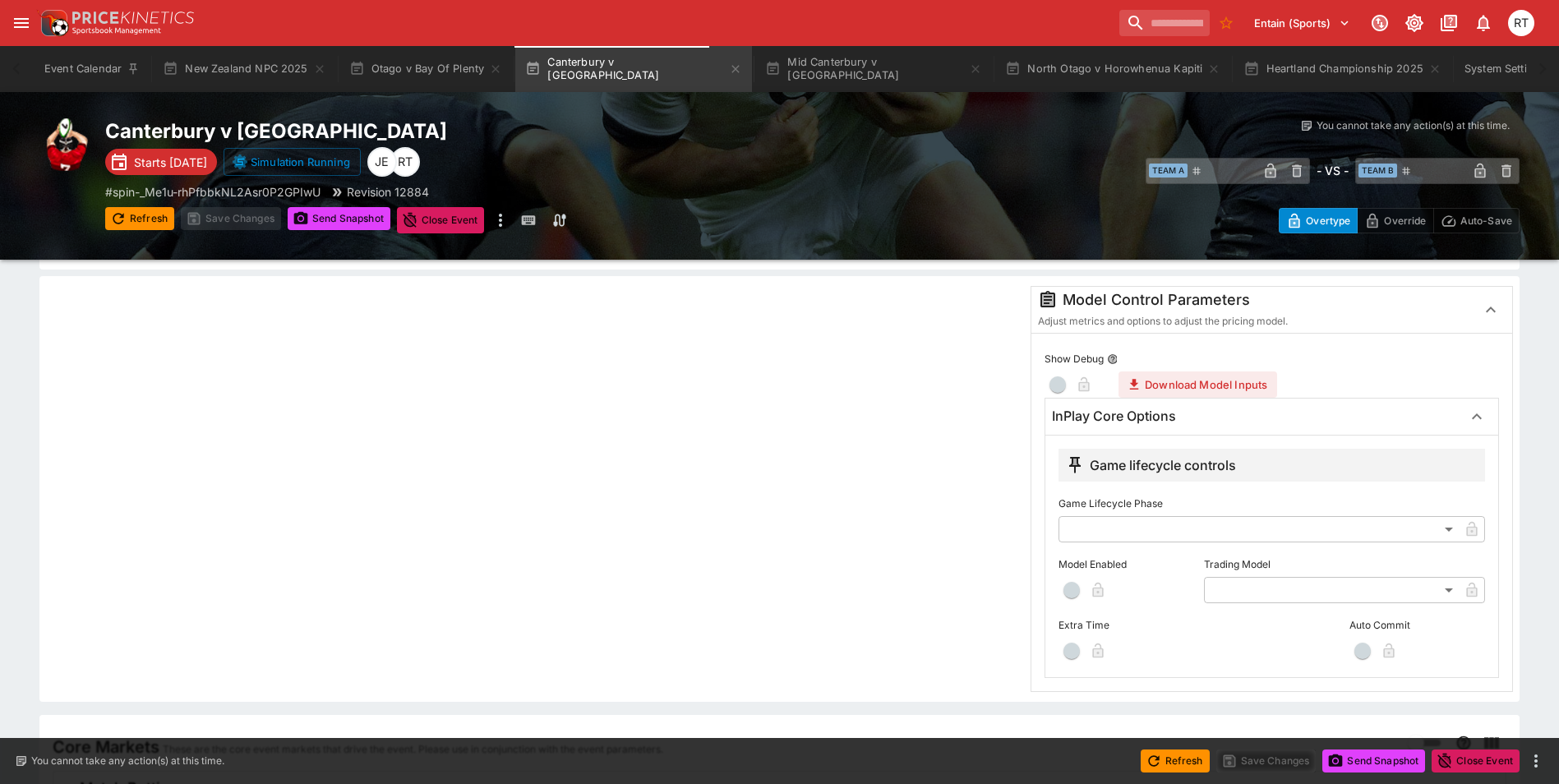
scroll to position [329, 0]
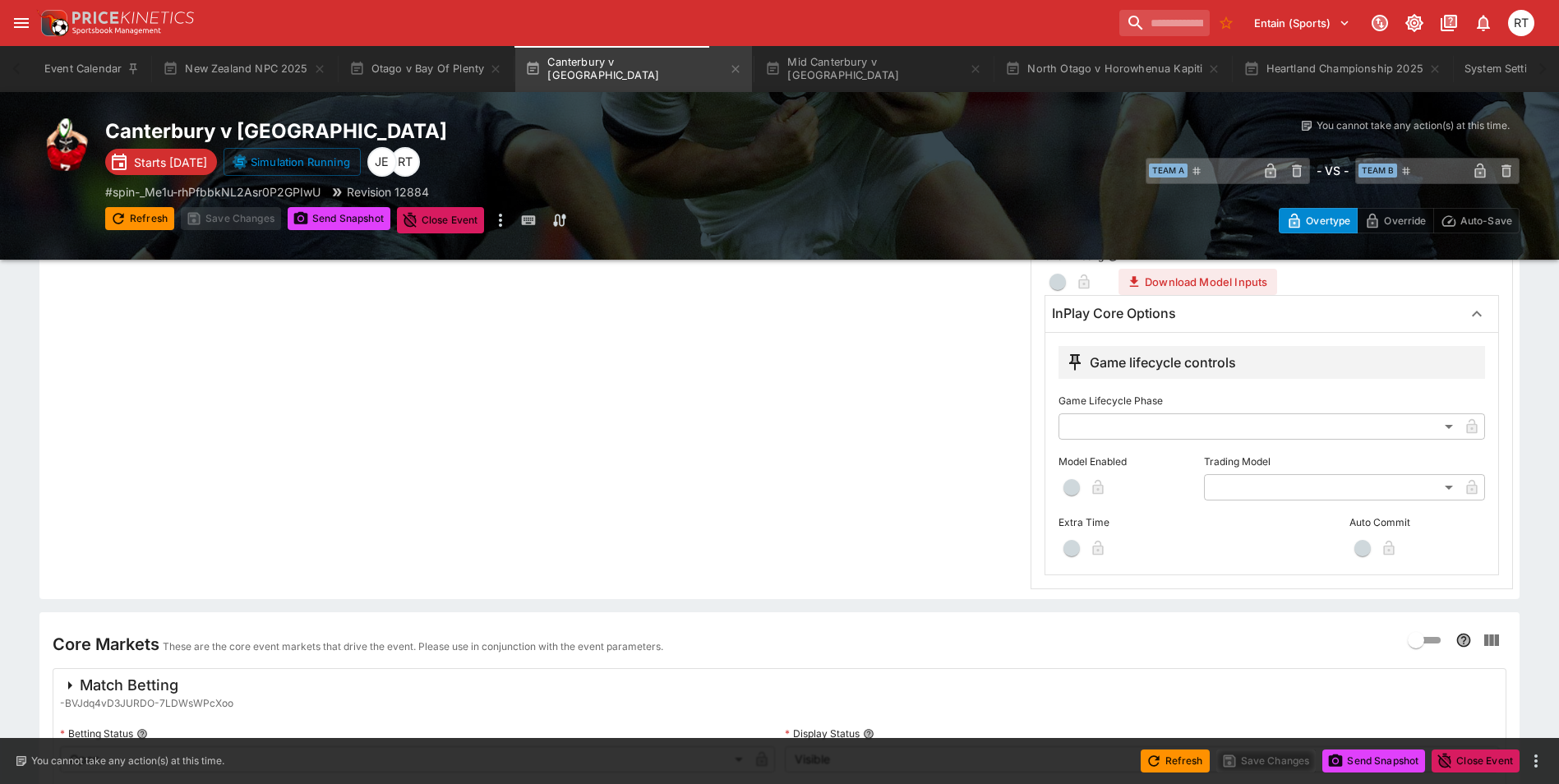
click at [1266, 483] on body "Entain (Sports) 0 RT Event Calendar New Zealand NPC 2025 Otago v Bay Of Plenty …" at bounding box center [780, 379] width 1559 height 1415
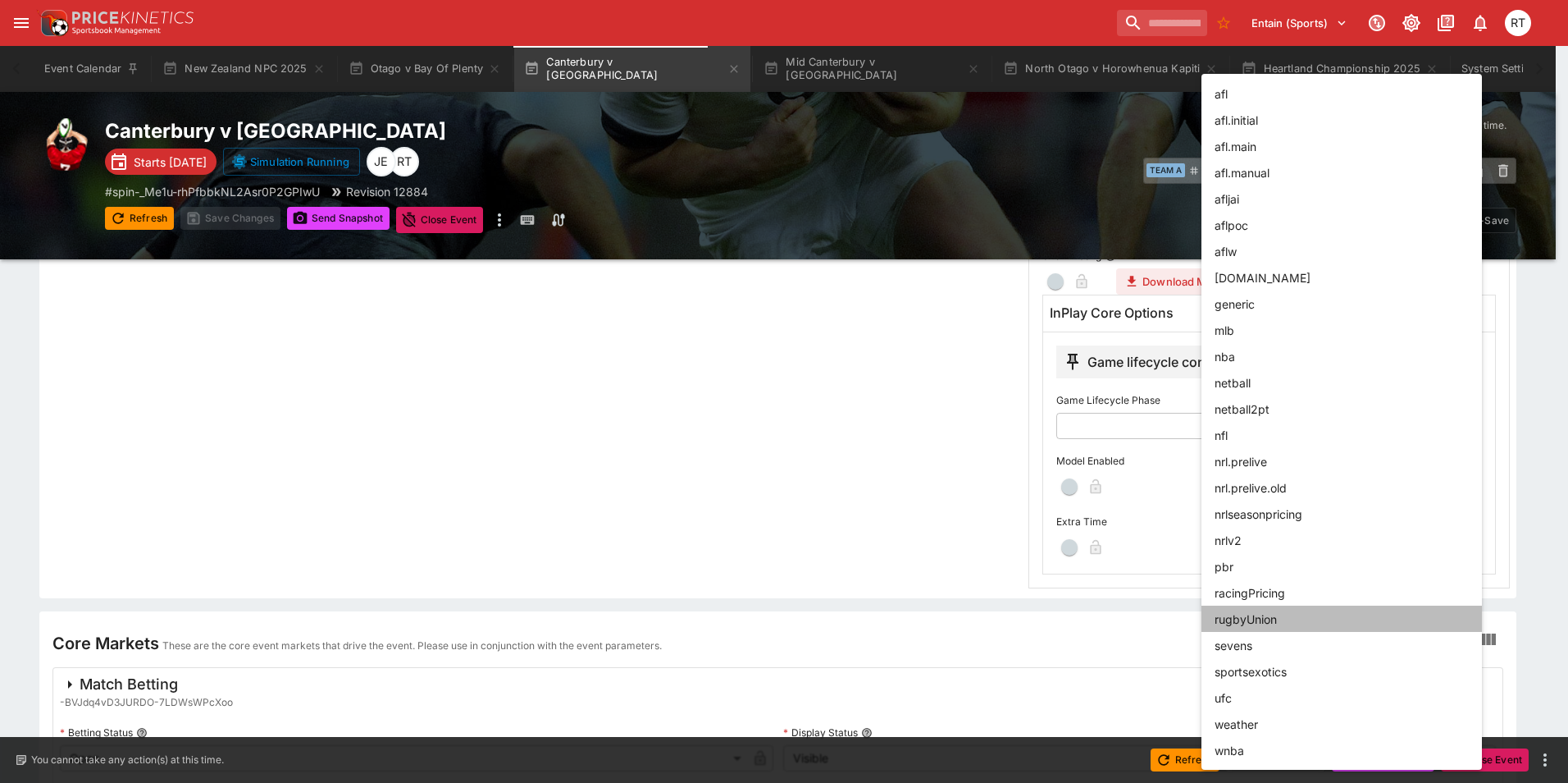
click at [1245, 625] on li "rugbyUnion" at bounding box center [1341, 618] width 280 height 26
type input "**********"
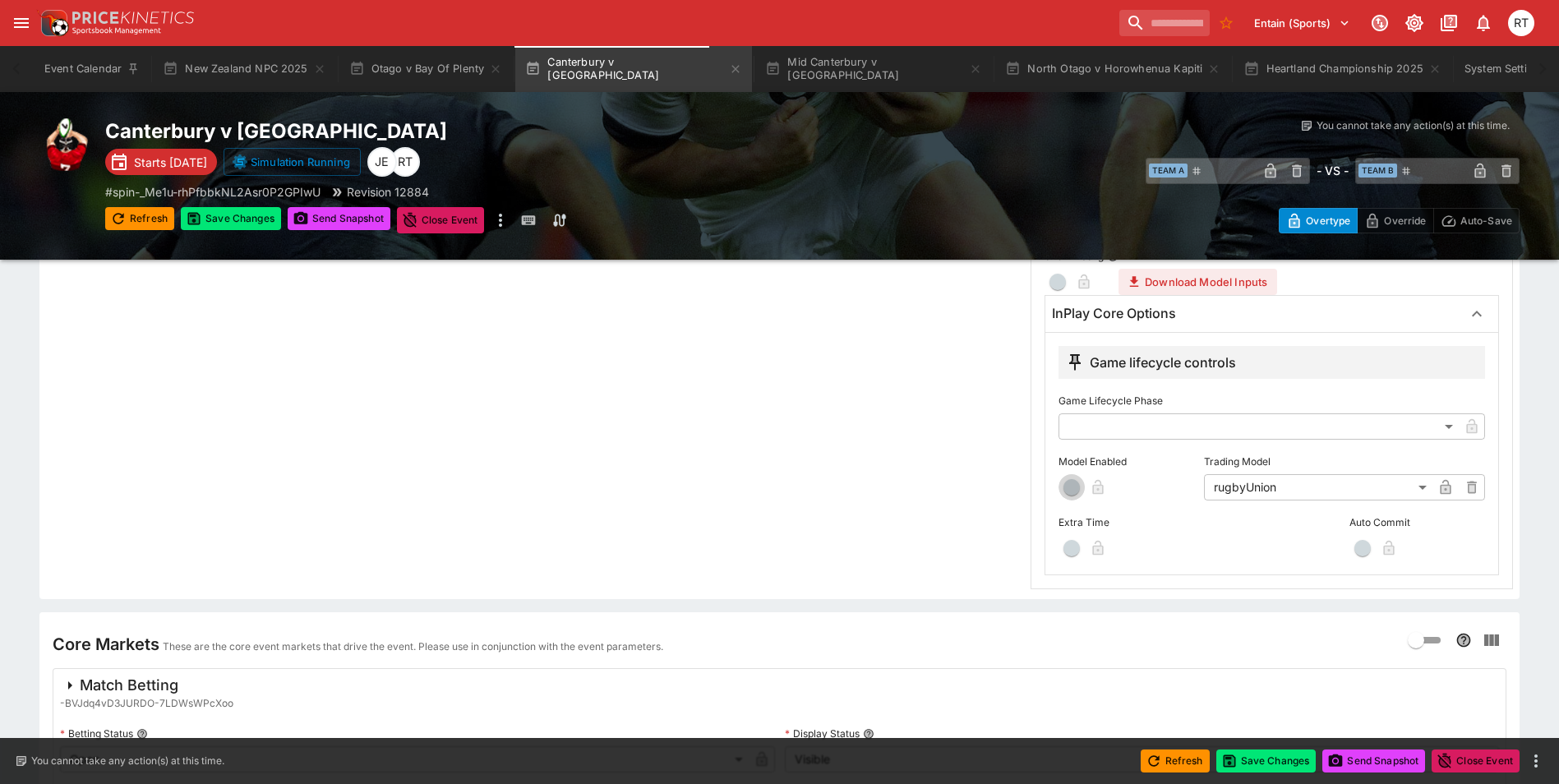
click at [1068, 484] on span "button" at bounding box center [1071, 486] width 16 height 16
click at [1260, 765] on button "Save Changes" at bounding box center [1266, 760] width 100 height 23
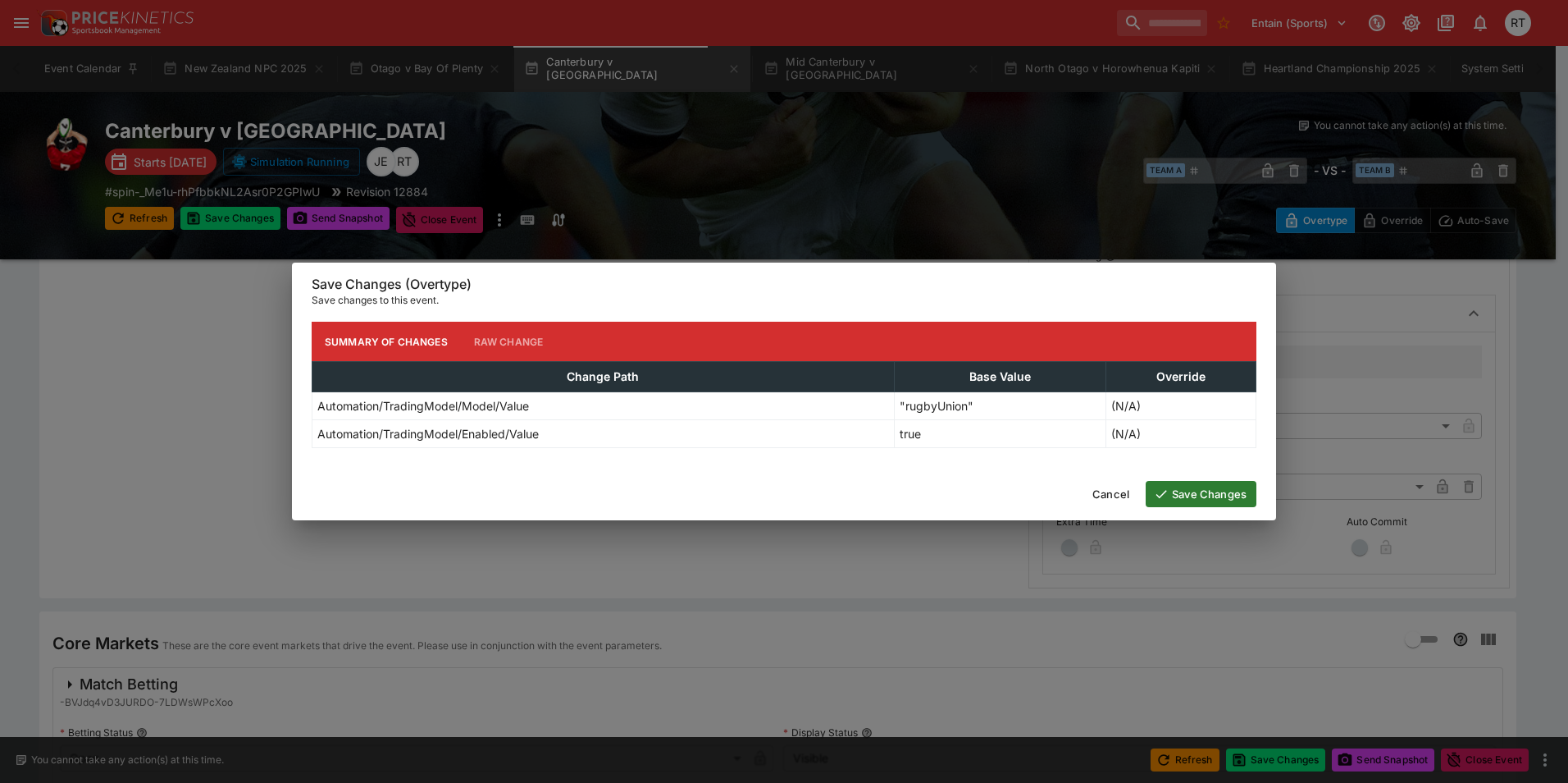
click at [1180, 505] on button "Save Changes" at bounding box center [1200, 494] width 111 height 26
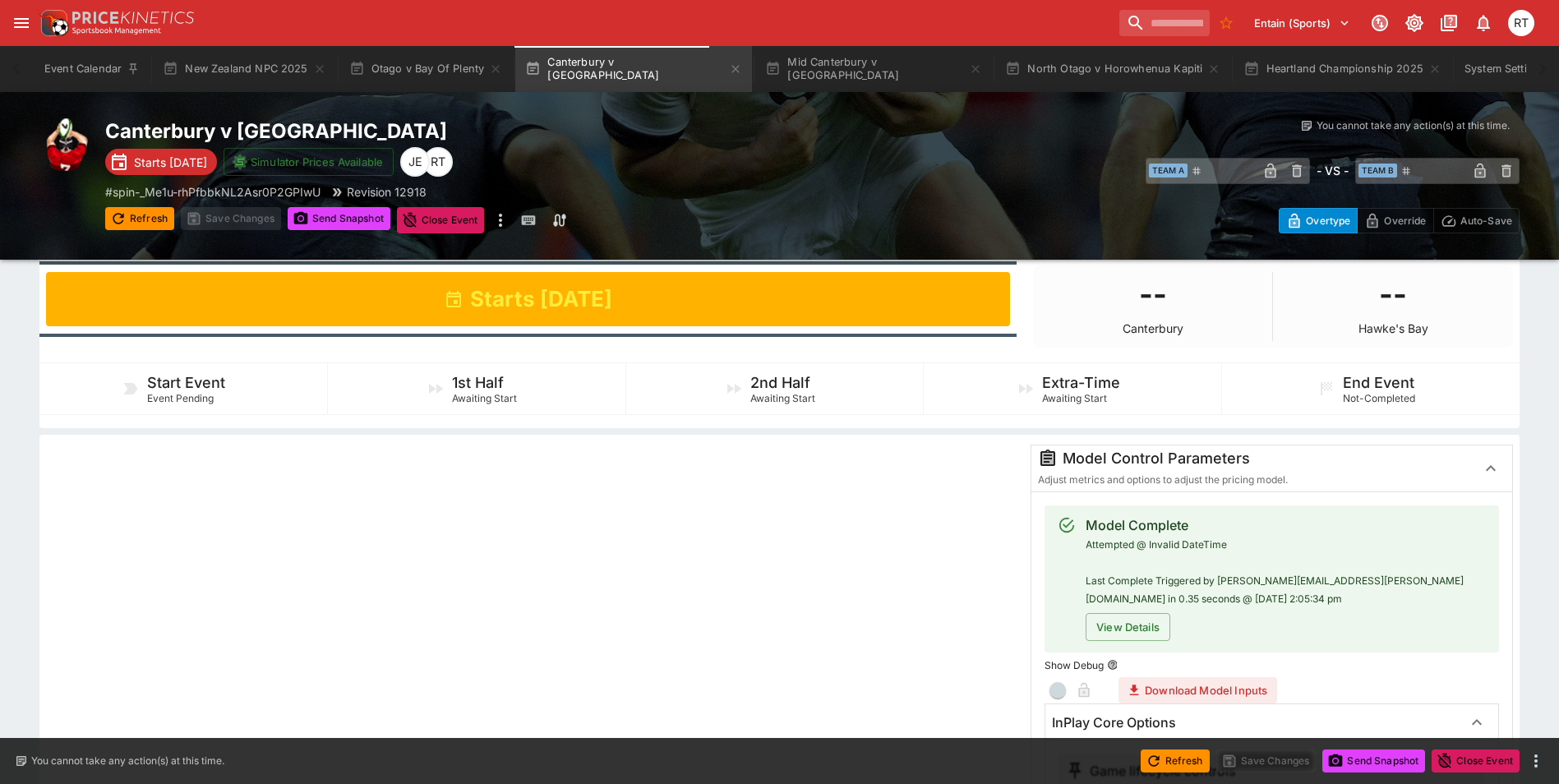
scroll to position [0, 0]
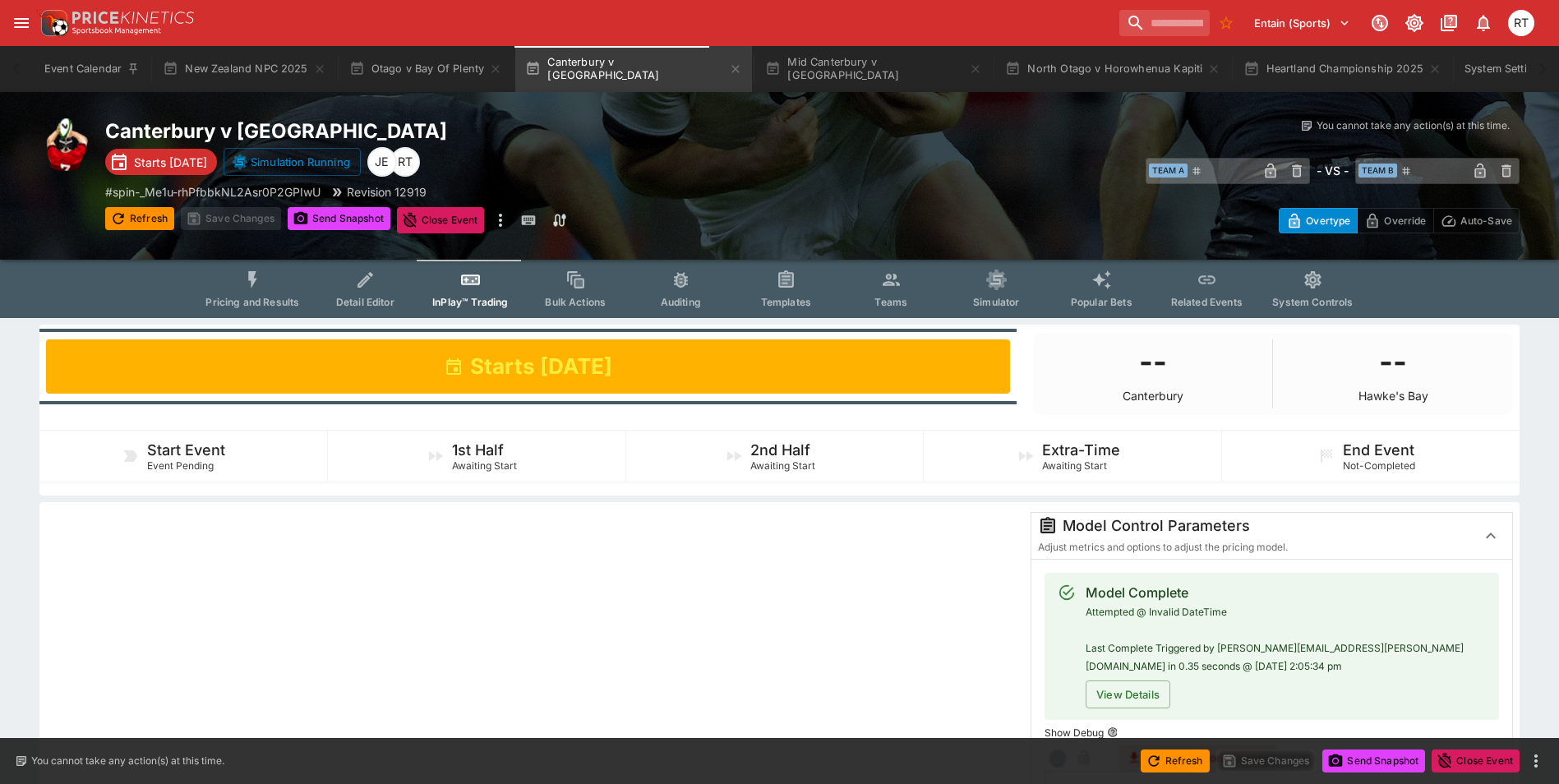
click at [253, 287] on icon "Event type filters" at bounding box center [253, 280] width 21 height 21
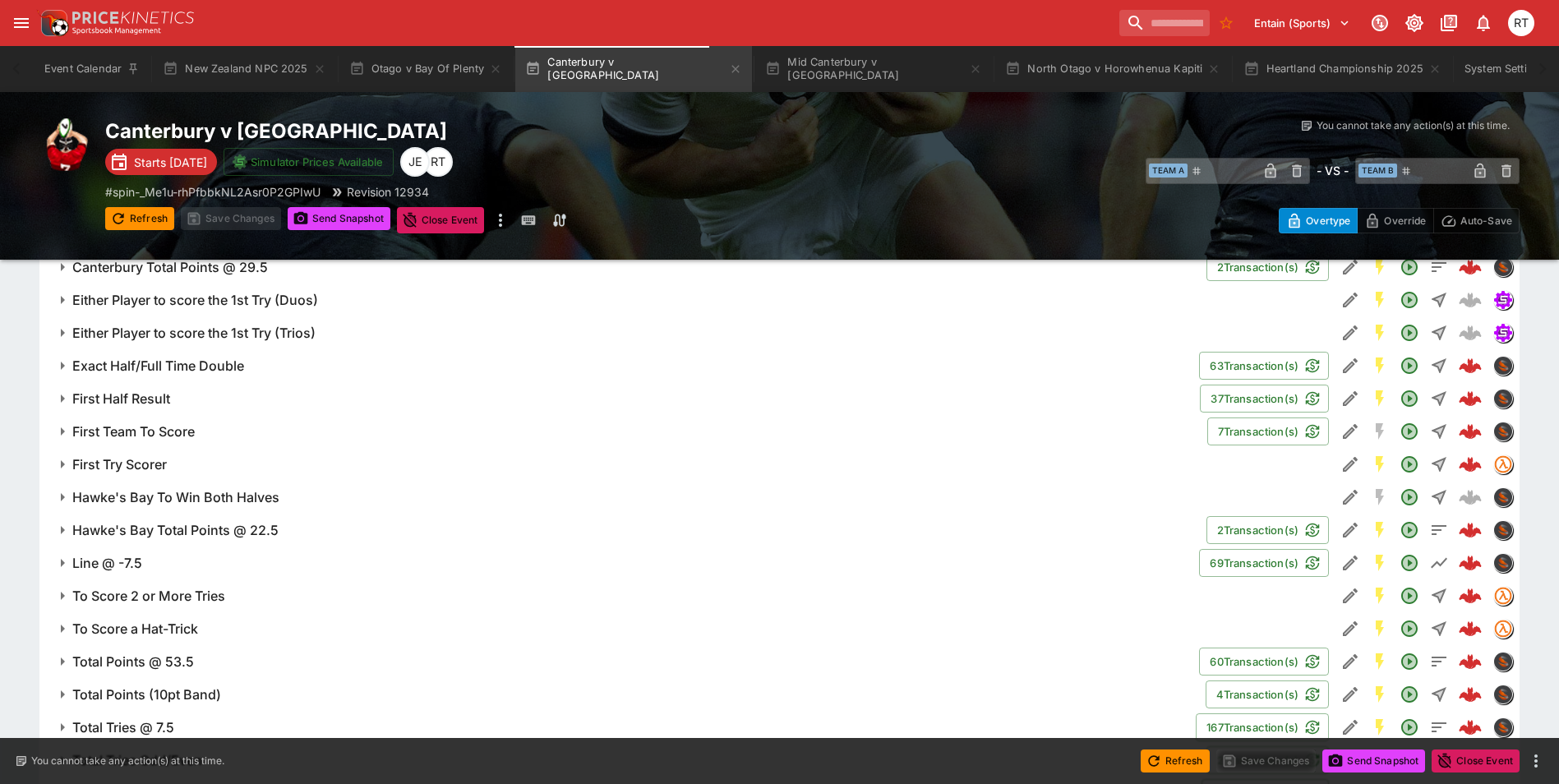
scroll to position [1521, 0]
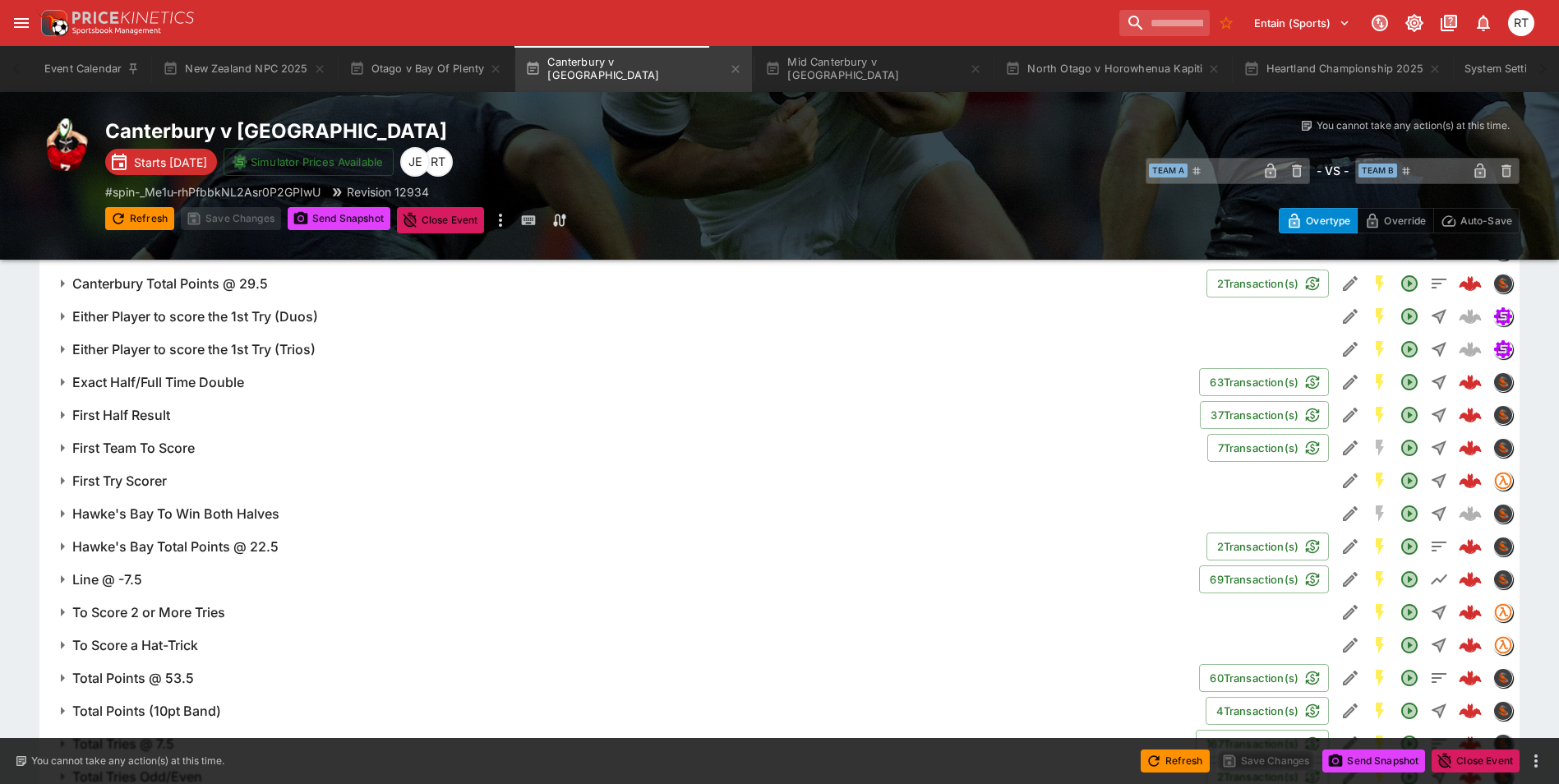
drag, startPoint x: 133, startPoint y: 474, endPoint x: 442, endPoint y: 556, distance: 319.7
click at [133, 474] on h6 "First Try Scorer" at bounding box center [119, 480] width 95 height 17
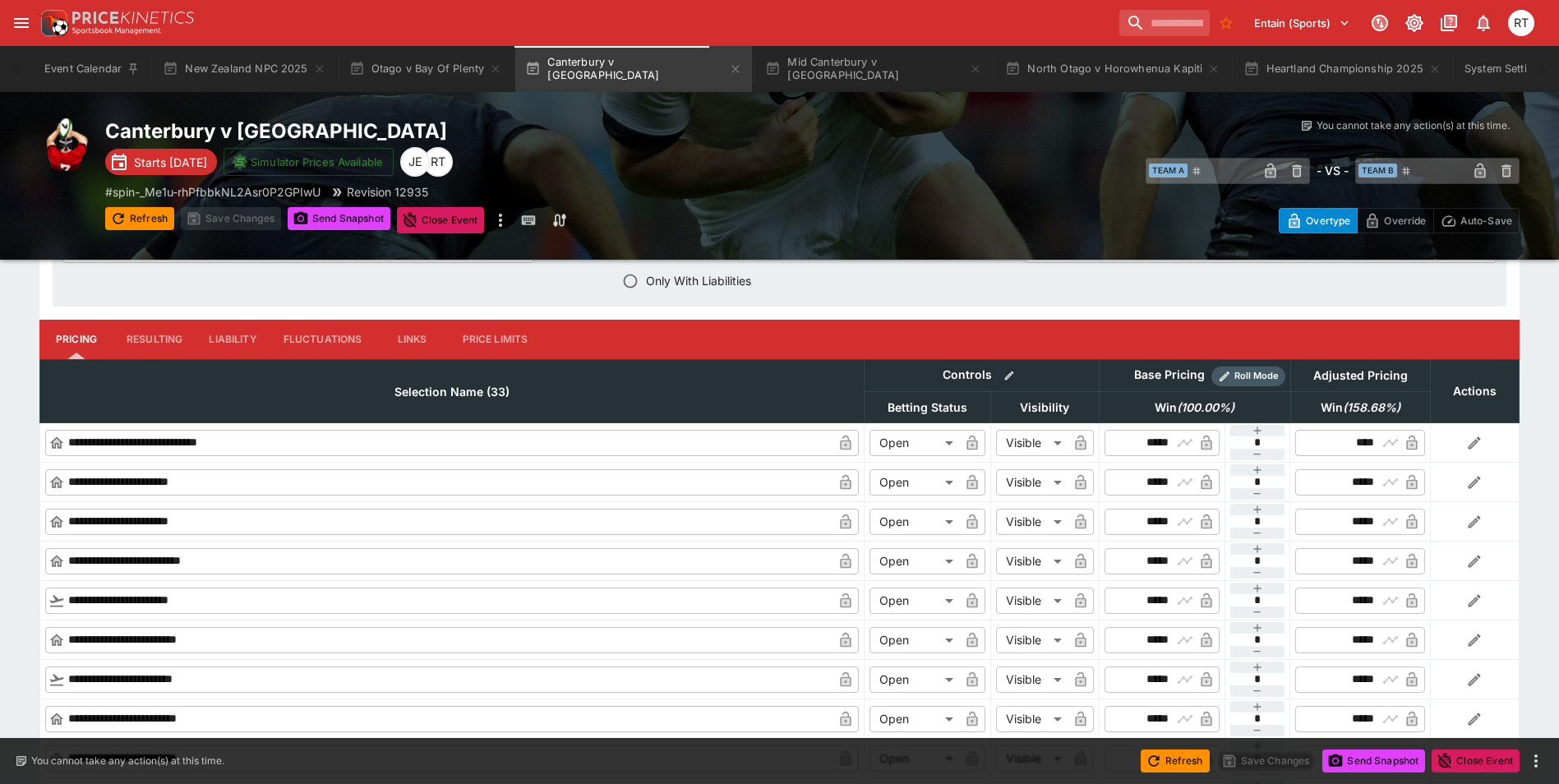
scroll to position [2096, 0]
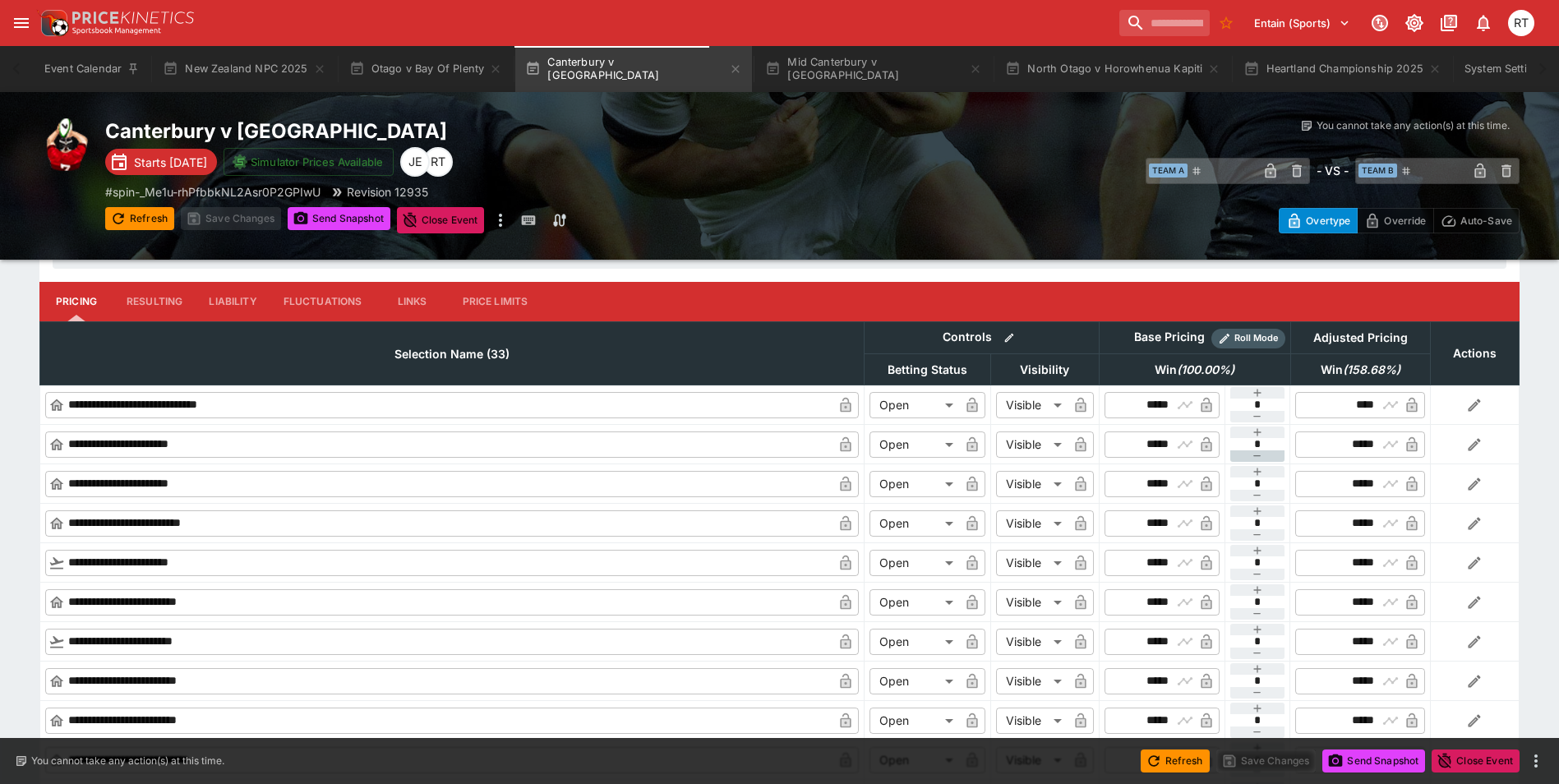
click at [1259, 455] on icon "button" at bounding box center [1257, 455] width 7 height 1
type input "**"
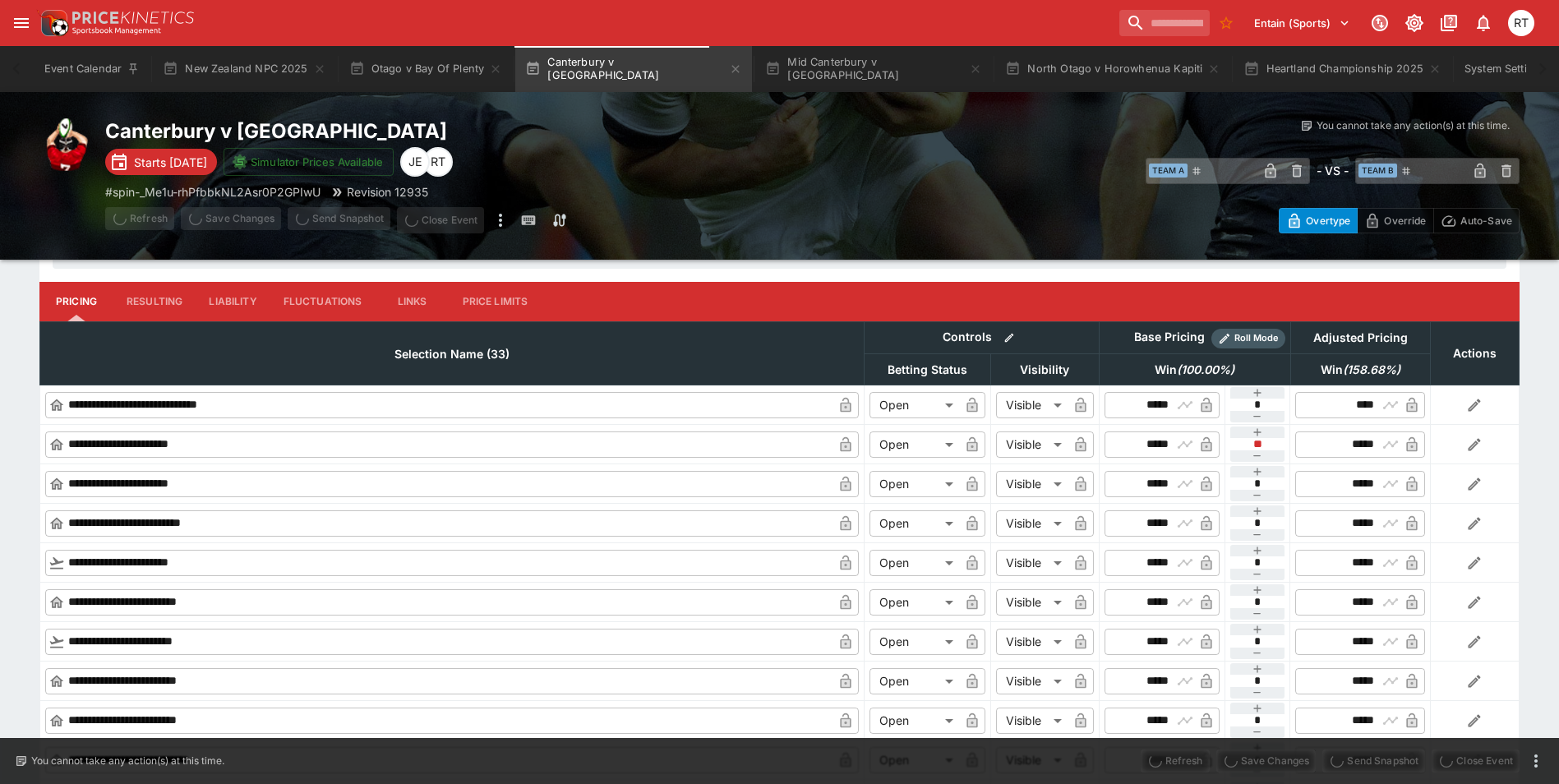
type input "*****"
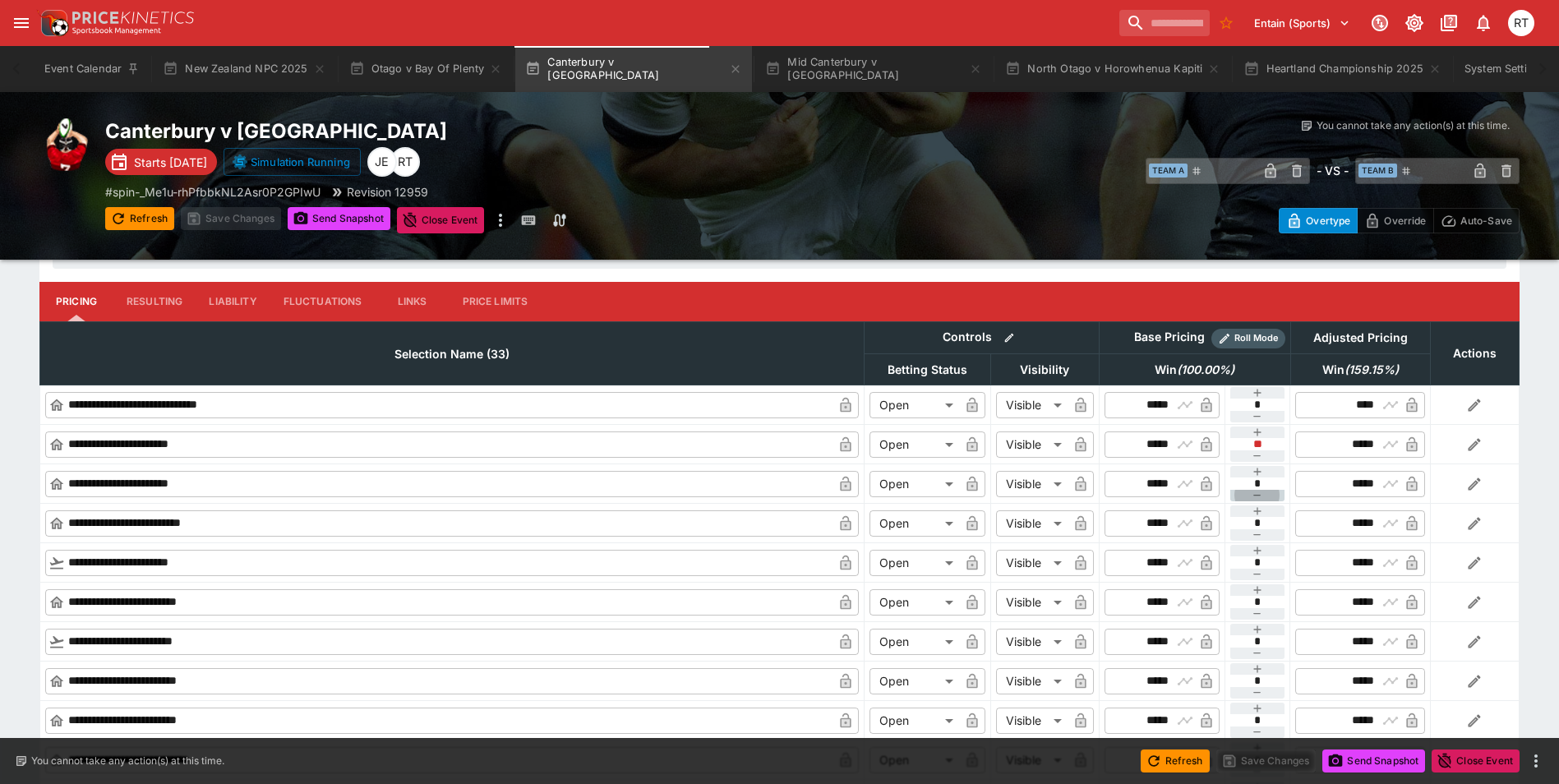
click at [1261, 494] on icon "button" at bounding box center [1257, 494] width 13 height 13
type input "**"
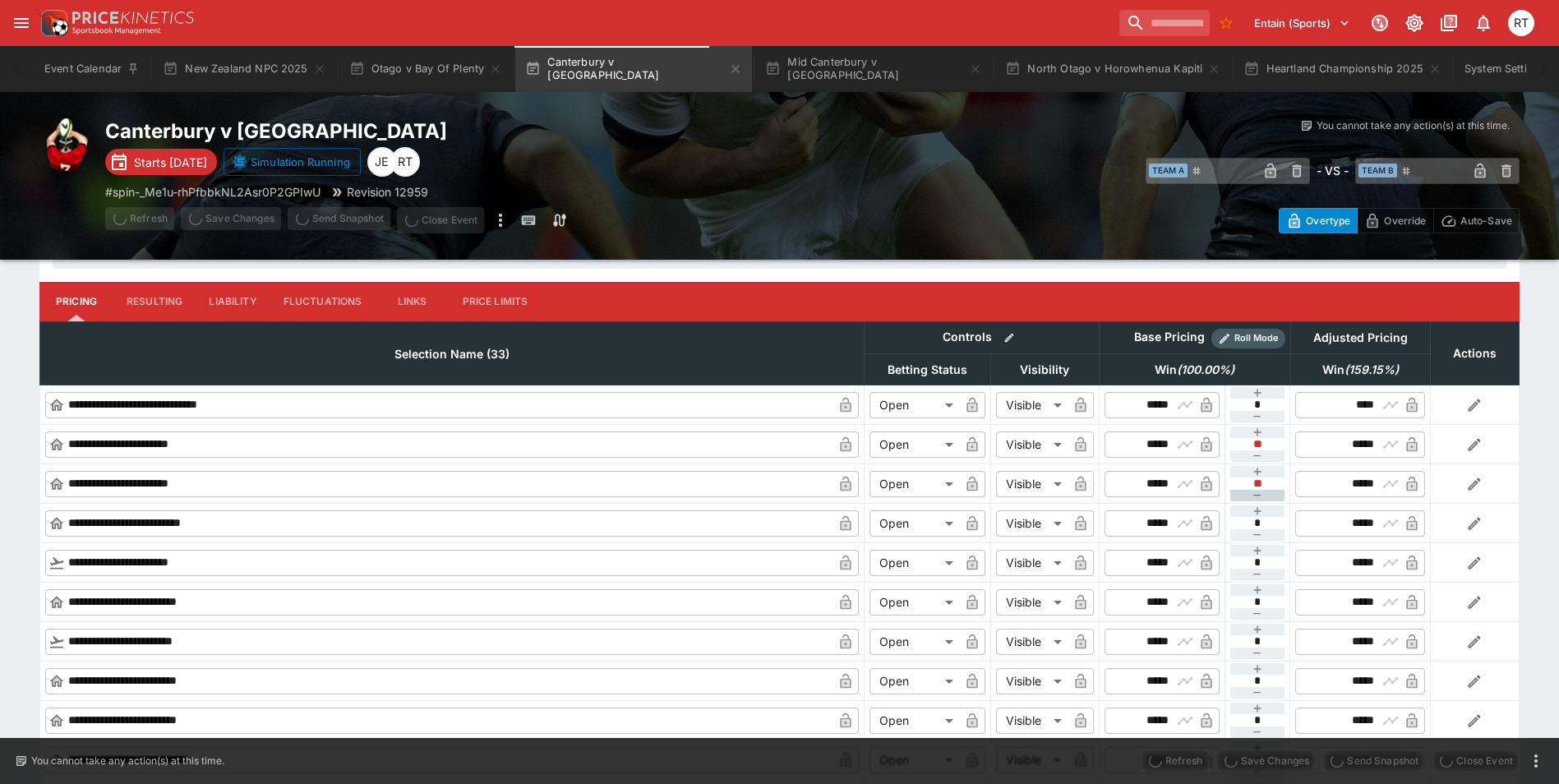
type input "*****"
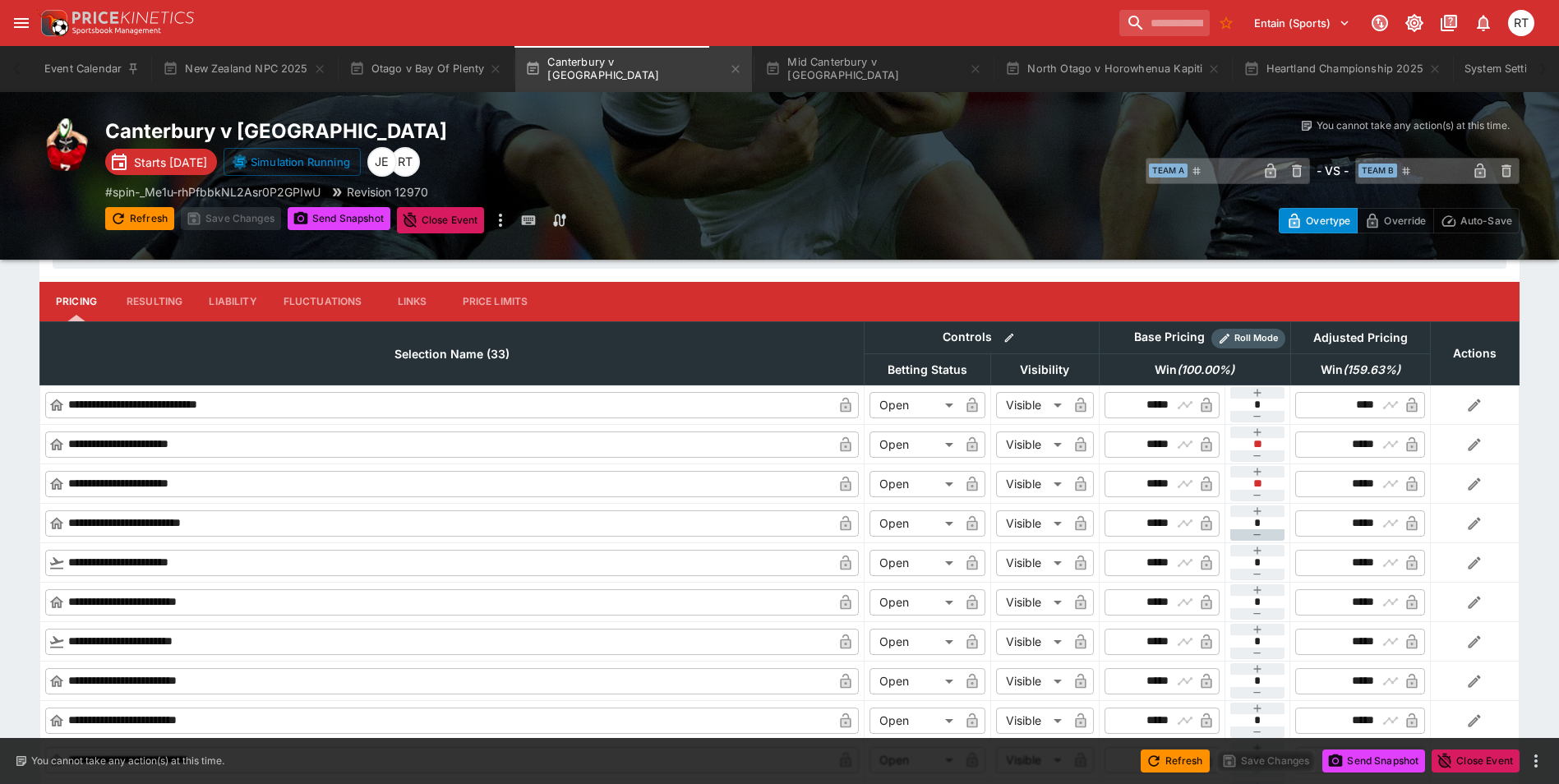
click at [1247, 530] on button "button" at bounding box center [1257, 535] width 55 height 12
type input "**"
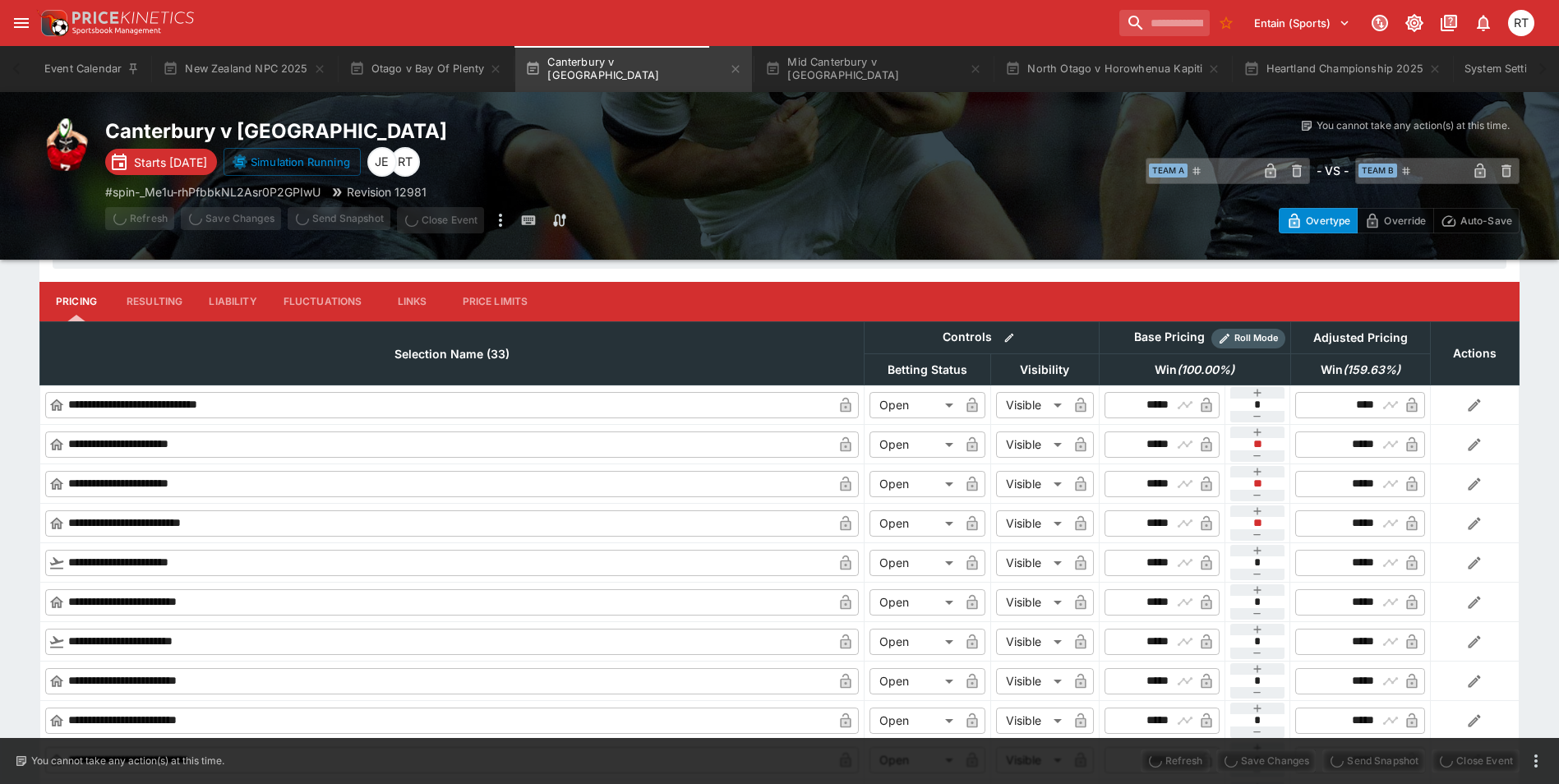
type input "*****"
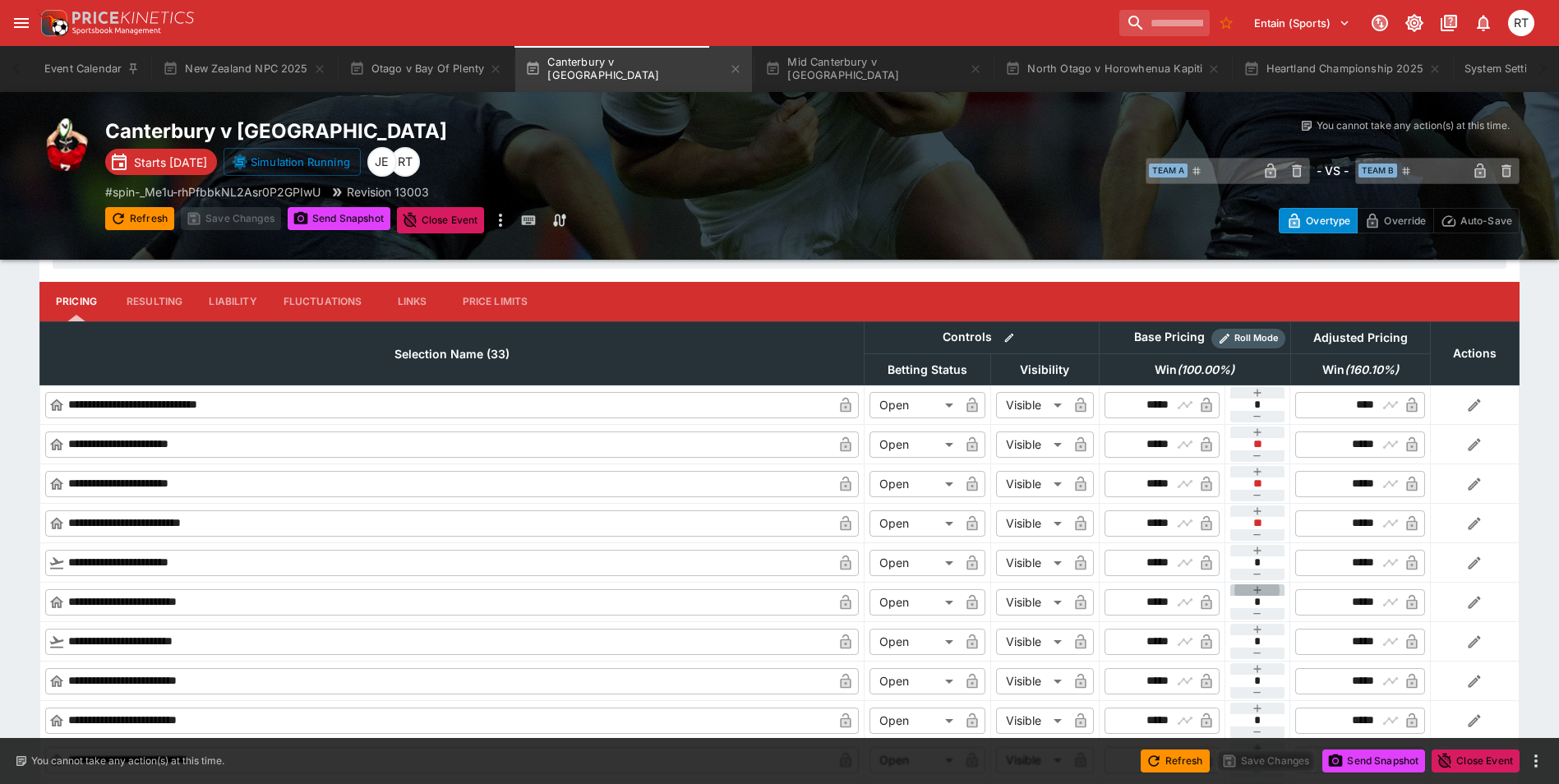
click at [1271, 589] on button "button" at bounding box center [1257, 590] width 55 height 12
type input "*"
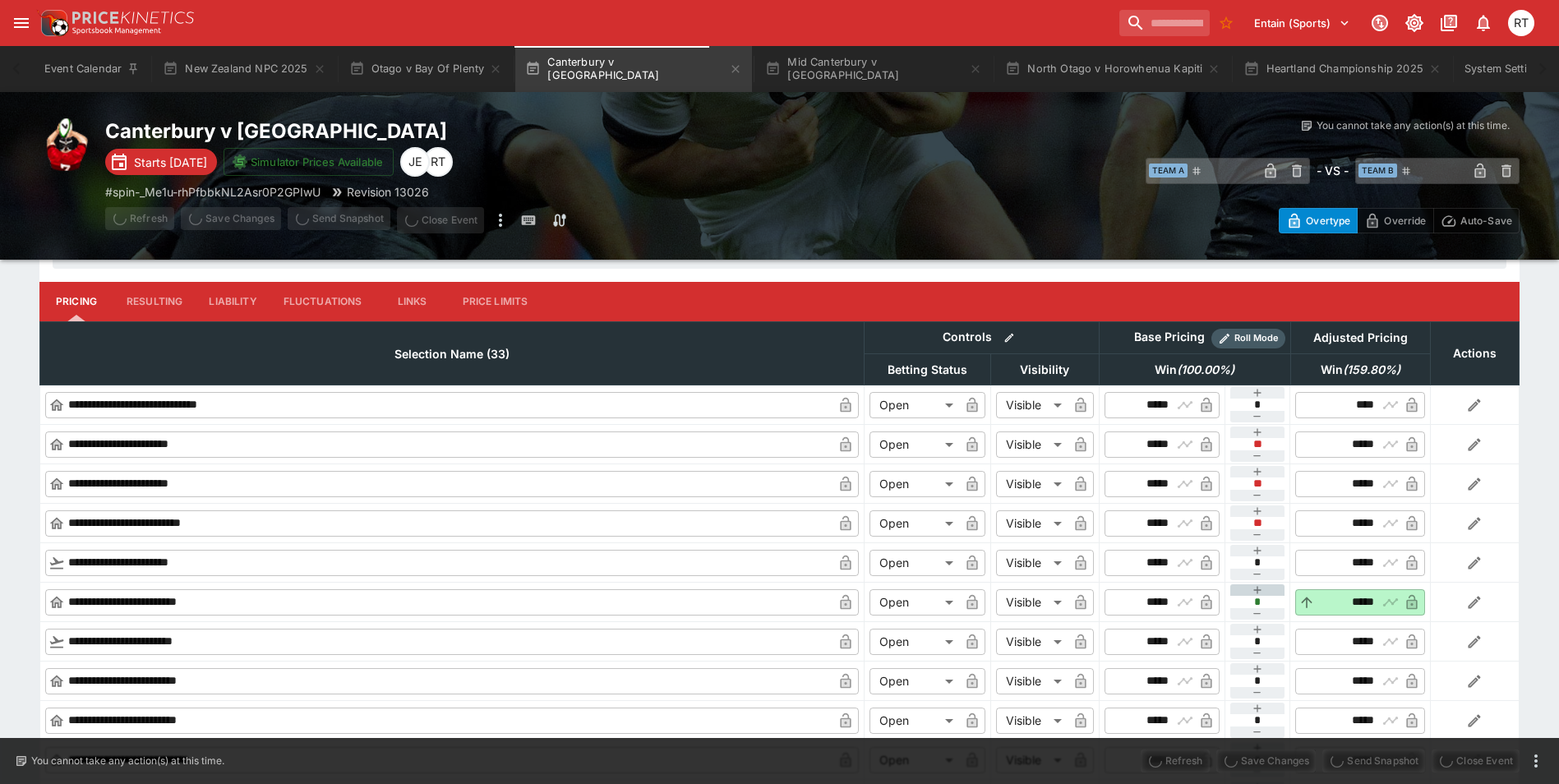
type input "*****"
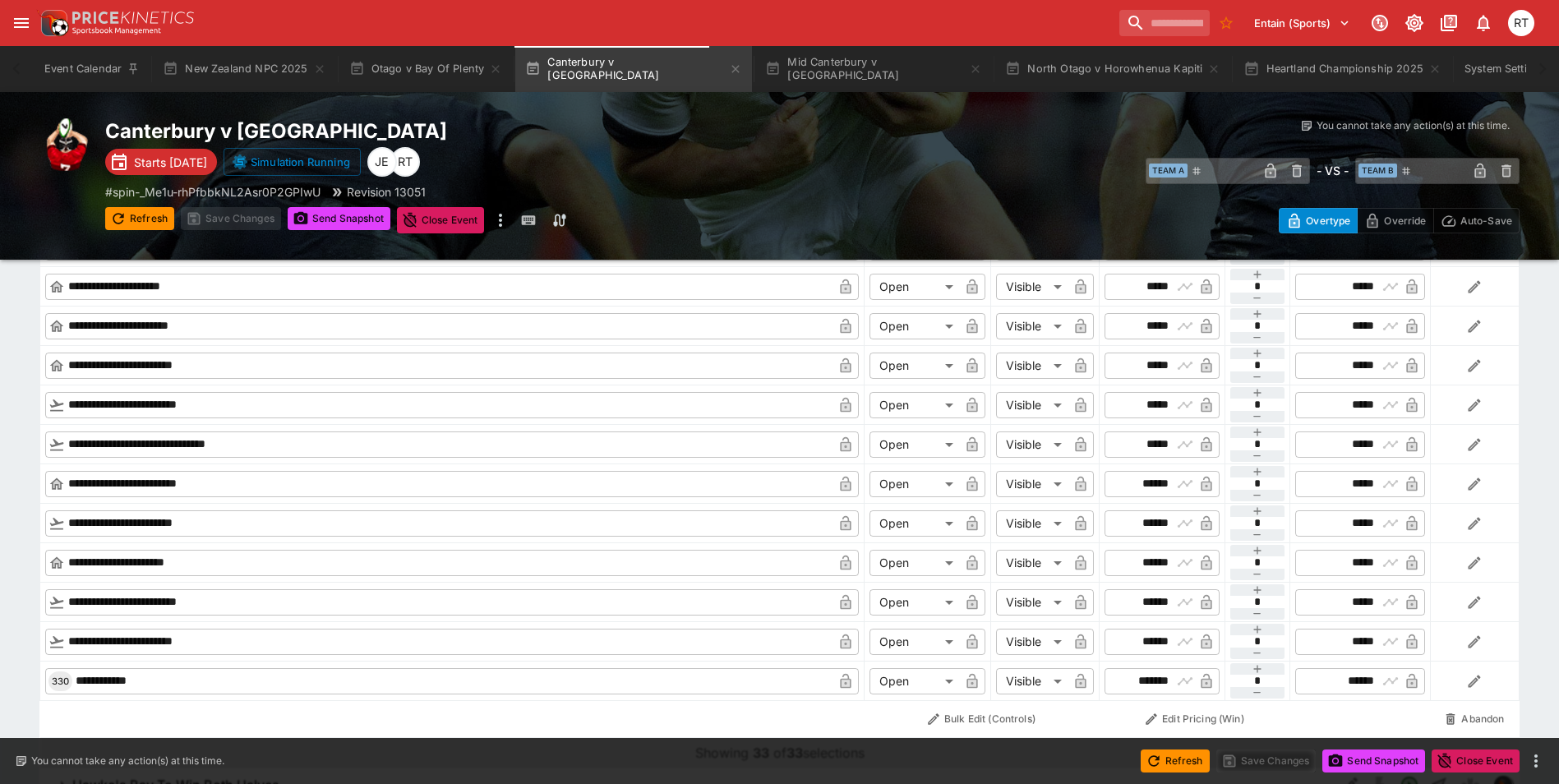
scroll to position [3164, 0]
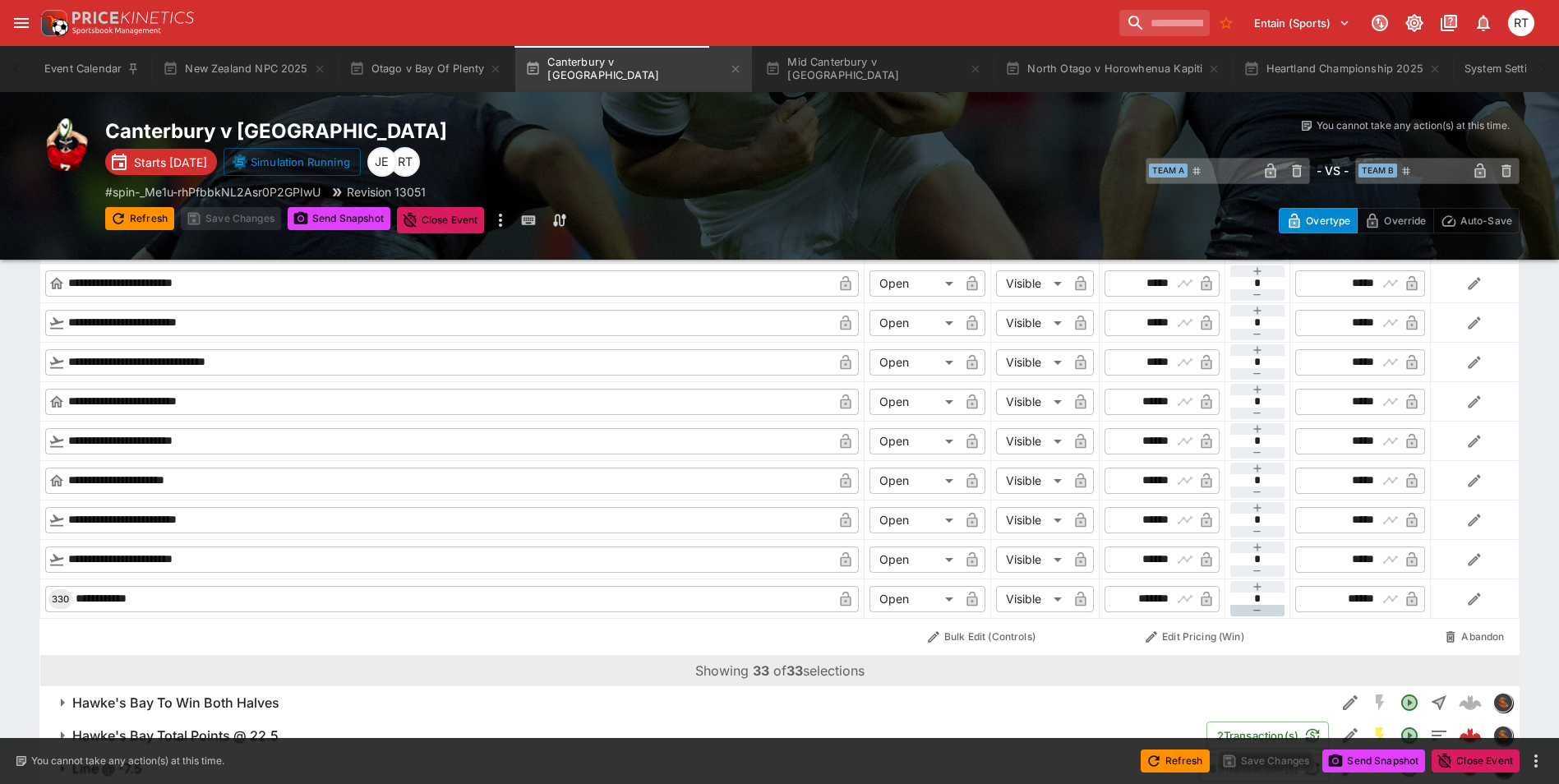
click at [1258, 607] on icon "button" at bounding box center [1257, 610] width 13 height 13
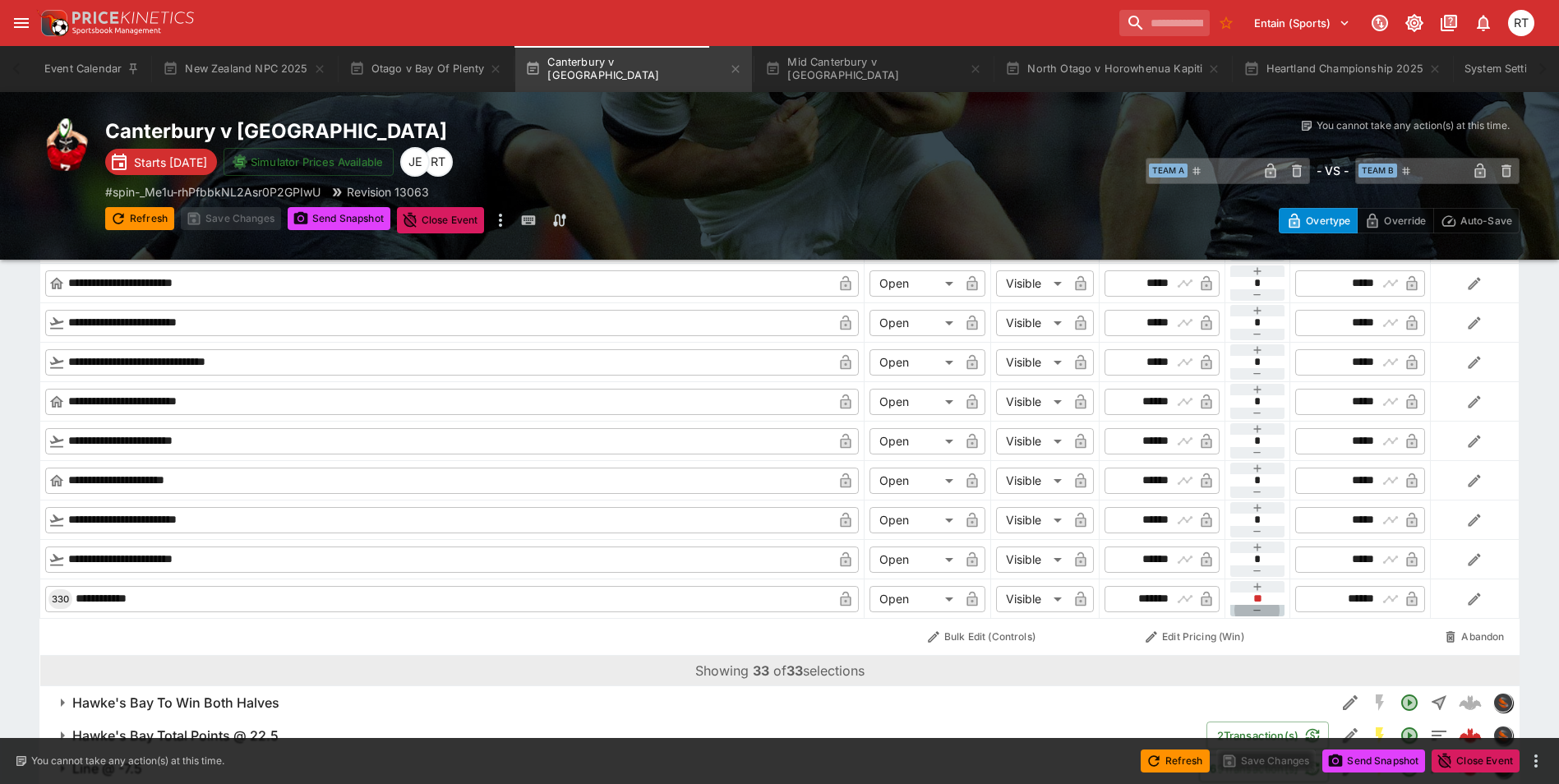
type input "**"
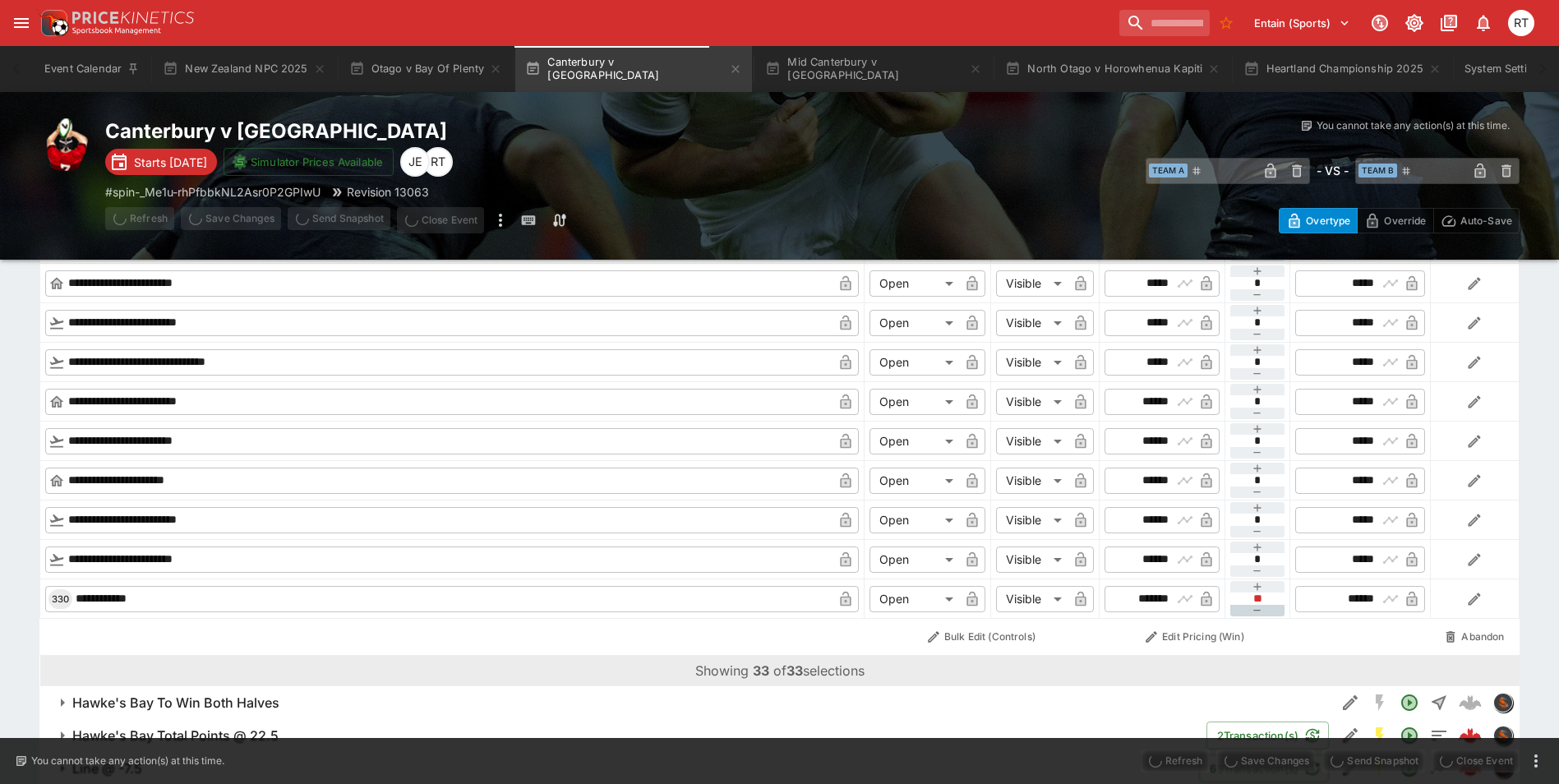
type input "******"
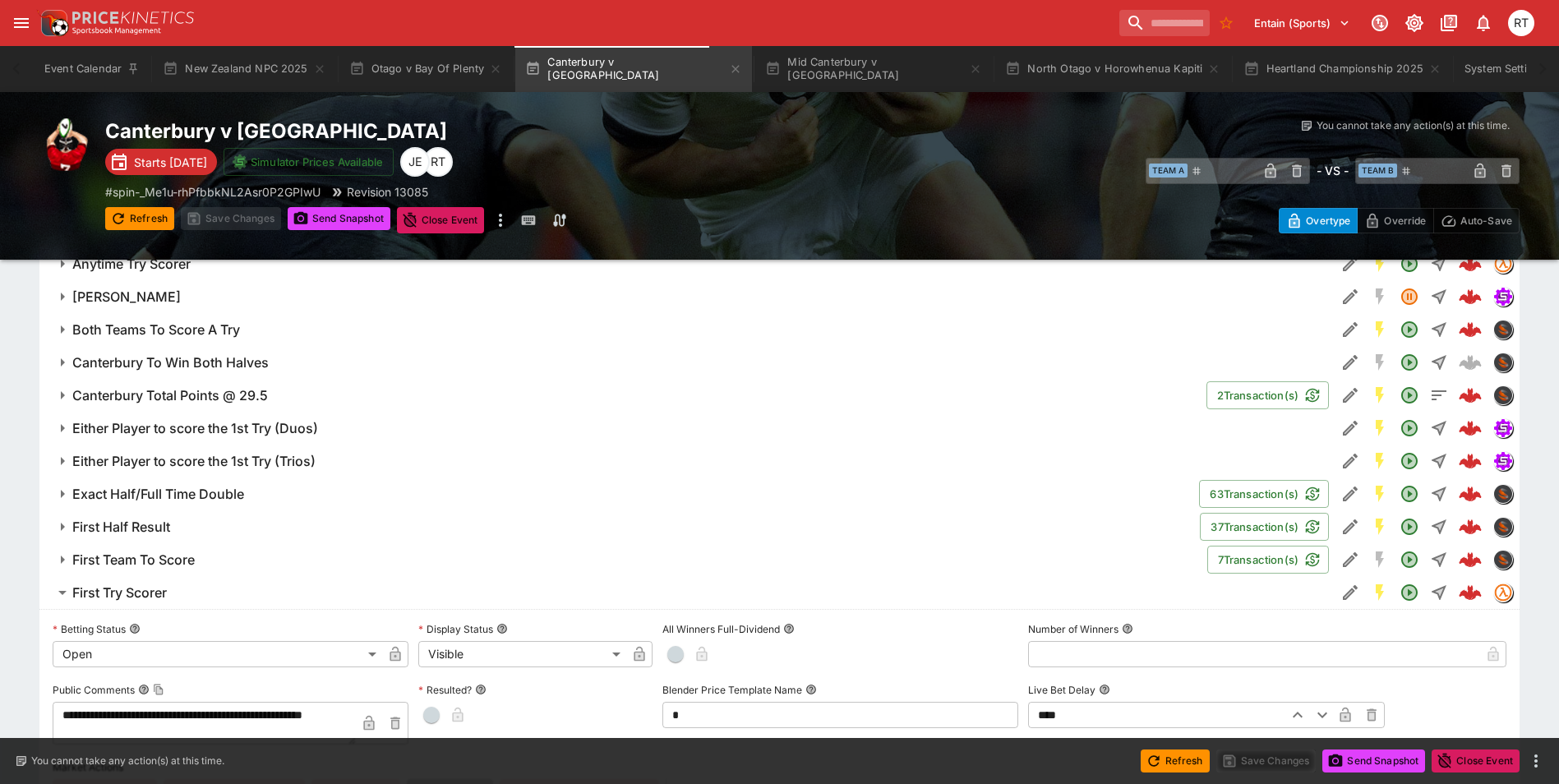
scroll to position [1439, 0]
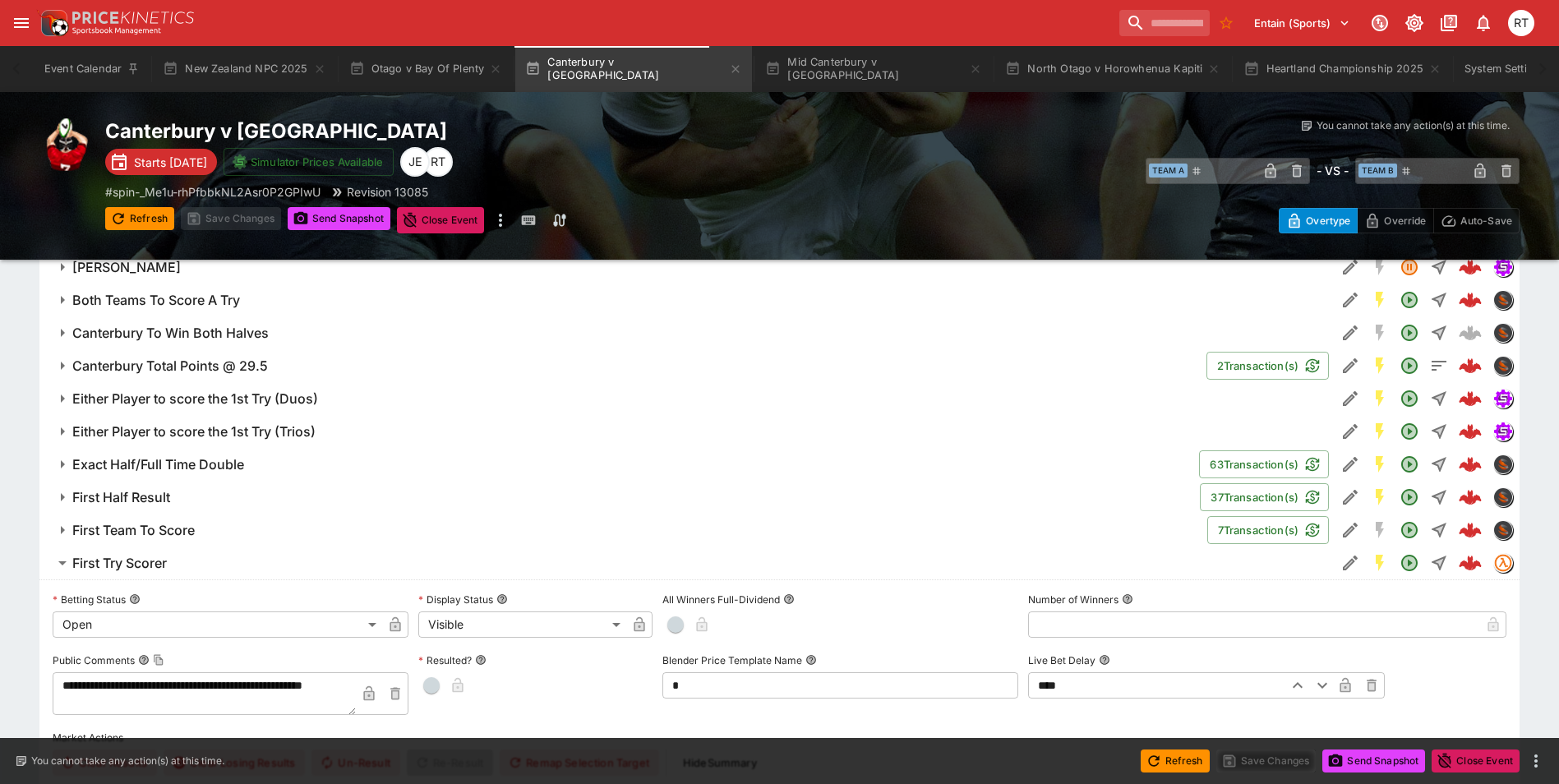
click at [220, 556] on span "First Try Scorer" at bounding box center [697, 562] width 1250 height 17
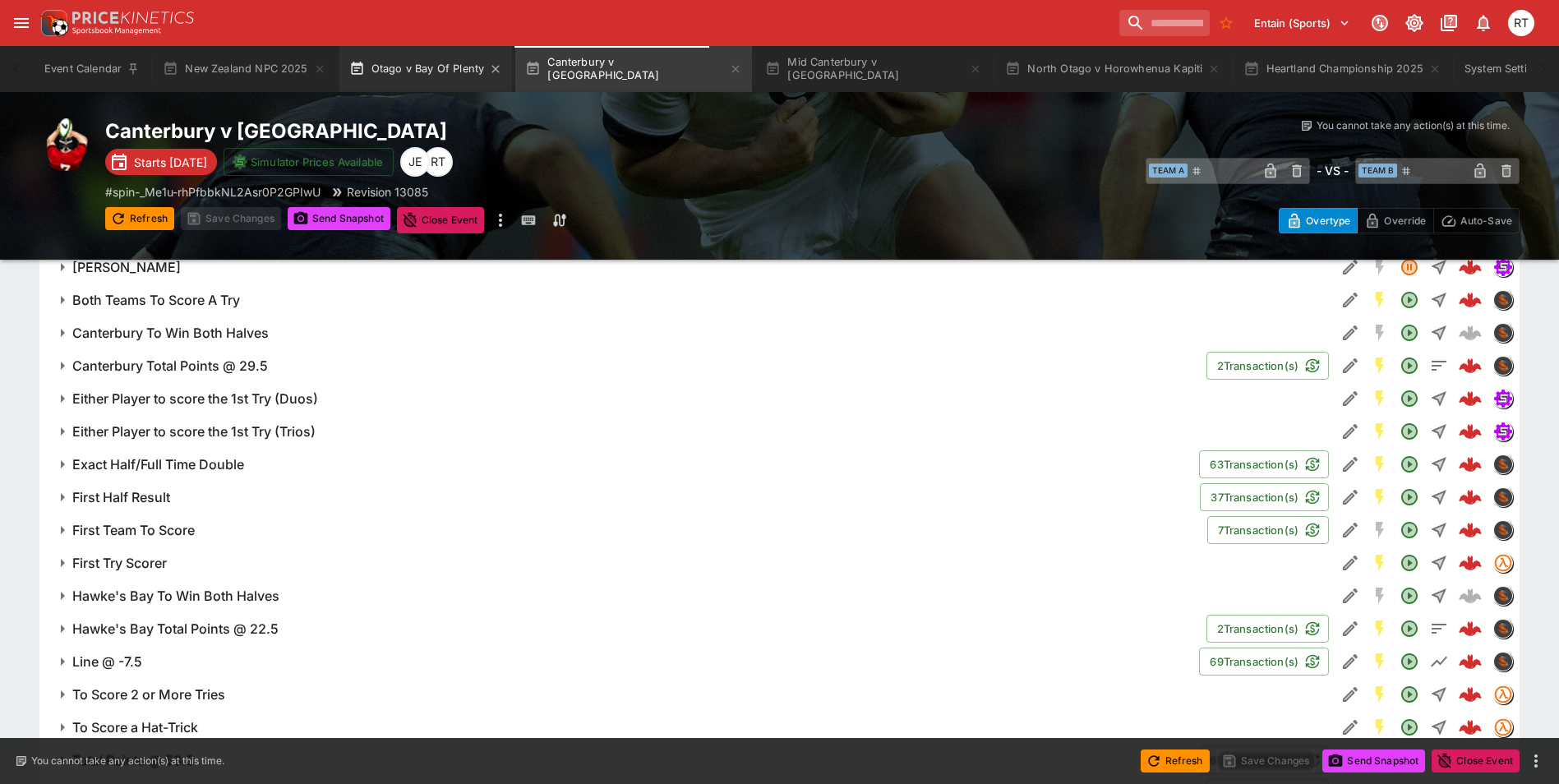
click at [448, 87] on button "Otago v Bay Of Plenty" at bounding box center [427, 69] width 174 height 46
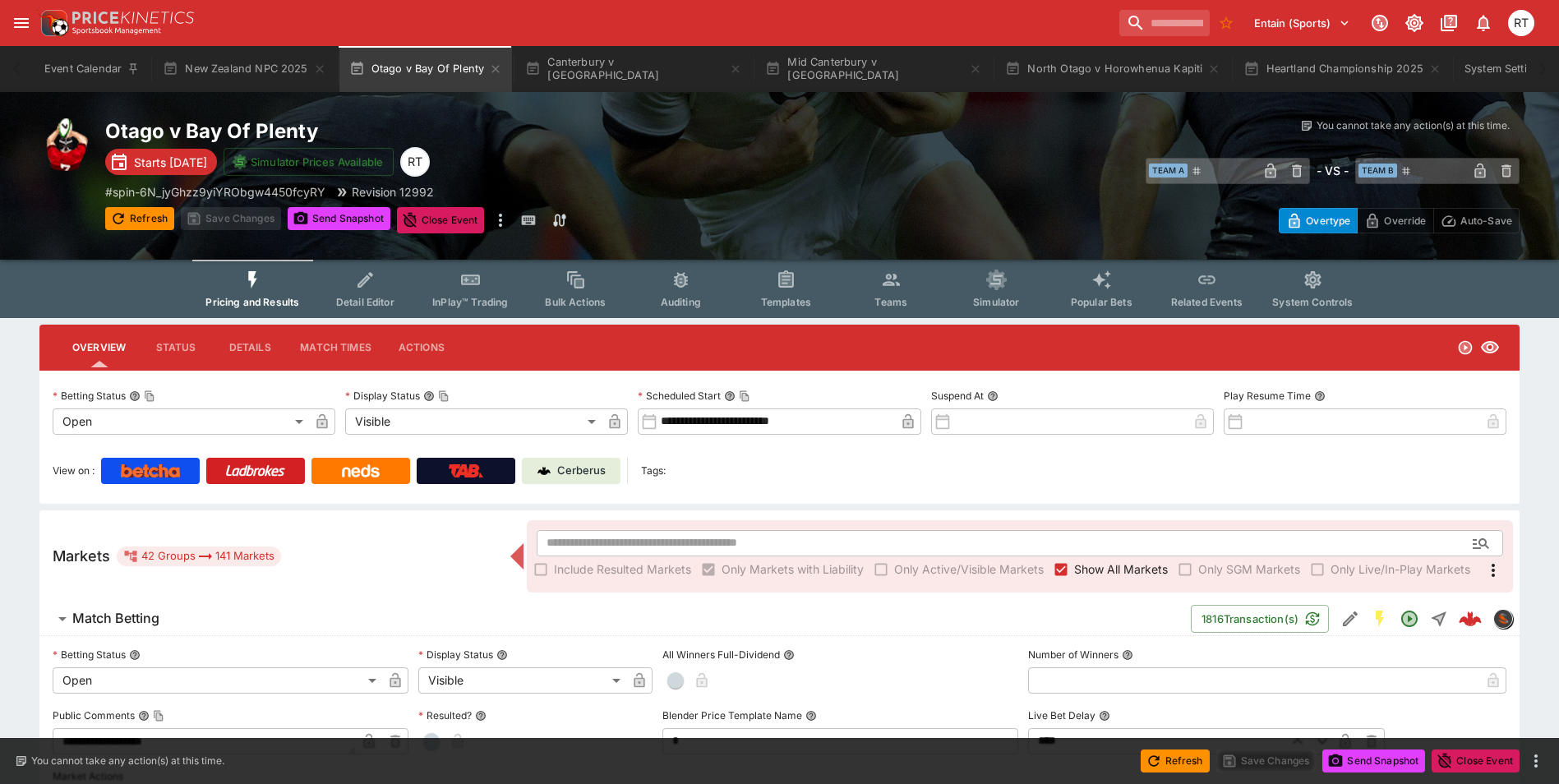
click at [572, 467] on p "Cerberus" at bounding box center [582, 470] width 49 height 16
type input "****"
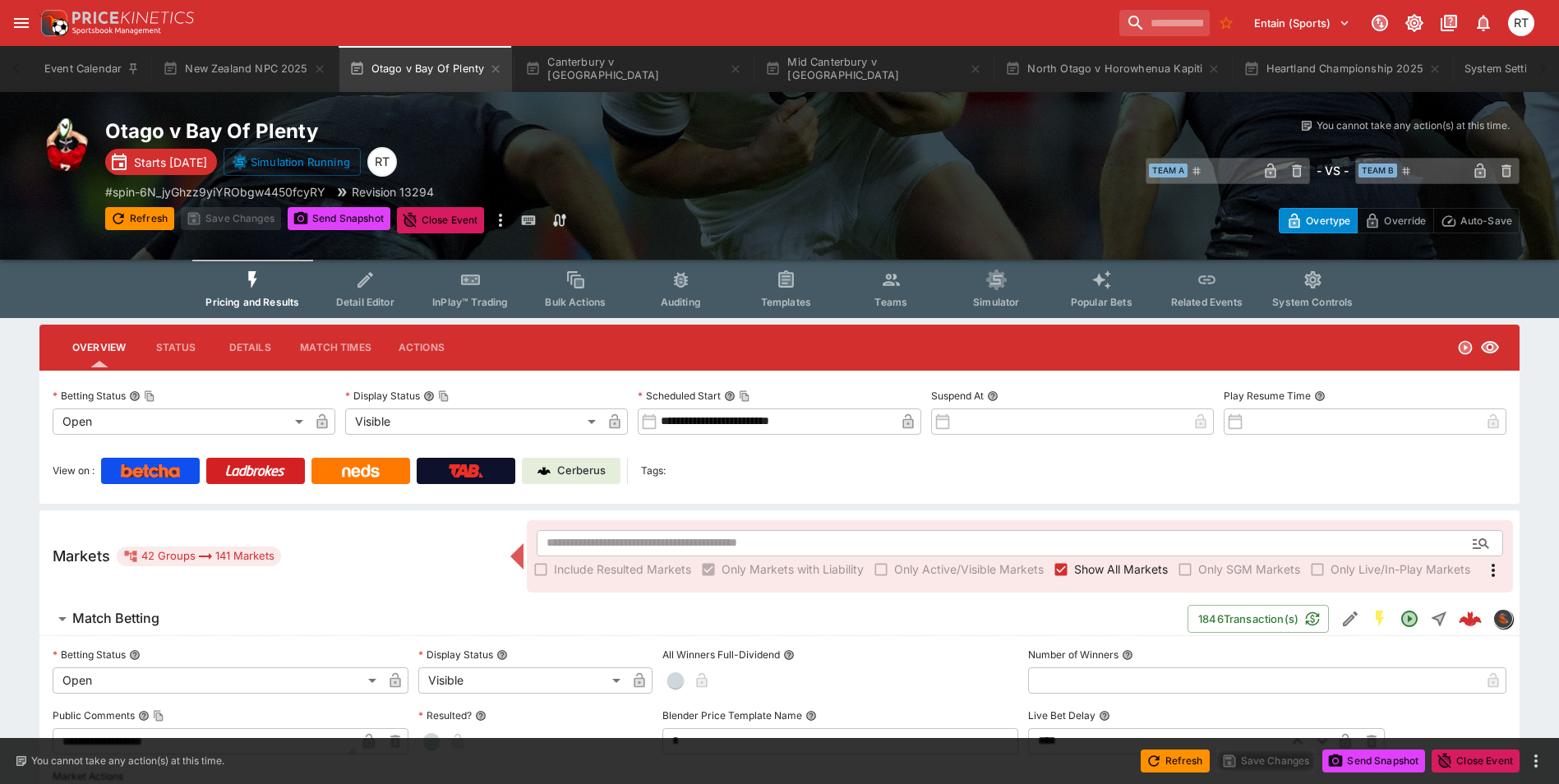
type input "****"
click at [1554, 67] on icon "System Settings" at bounding box center [1557, 68] width 7 height 7
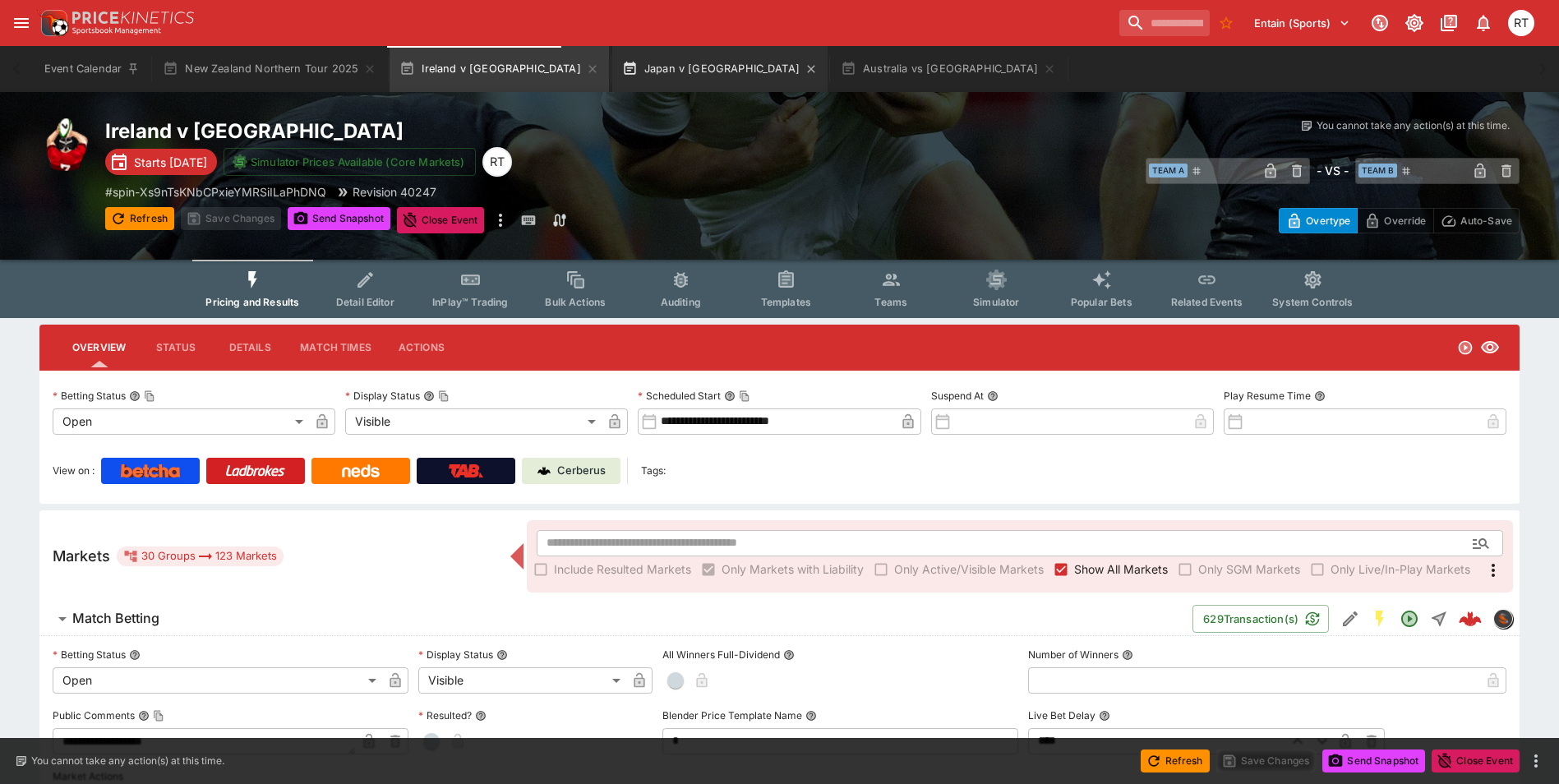
click at [640, 69] on button "Japan v Australia" at bounding box center [720, 69] width 215 height 46
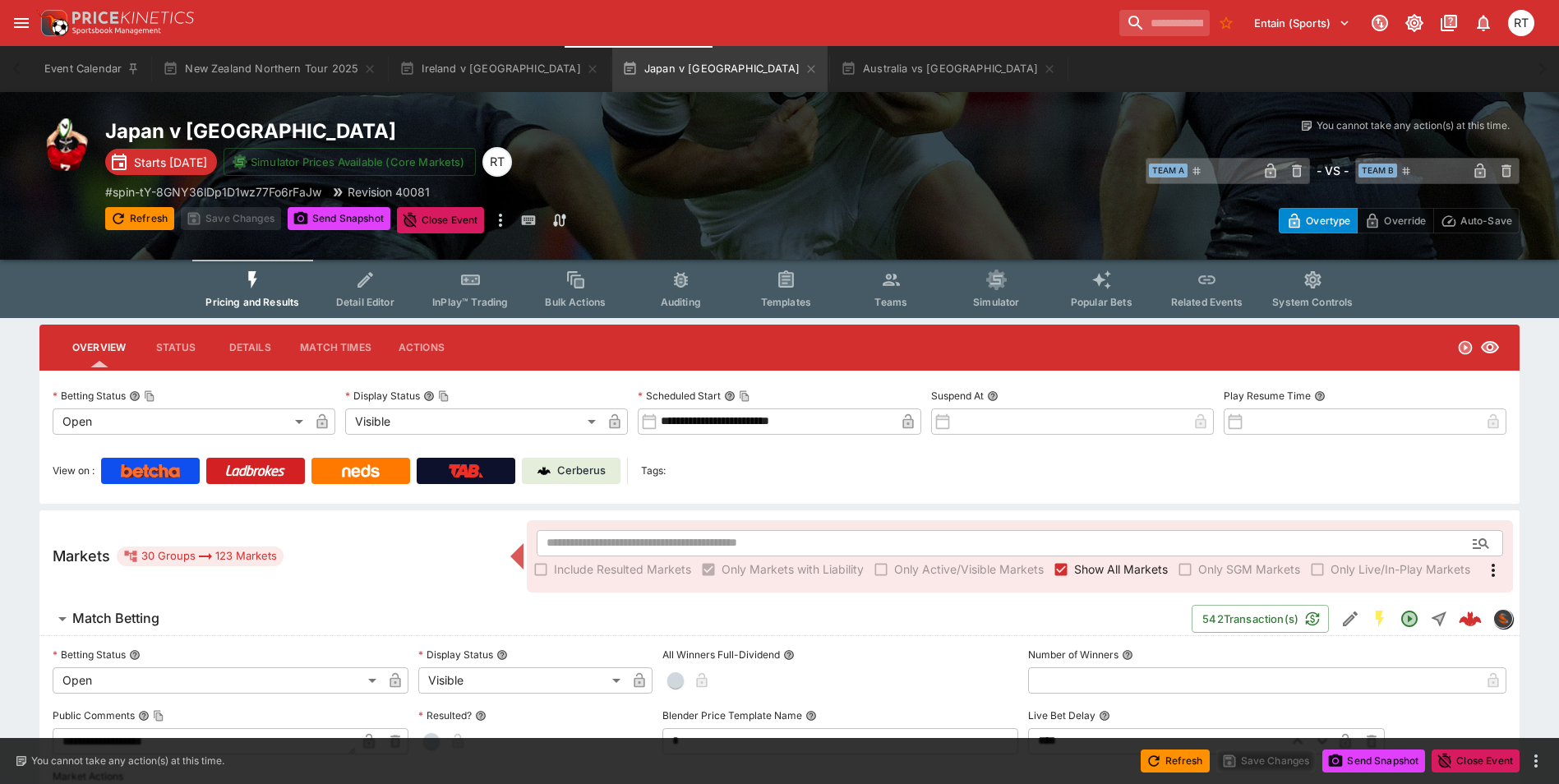
click at [579, 474] on p "Cerberus" at bounding box center [582, 470] width 49 height 16
click at [831, 76] on button "Australia vs New Zealand" at bounding box center [948, 69] width 235 height 46
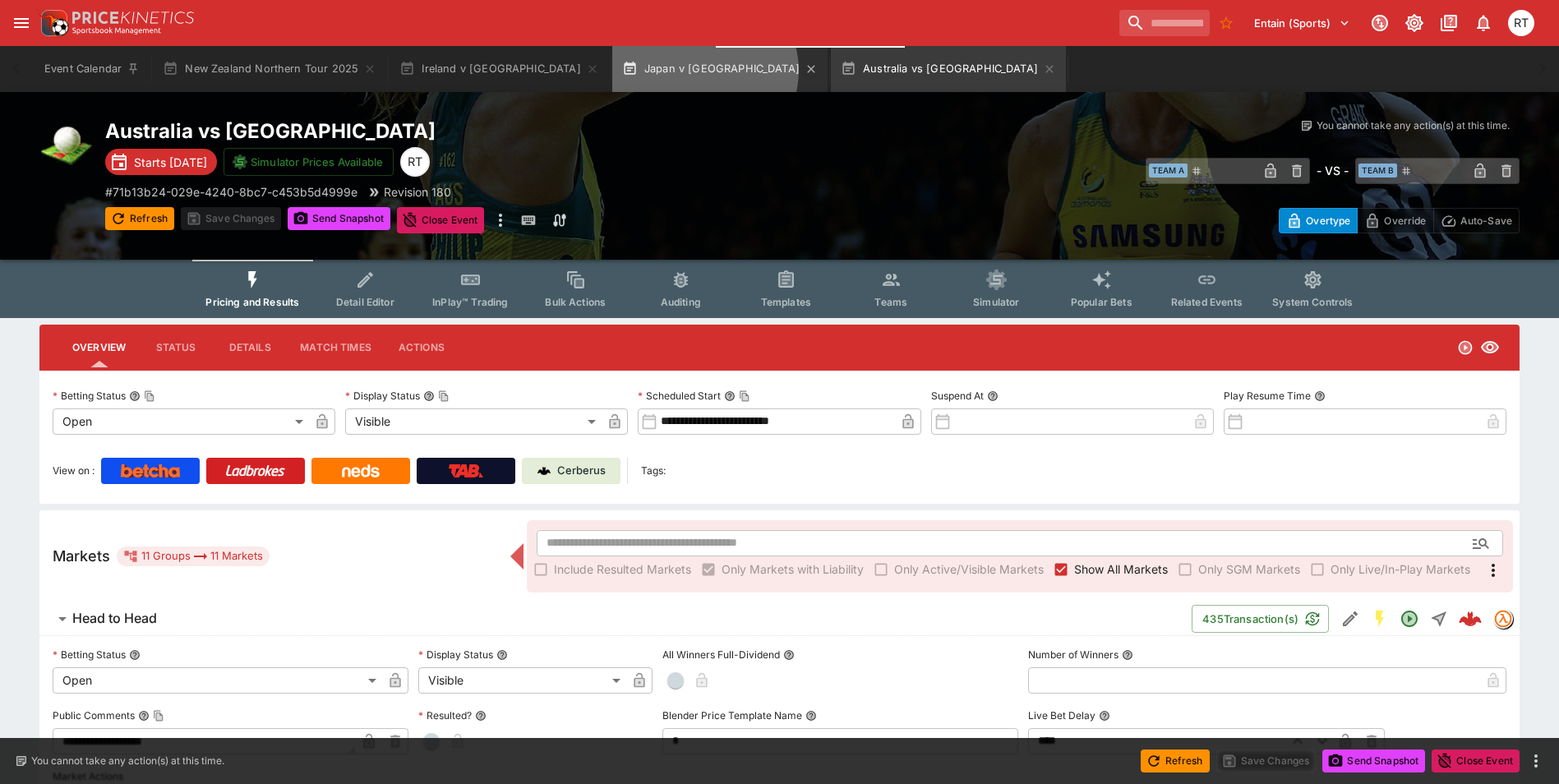
click at [656, 71] on button "Japan v Australia" at bounding box center [720, 69] width 215 height 46
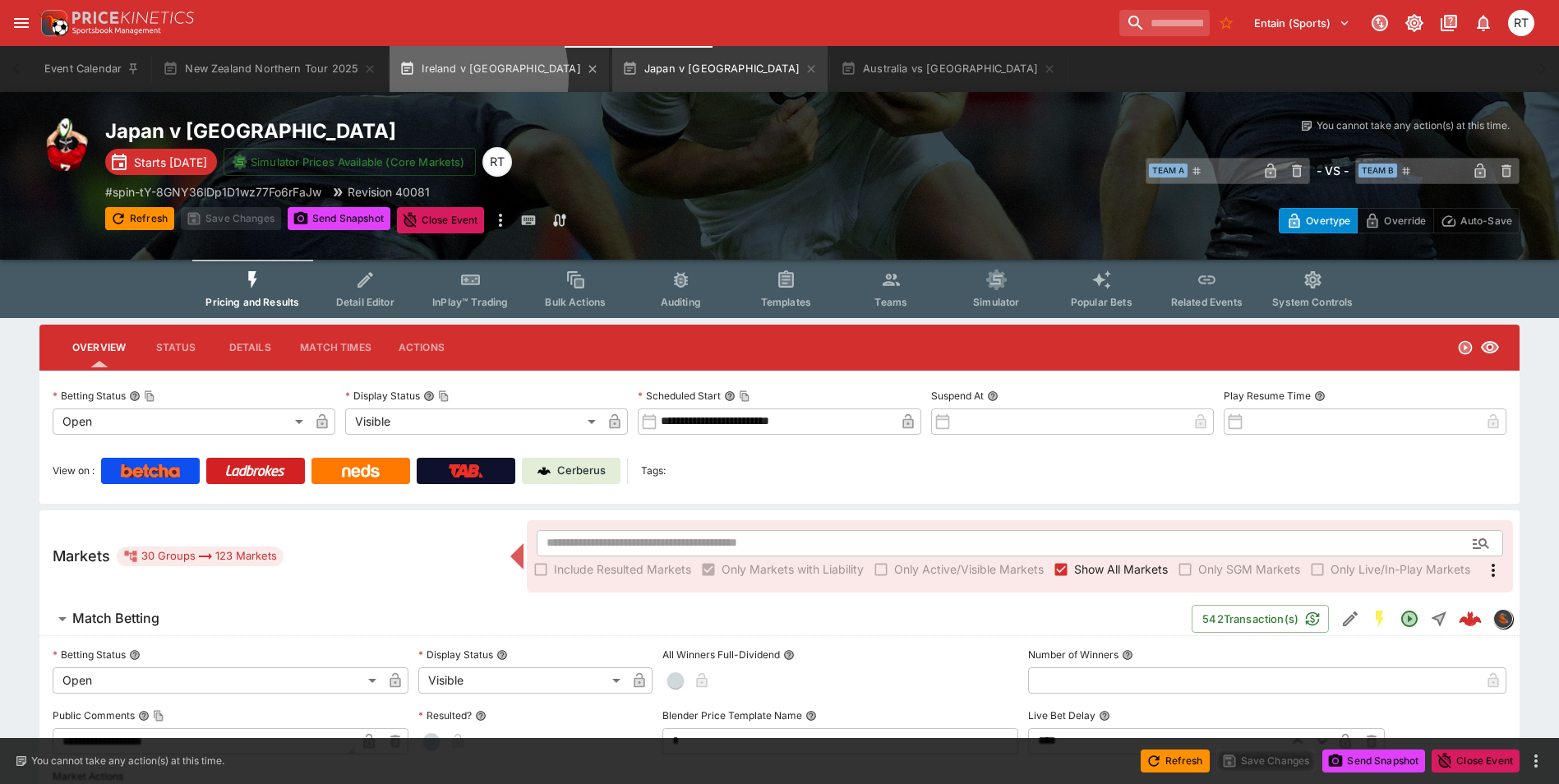
click at [440, 76] on button "Ireland v New Zealand" at bounding box center [500, 69] width 220 height 46
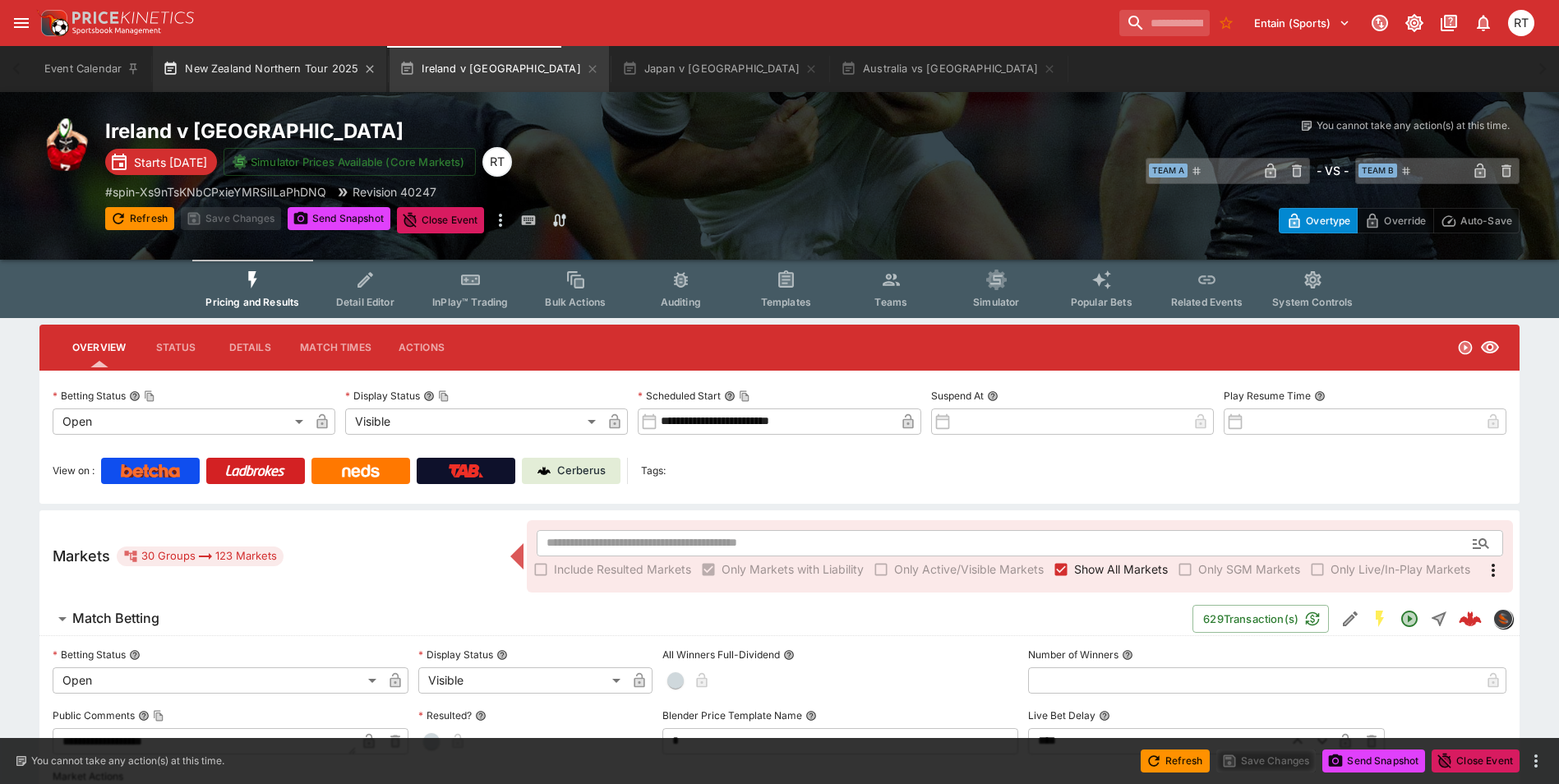
click at [289, 68] on button "New Zealand Northern Tour 2025" at bounding box center [270, 69] width 234 height 46
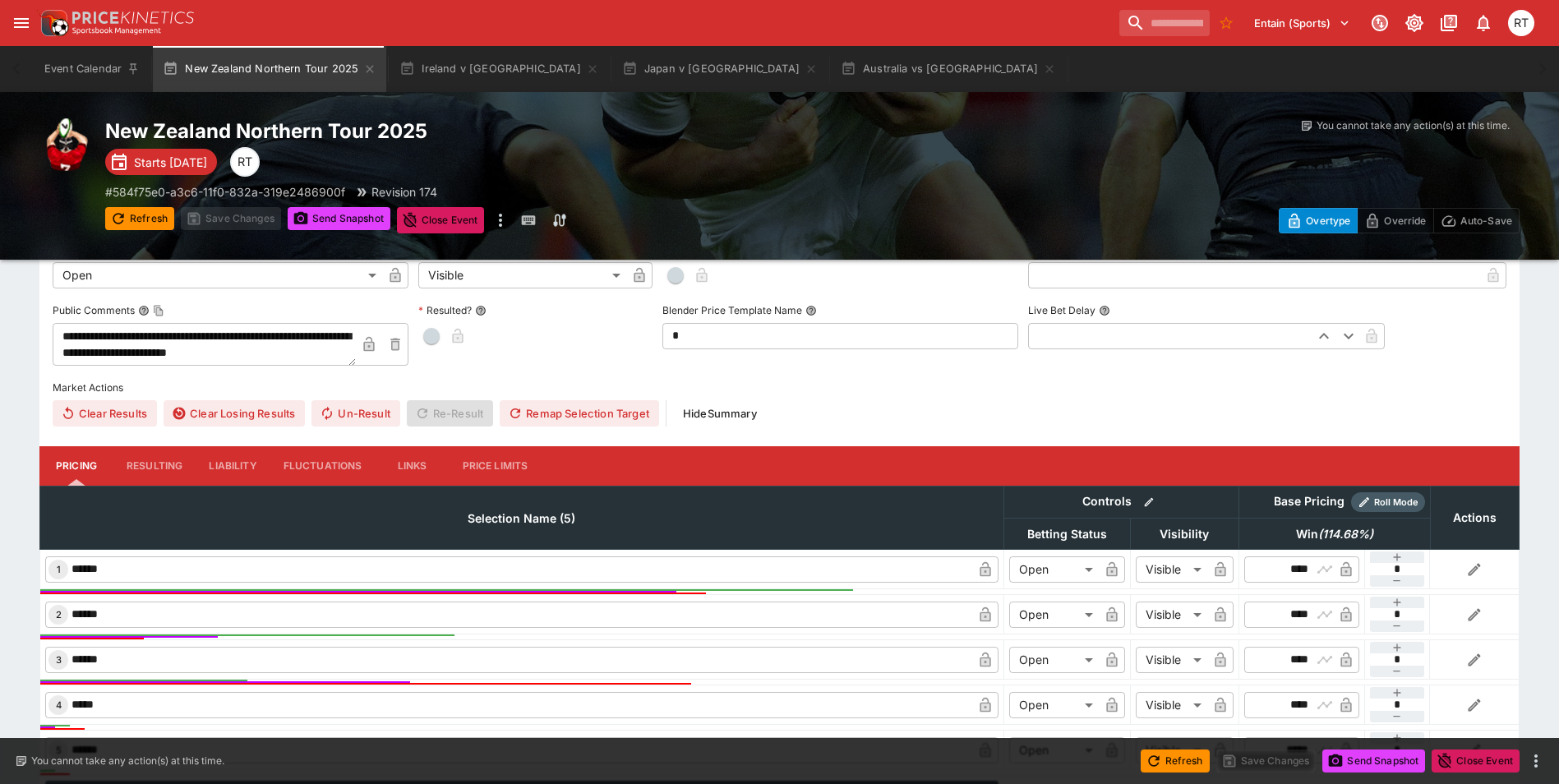
scroll to position [490, 0]
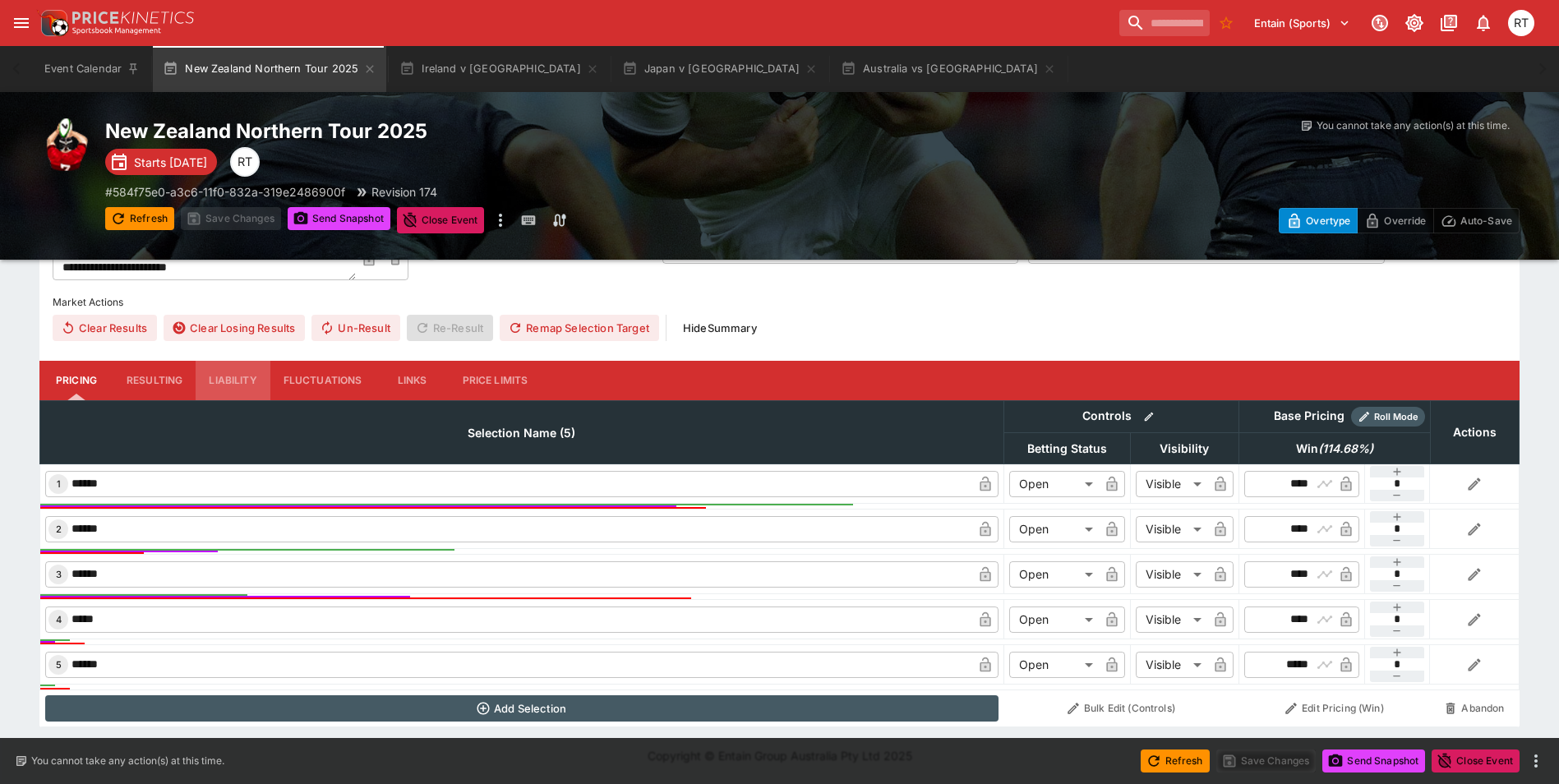
click at [249, 378] on button "Liability" at bounding box center [233, 380] width 74 height 39
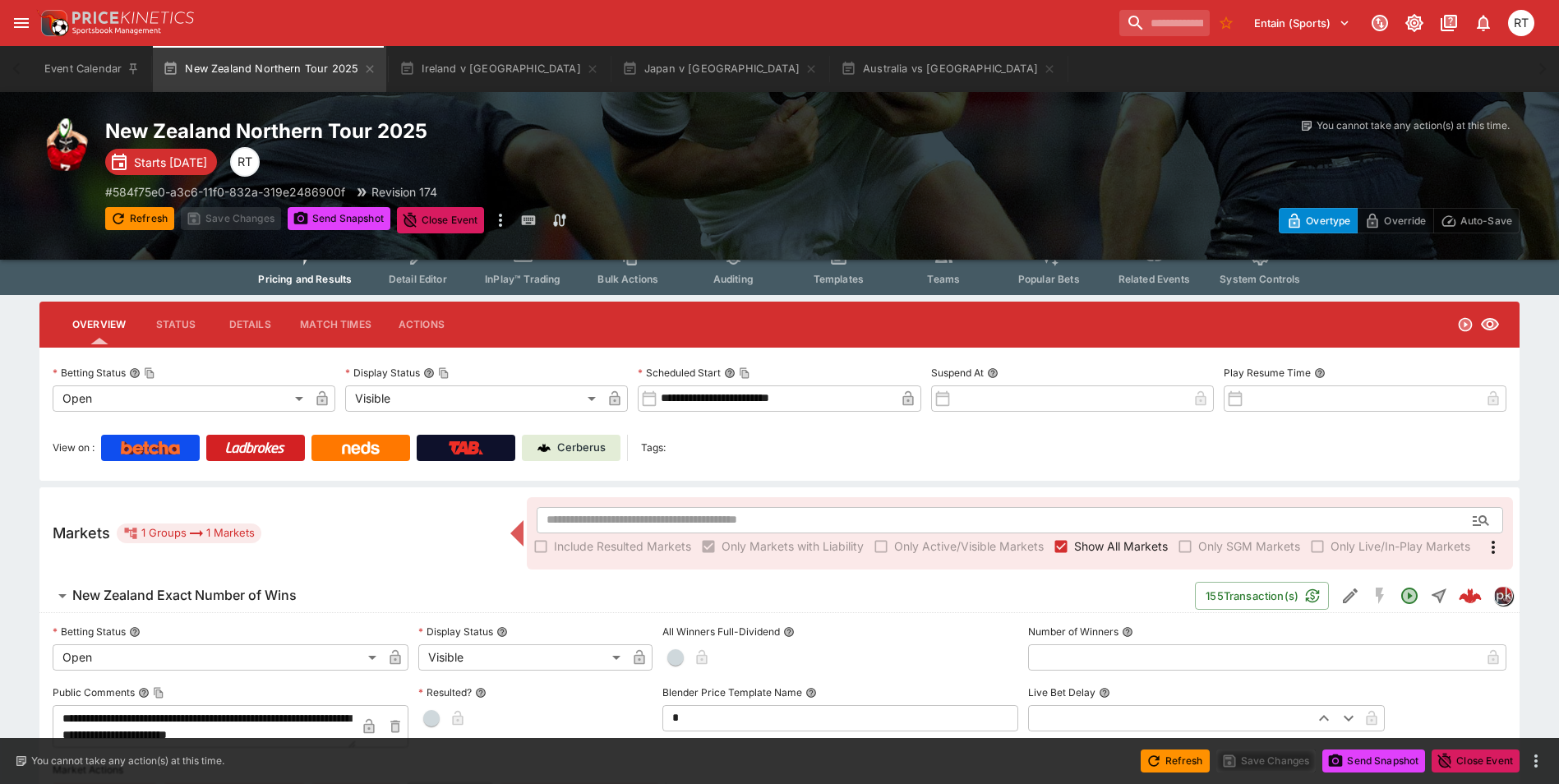
scroll to position [0, 0]
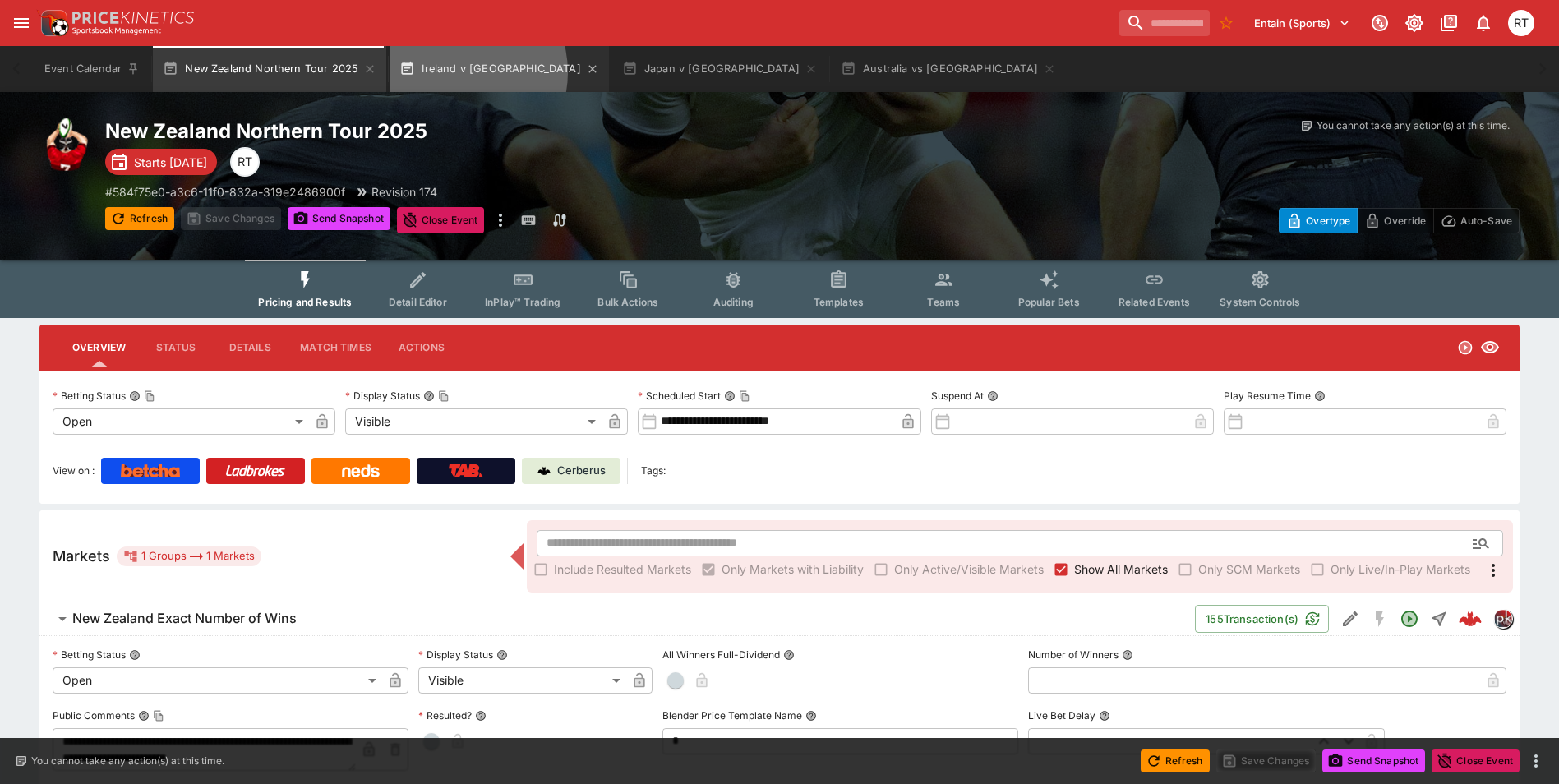
click at [452, 72] on button "Ireland v New Zealand" at bounding box center [500, 69] width 220 height 46
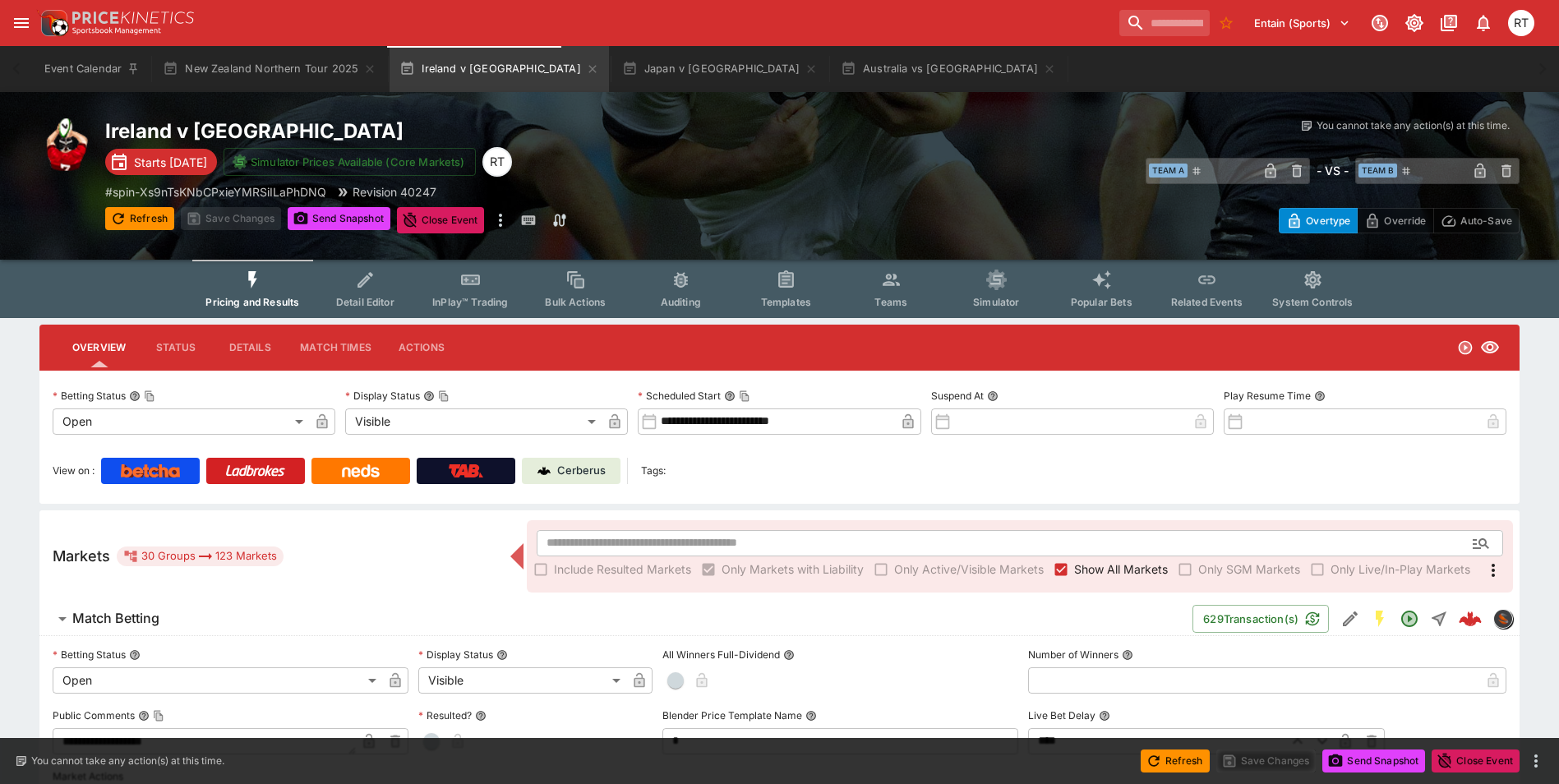
click at [581, 471] on p "Cerberus" at bounding box center [582, 470] width 49 height 16
